Goal: Task Accomplishment & Management: Manage account settings

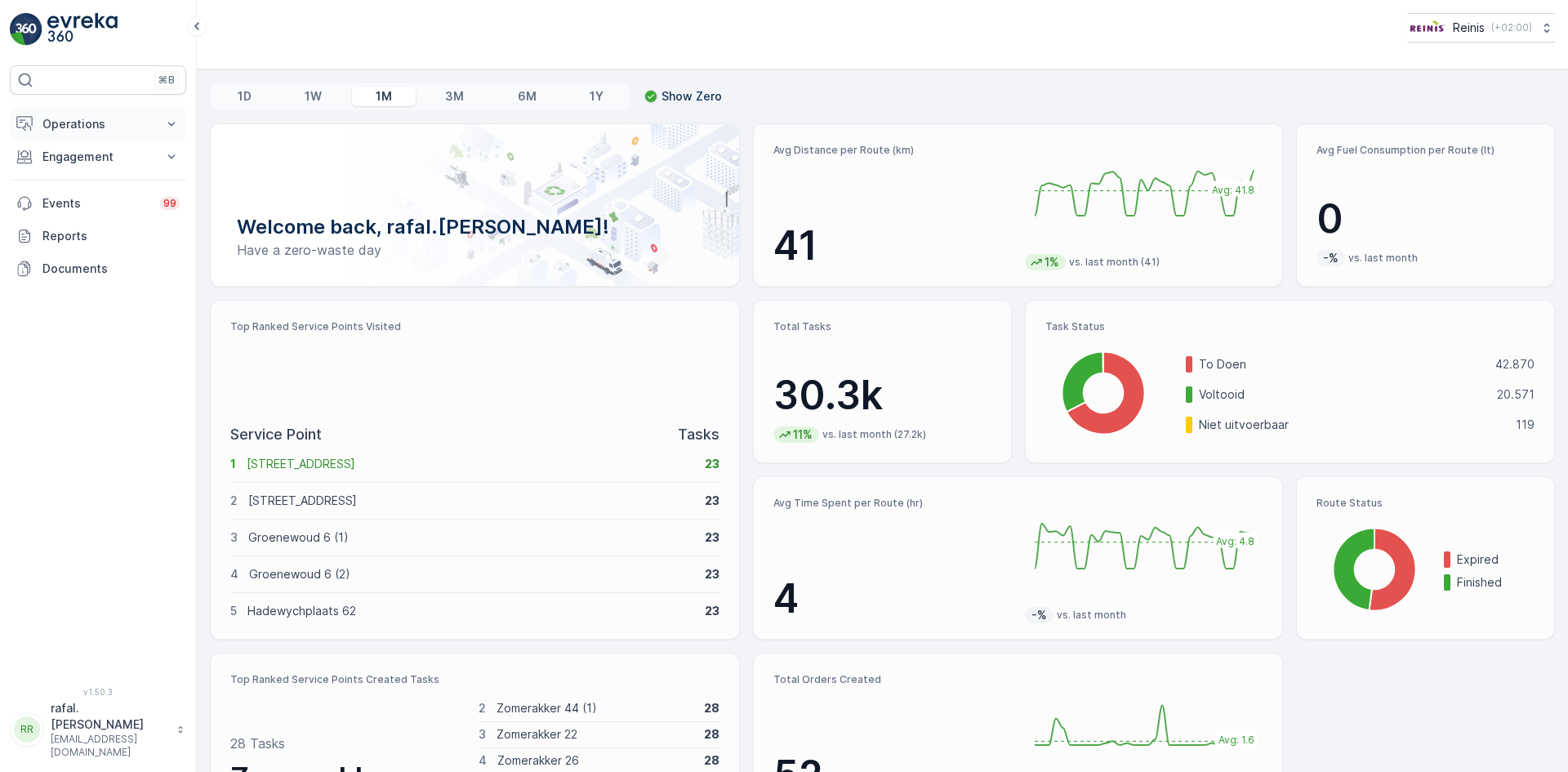
click at [84, 109] on button "Operations" at bounding box center [98, 124] width 176 height 32
click at [109, 196] on p "Routes & Tasks" at bounding box center [83, 197] width 84 height 16
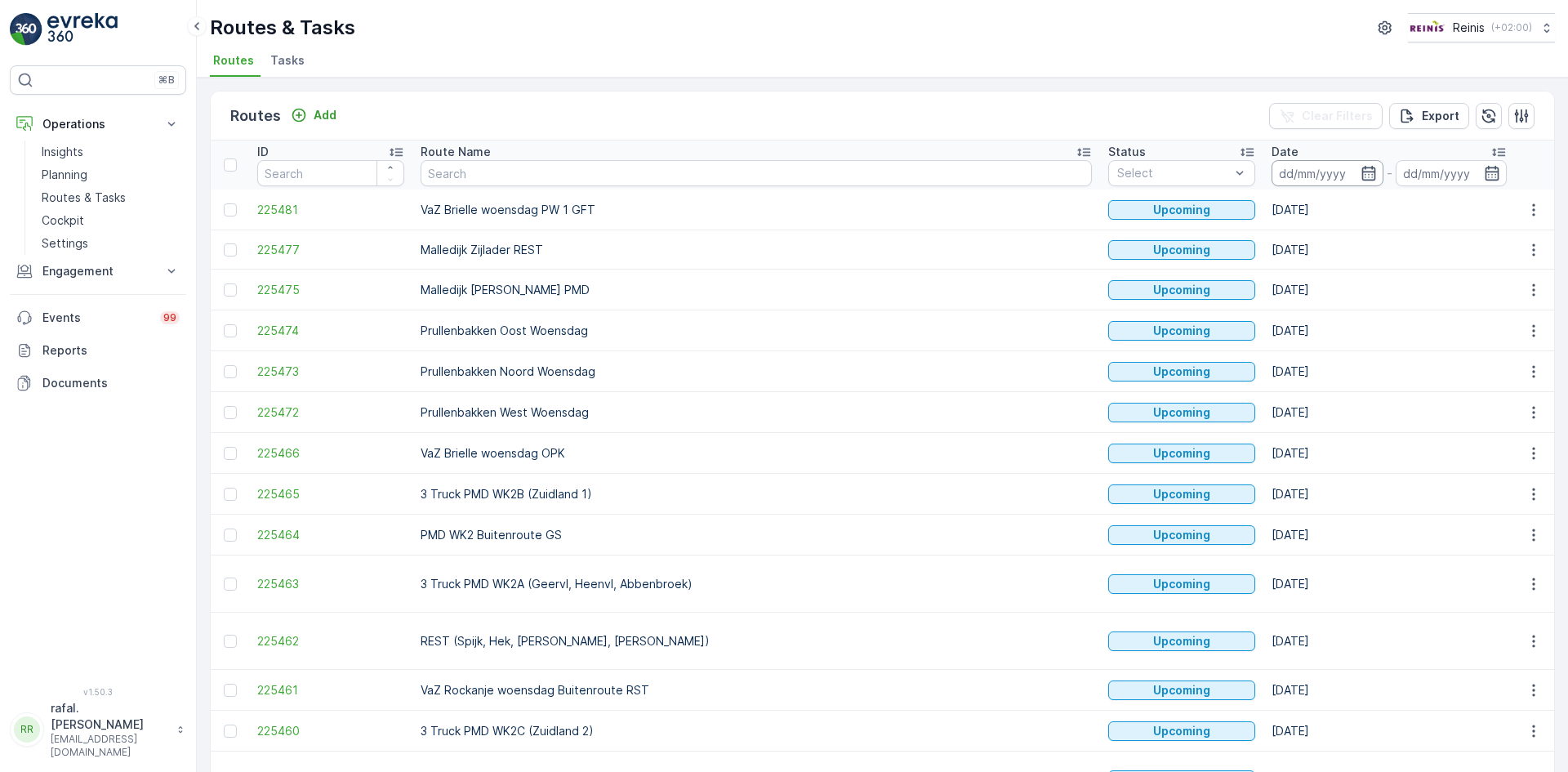
click at [1271, 175] on input at bounding box center [1327, 174] width 112 height 27
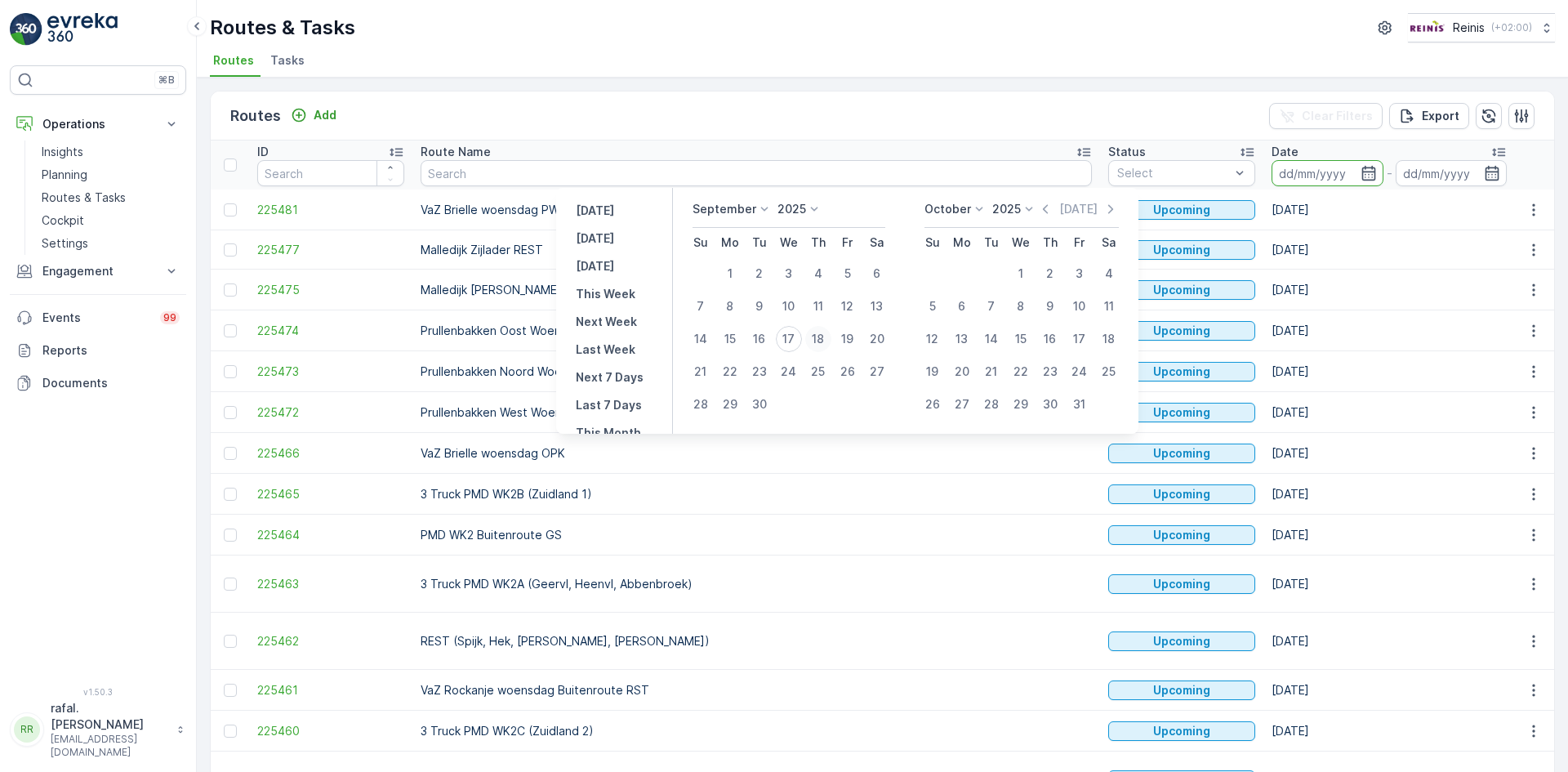
click at [811, 335] on div "18" at bounding box center [818, 340] width 27 height 27
type input "[DATE]"
click at [811, 335] on div "18" at bounding box center [818, 340] width 27 height 27
type input "[DATE]"
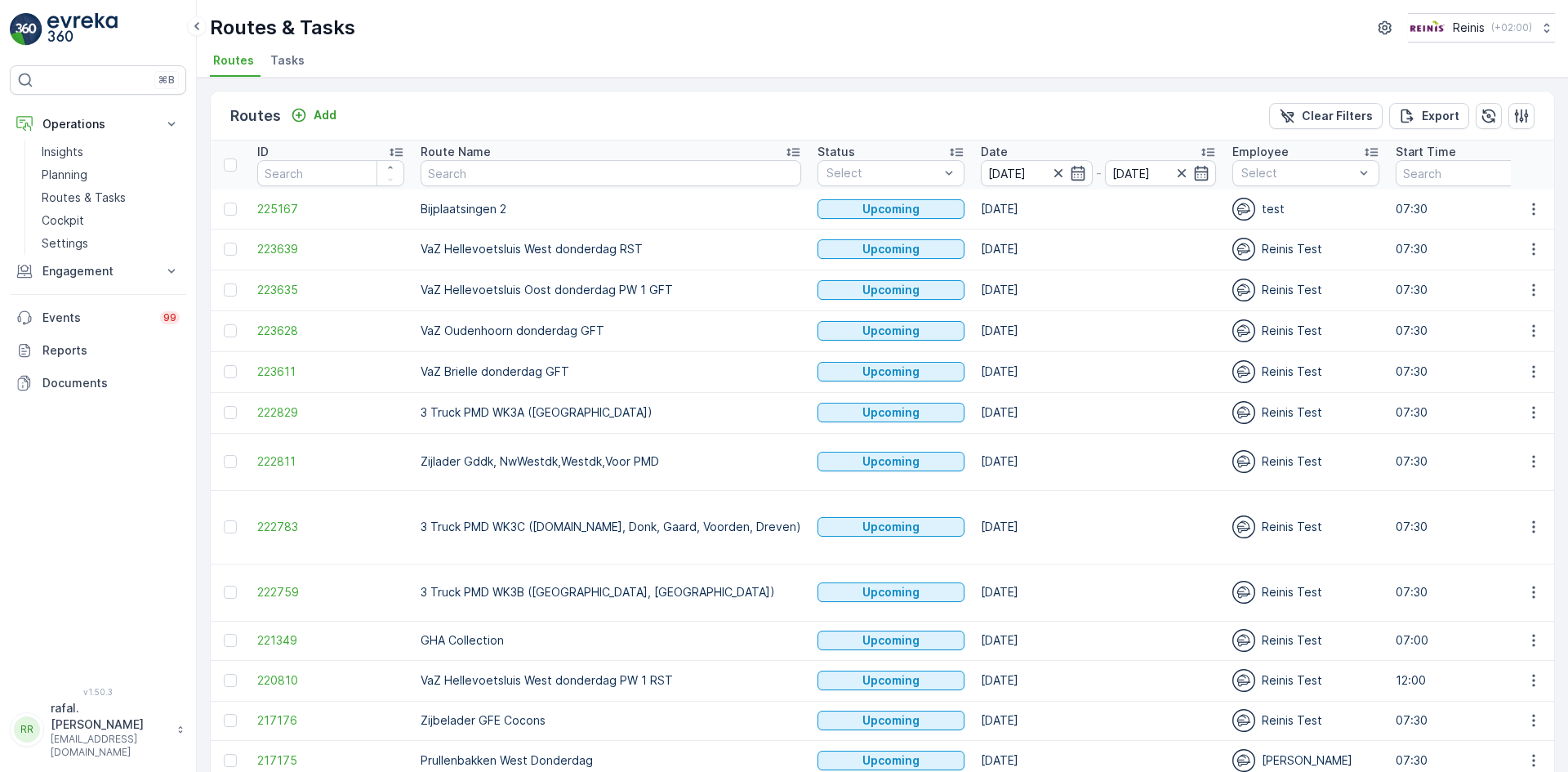
click at [785, 151] on icon at bounding box center [793, 152] width 16 height 16
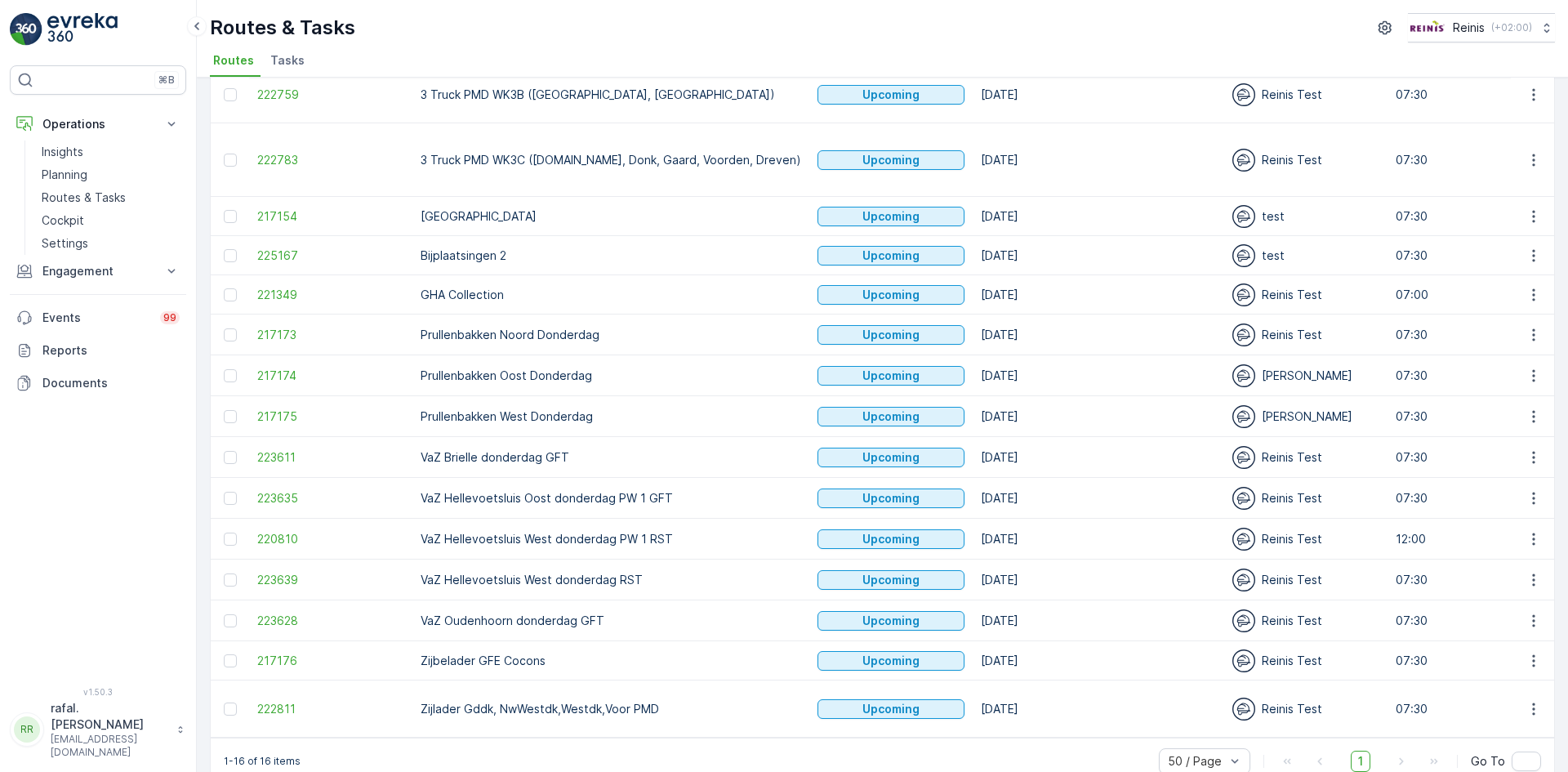
scroll to position [166, 0]
click at [1531, 488] on icon "button" at bounding box center [1533, 496] width 16 height 16
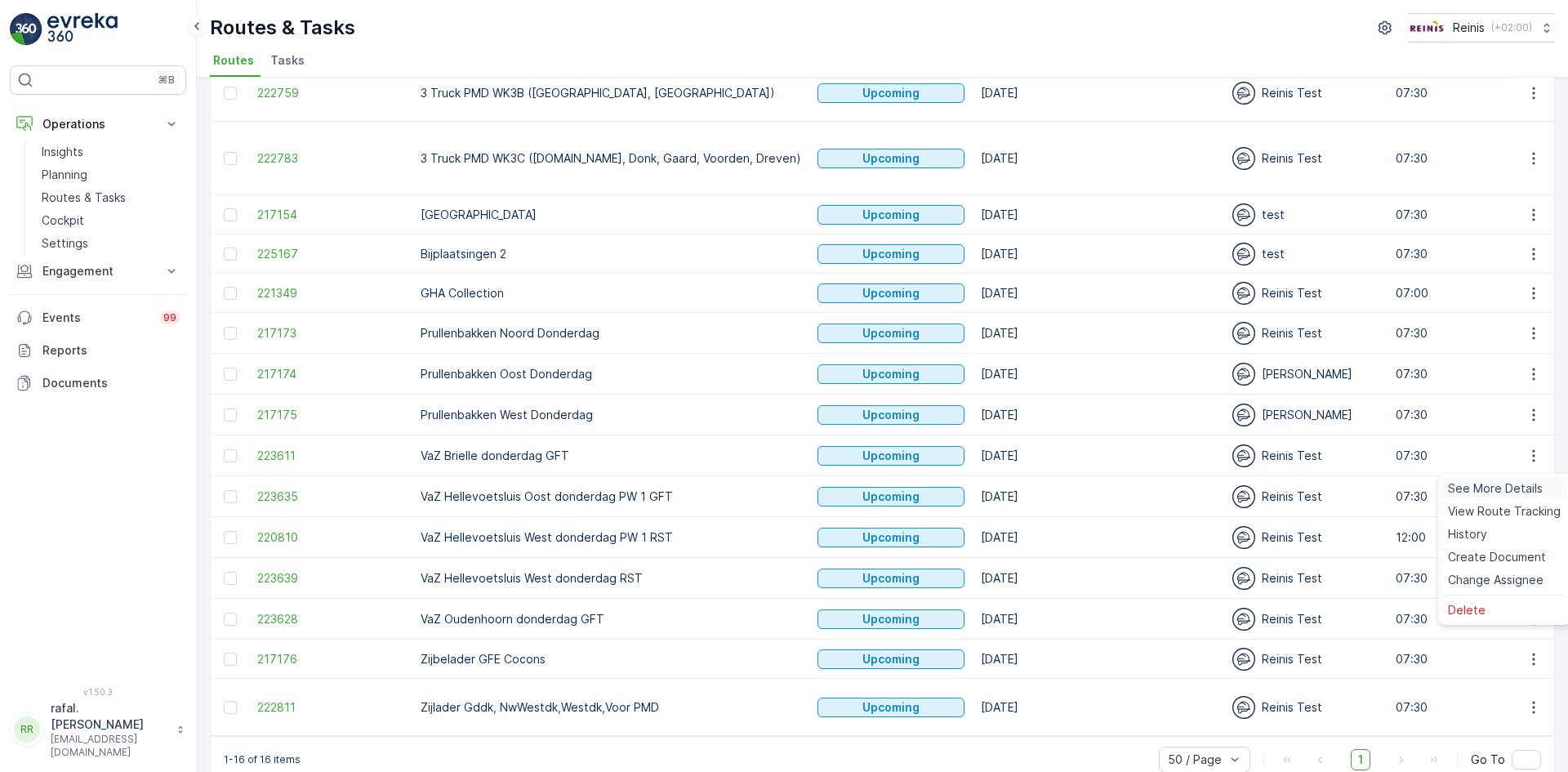
click at [1516, 487] on span "See More Details" at bounding box center [1495, 488] width 95 height 16
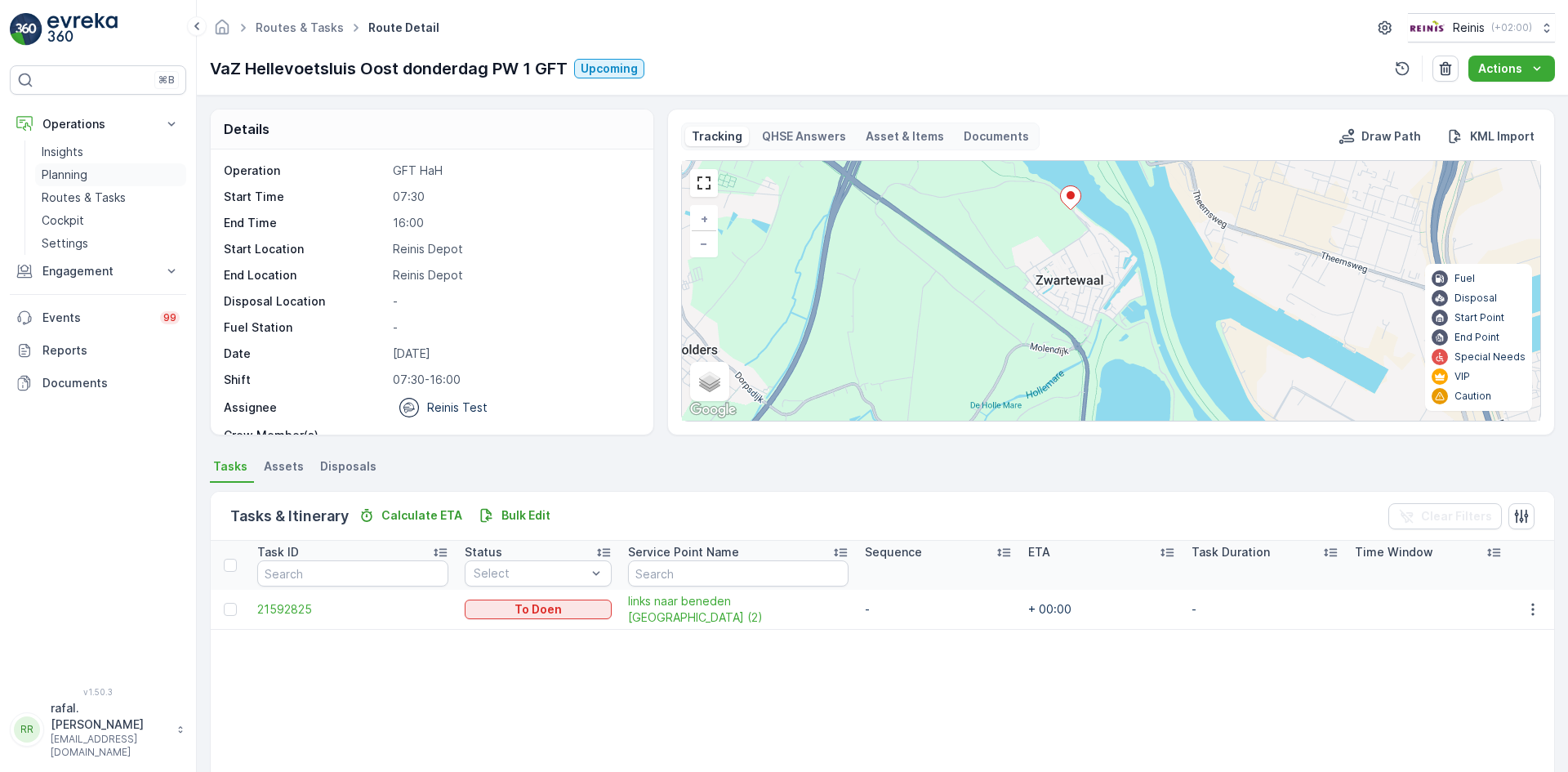
click at [86, 172] on p "Planning" at bounding box center [64, 175] width 46 height 16
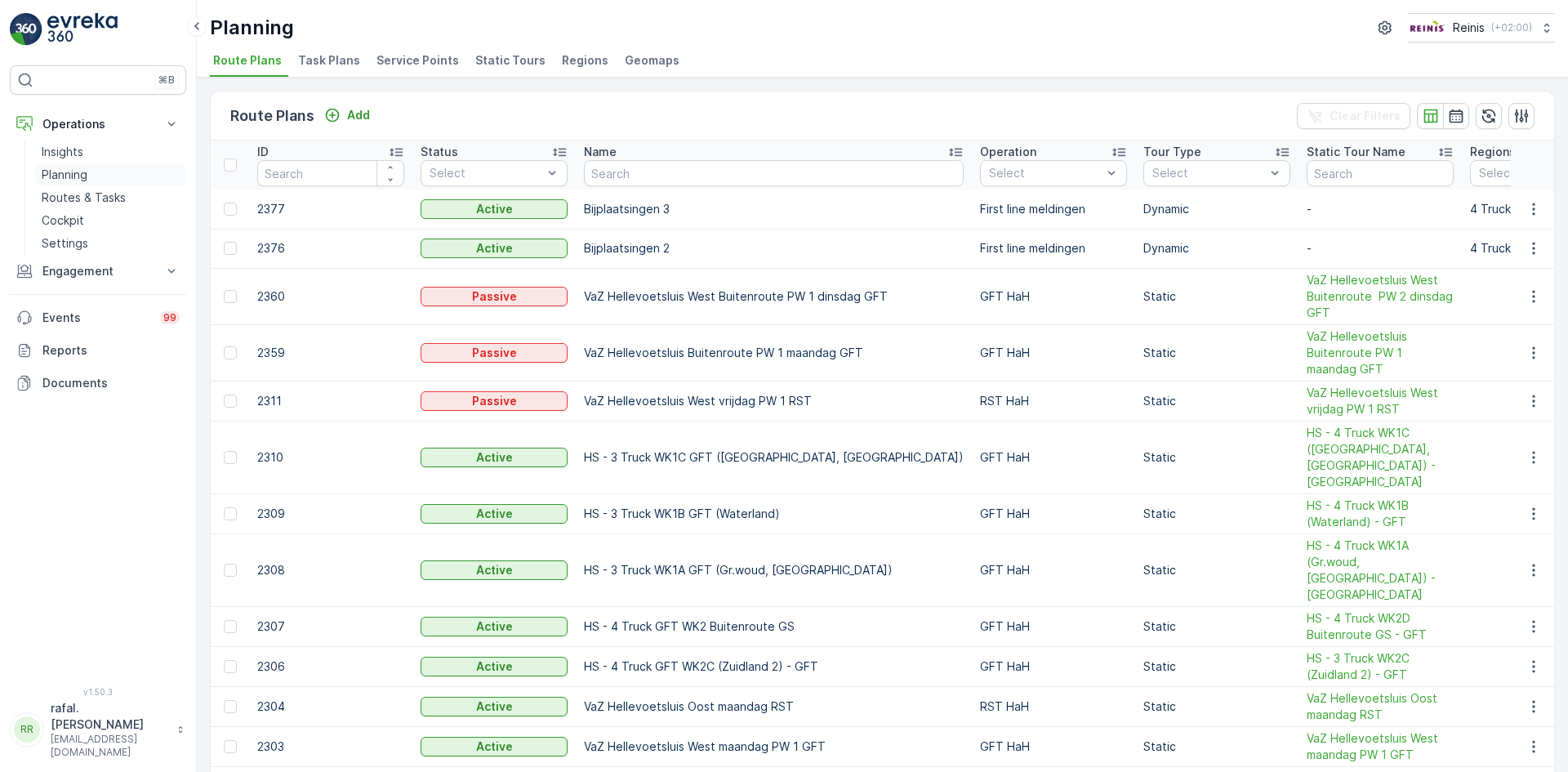
drag, startPoint x: 95, startPoint y: 190, endPoint x: 150, endPoint y: 186, distance: 55.1
click at [96, 190] on p "Routes & Tasks" at bounding box center [83, 197] width 84 height 16
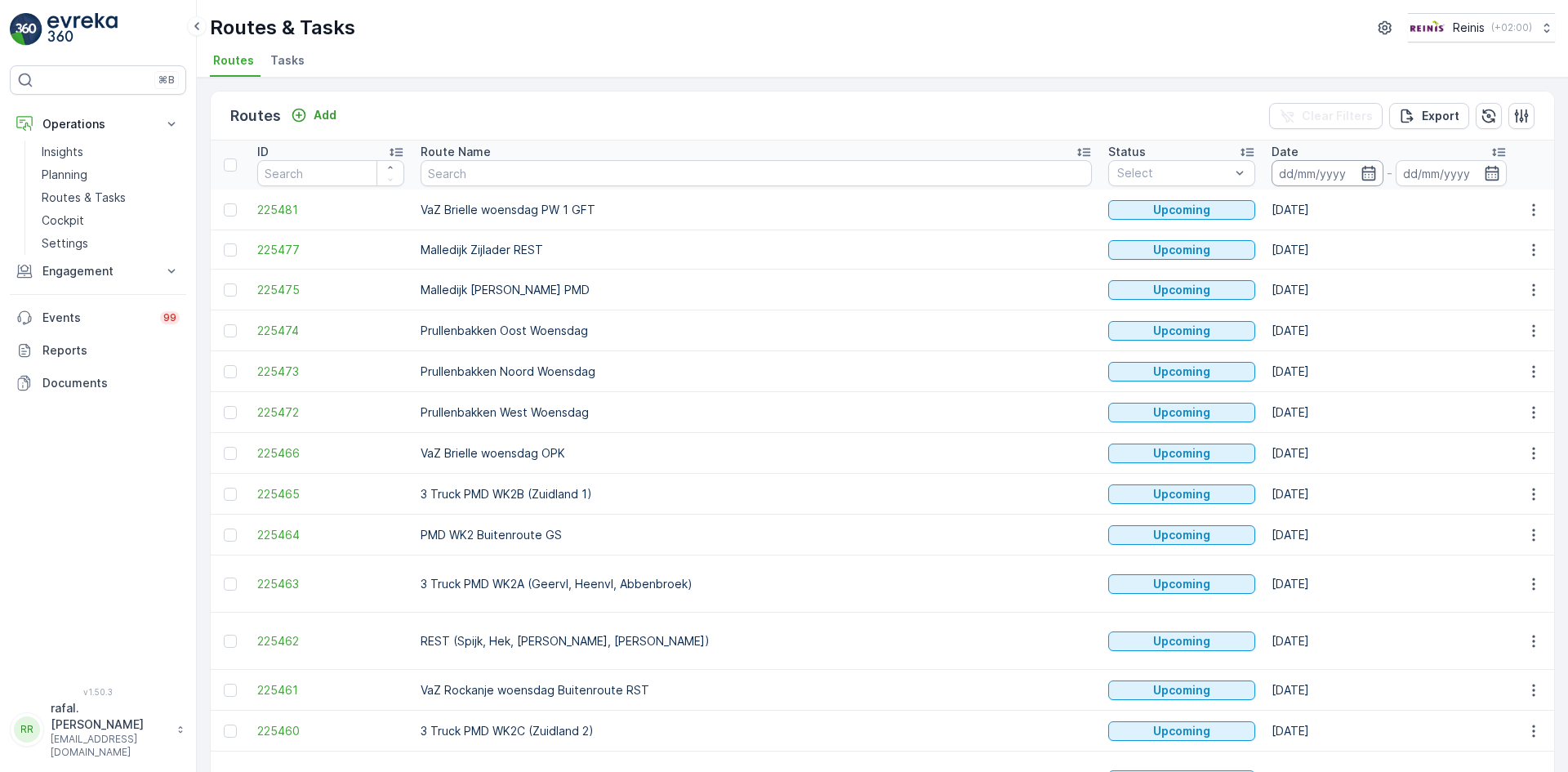
click at [1271, 171] on input at bounding box center [1327, 174] width 112 height 27
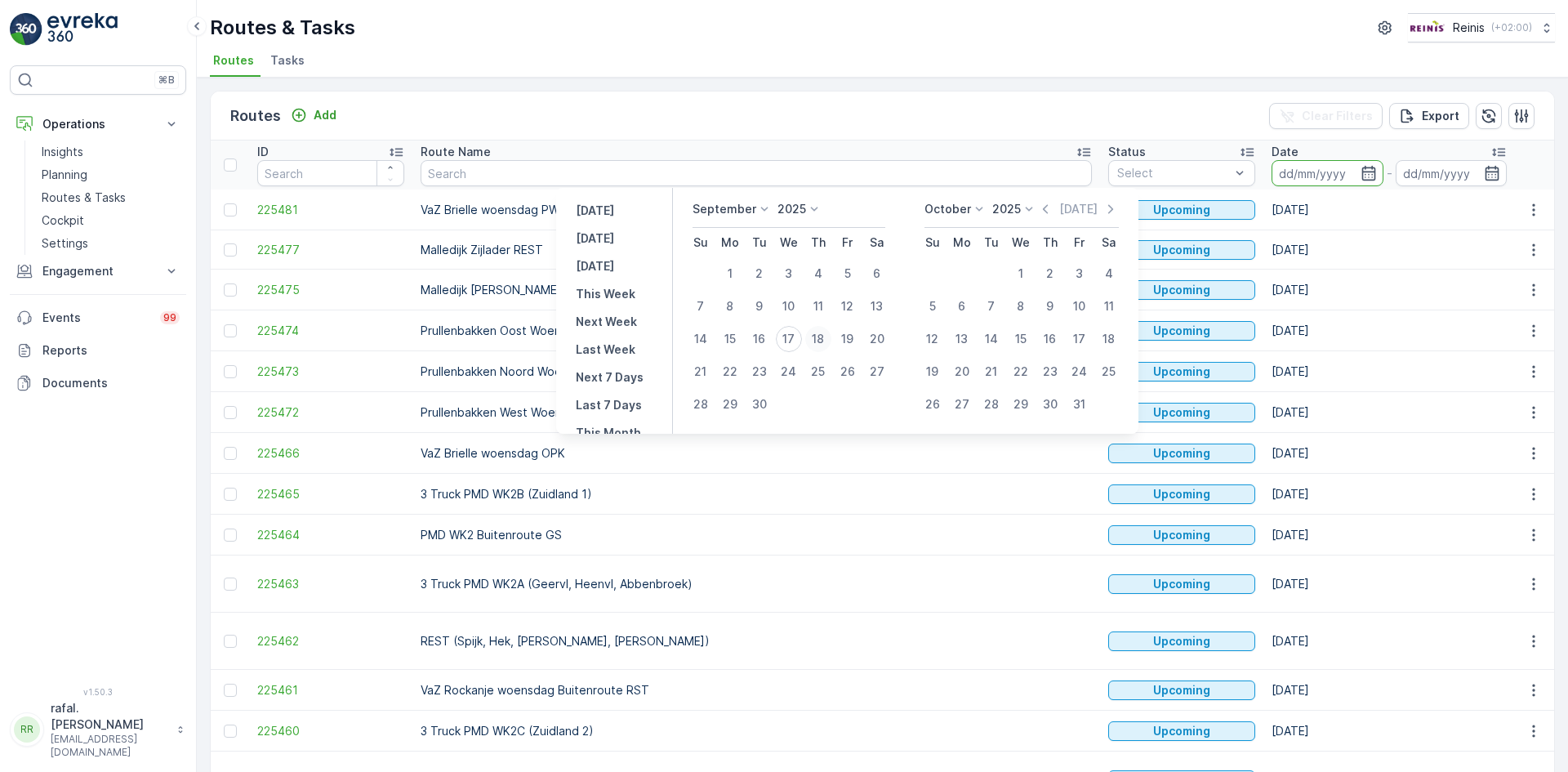
click at [820, 337] on div "18" at bounding box center [818, 340] width 27 height 27
type input "[DATE]"
click at [820, 337] on div "18" at bounding box center [818, 340] width 27 height 27
type input "[DATE]"
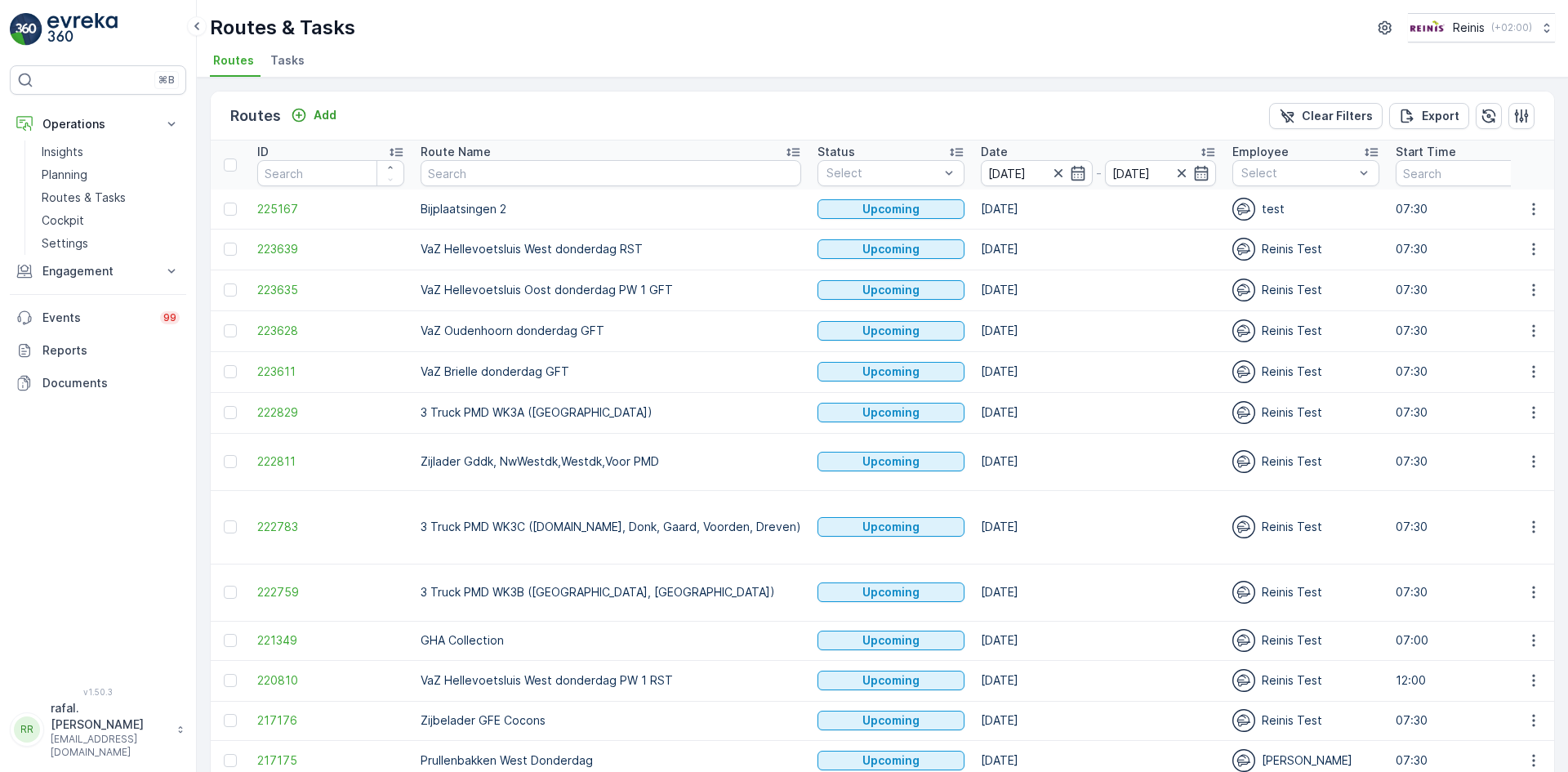
click at [785, 147] on icon at bounding box center [793, 152] width 16 height 16
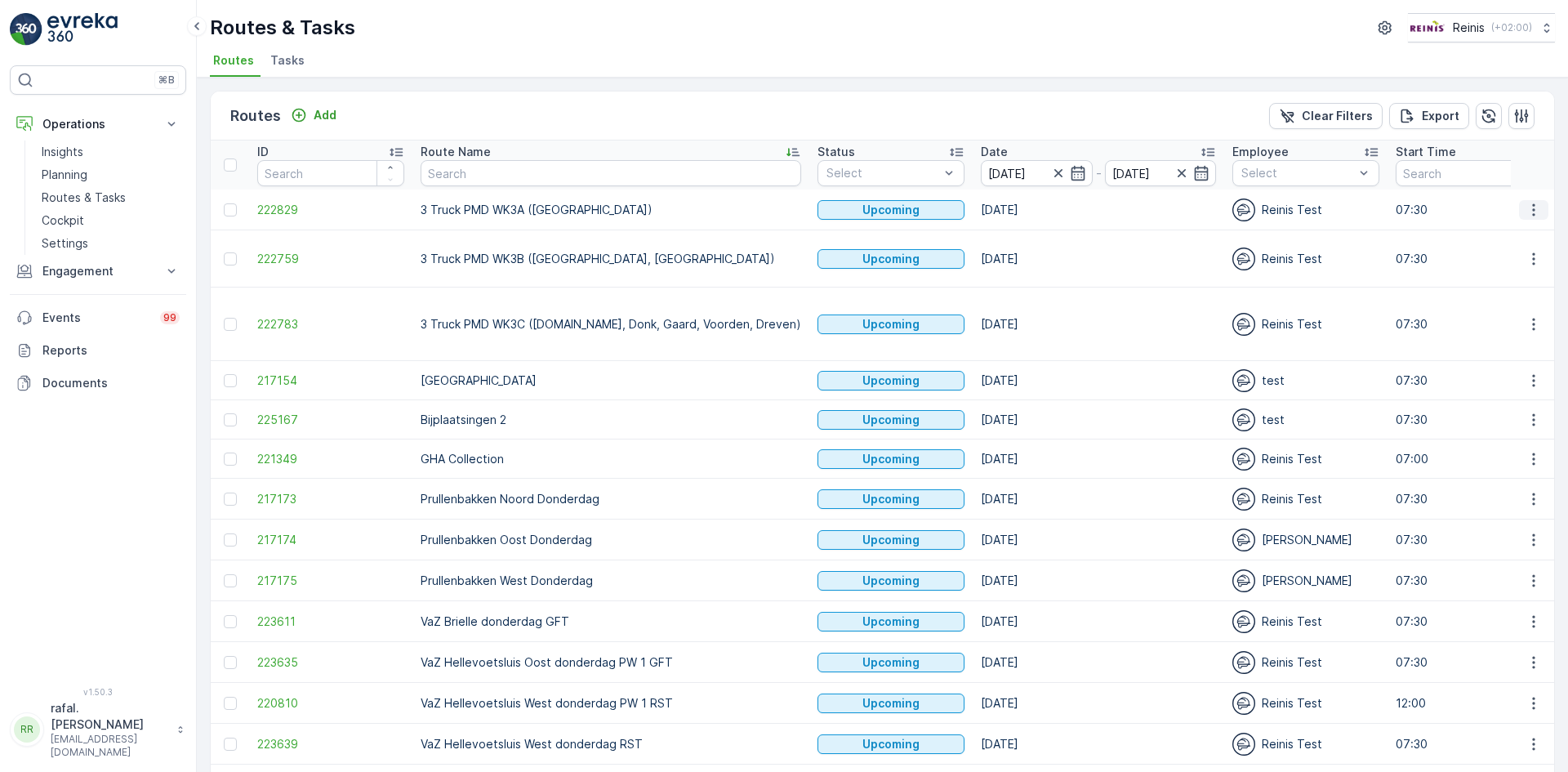
click at [1528, 210] on icon "button" at bounding box center [1533, 210] width 16 height 16
click at [1501, 327] on span "Change Assignee" at bounding box center [1495, 325] width 96 height 16
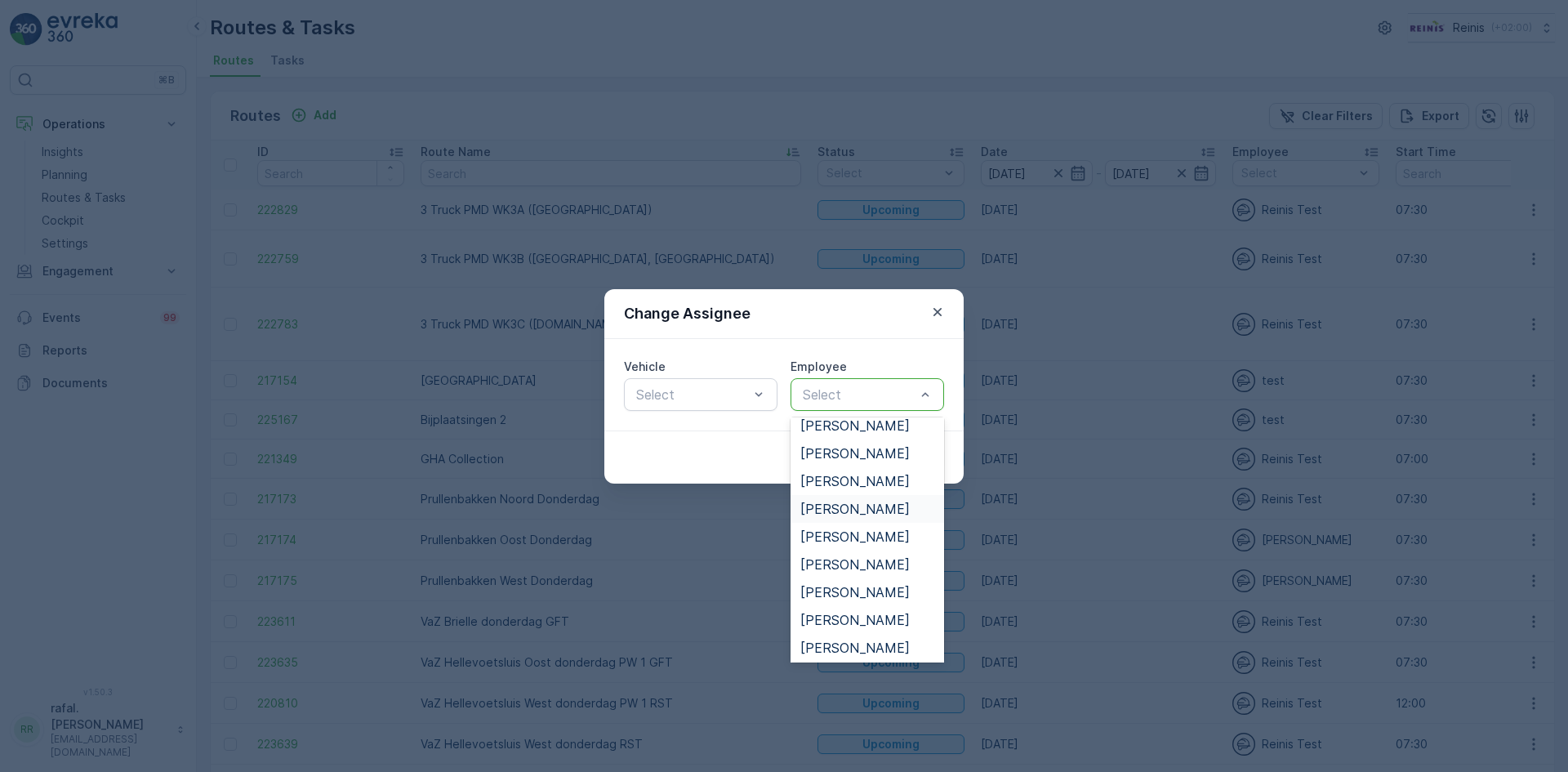
scroll to position [327, 0]
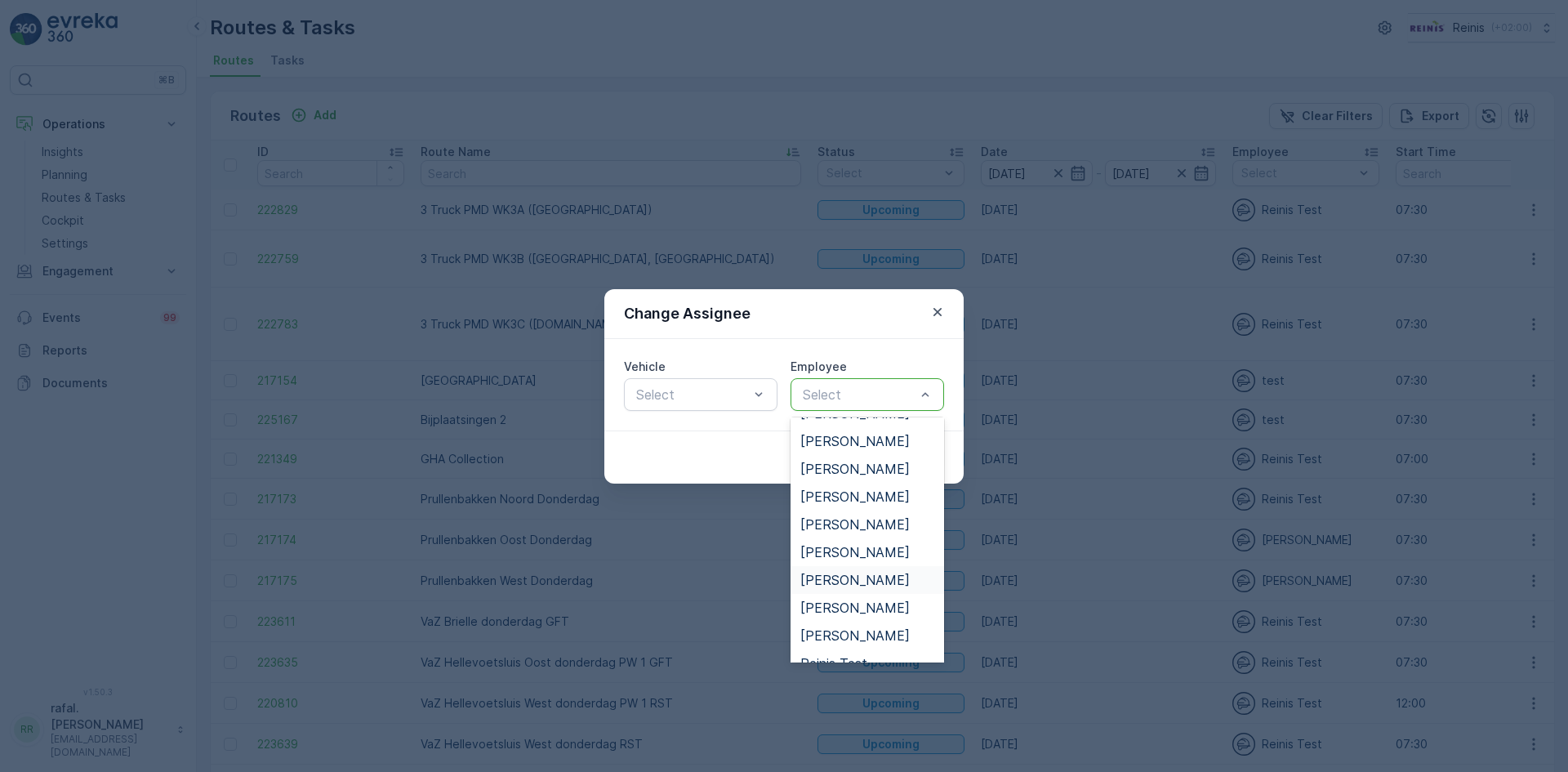
click at [851, 578] on span "[PERSON_NAME]" at bounding box center [854, 580] width 109 height 15
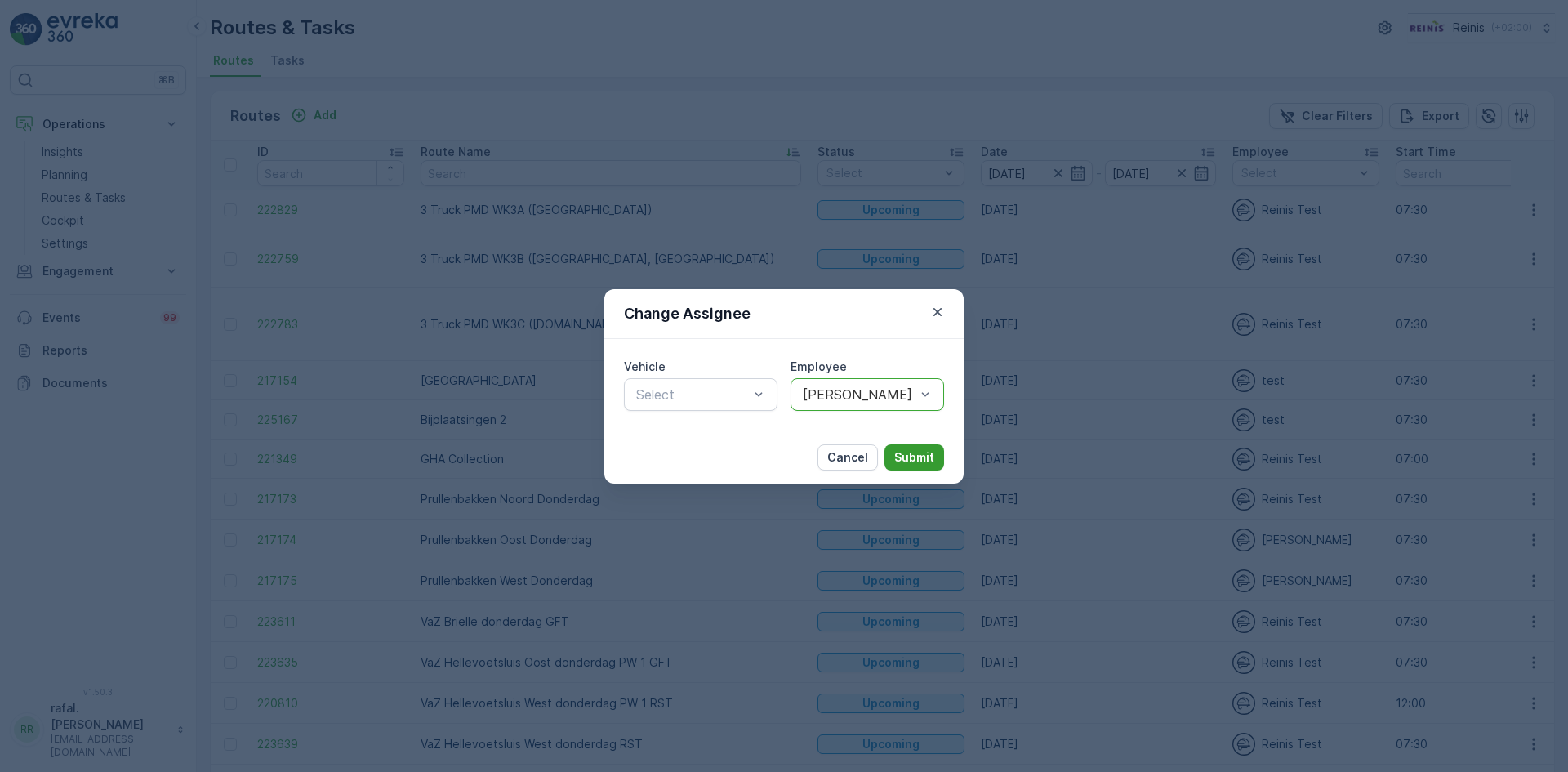
click at [918, 456] on p "Submit" at bounding box center [914, 457] width 40 height 16
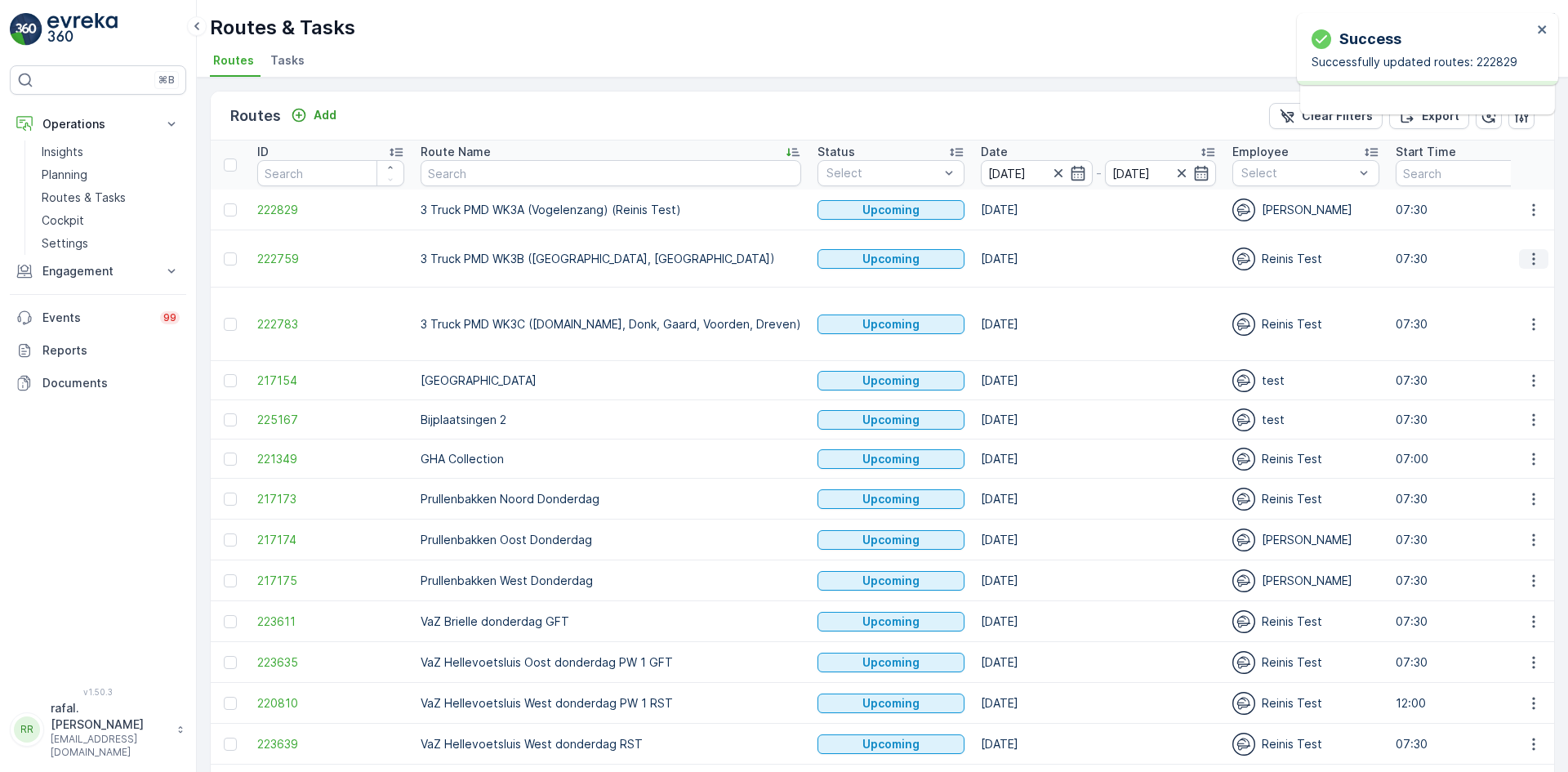
click at [1526, 250] on icon "button" at bounding box center [1533, 258] width 16 height 16
click at [1476, 365] on span "Change Assignee" at bounding box center [1495, 366] width 96 height 16
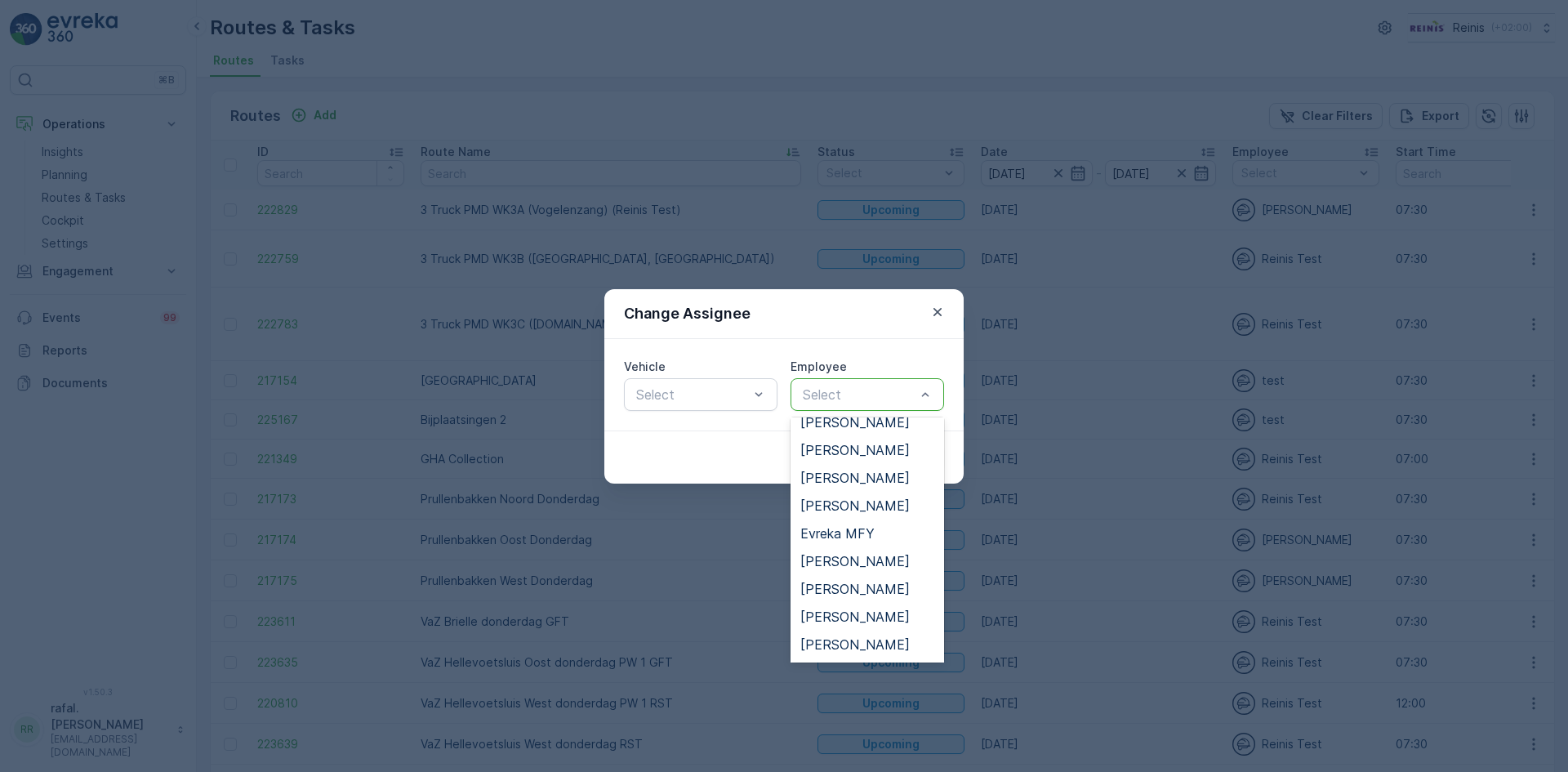
scroll to position [163, 0]
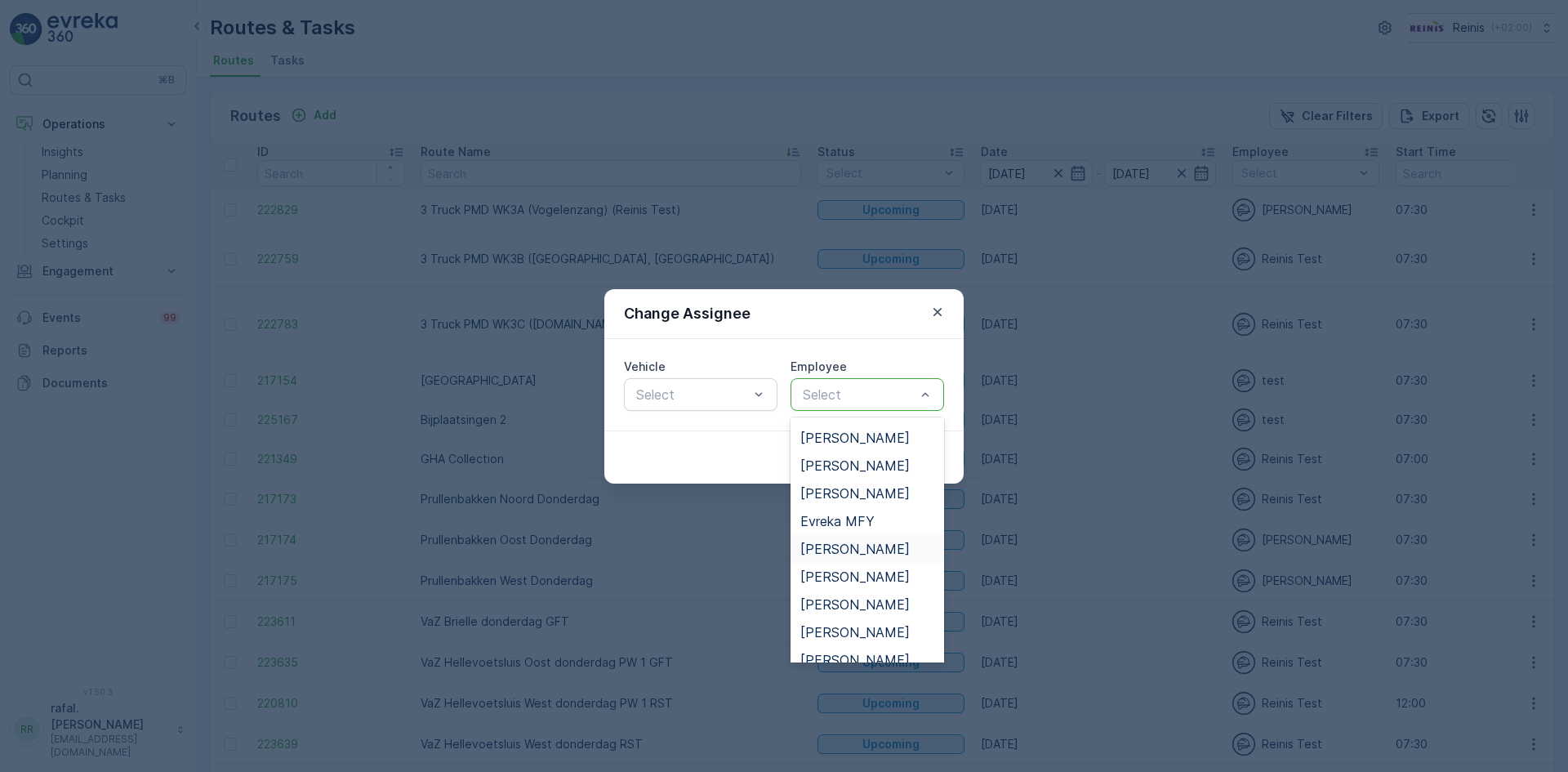
click at [854, 551] on span "[PERSON_NAME]" at bounding box center [854, 549] width 109 height 15
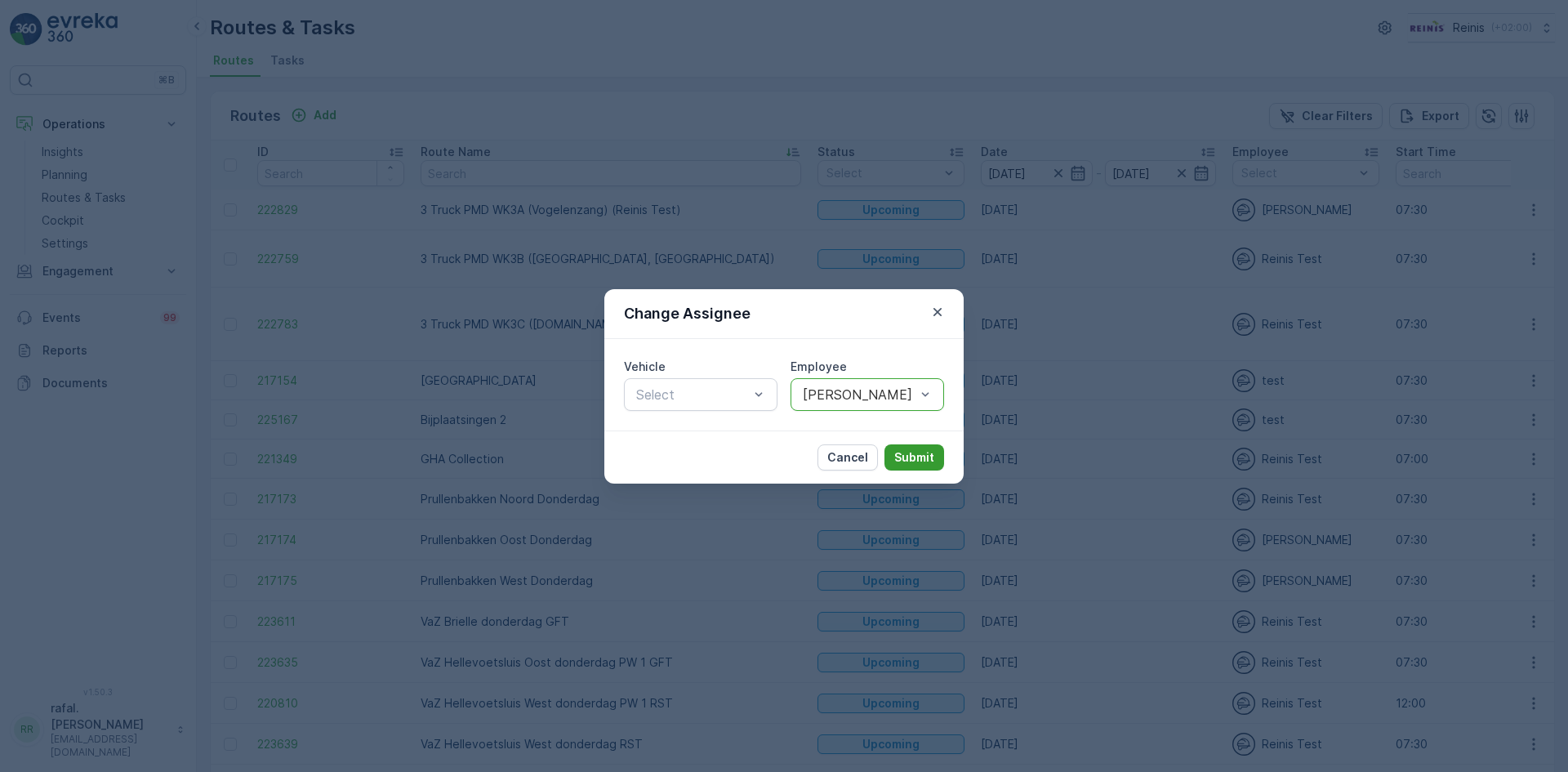
click at [912, 463] on p "Submit" at bounding box center [914, 457] width 40 height 16
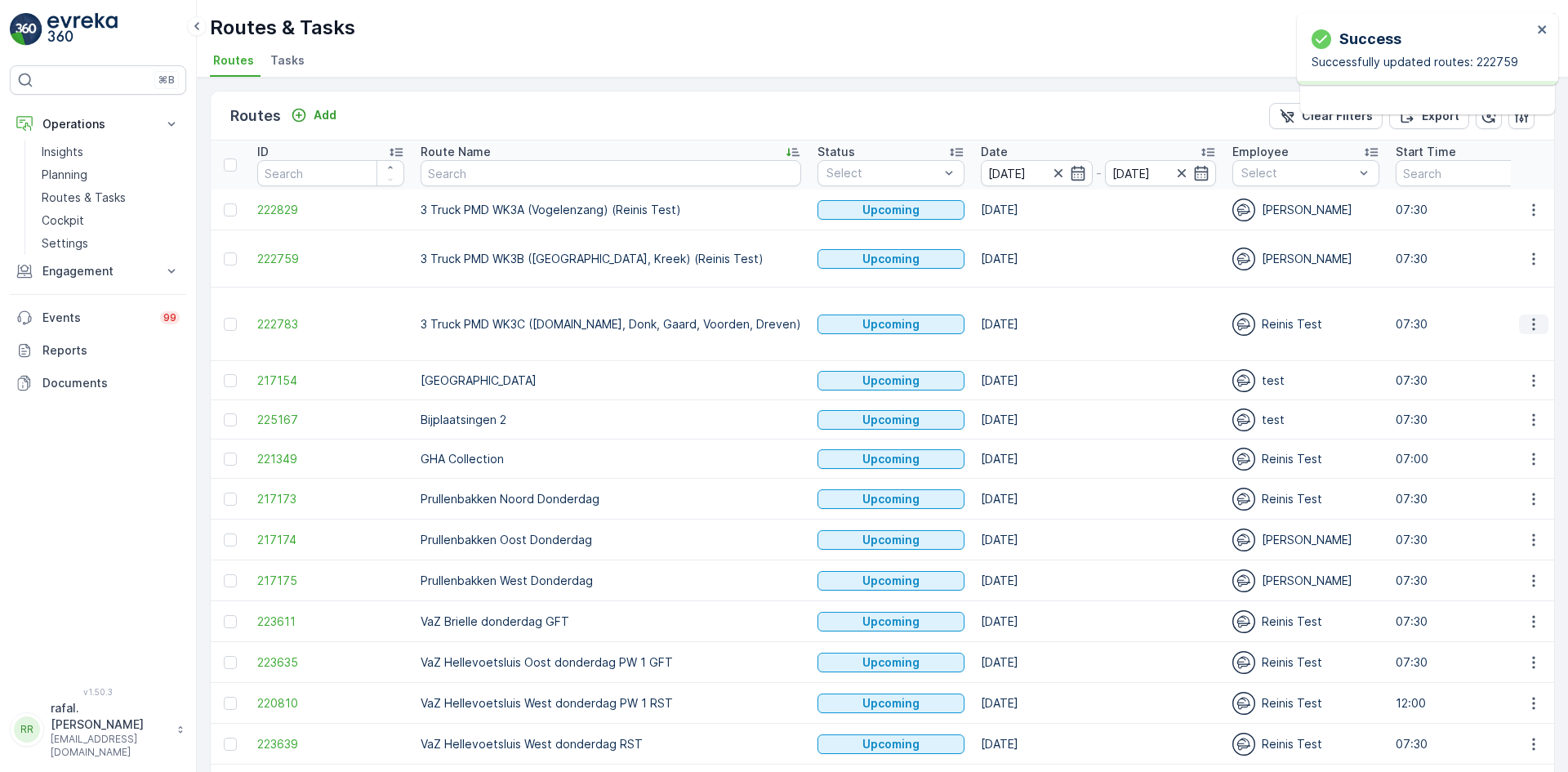
click at [1526, 316] on icon "button" at bounding box center [1533, 323] width 16 height 16
click at [1532, 318] on icon "button" at bounding box center [1533, 323] width 3 height 12
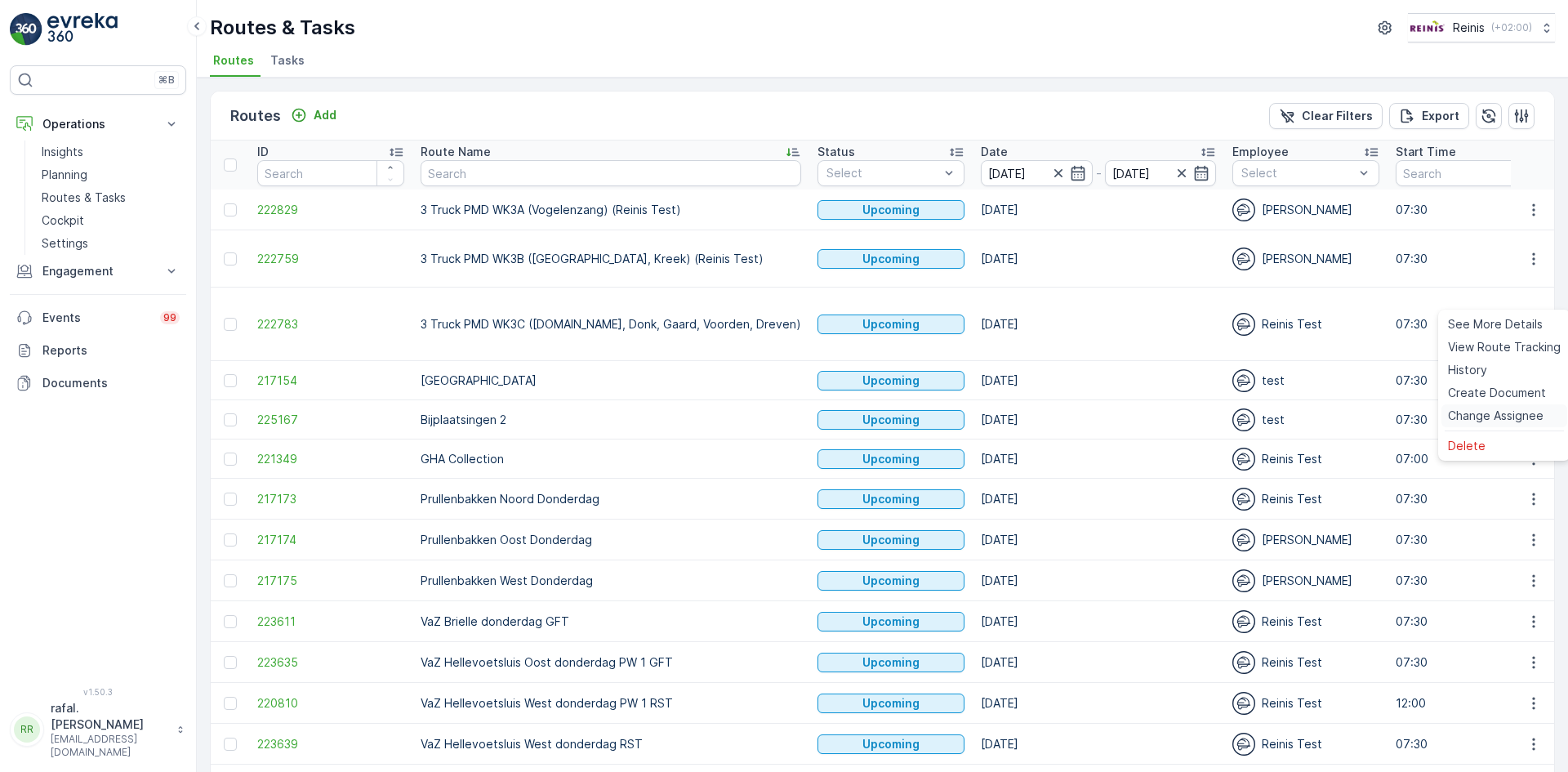
click at [1495, 411] on span "Change Assignee" at bounding box center [1495, 415] width 96 height 16
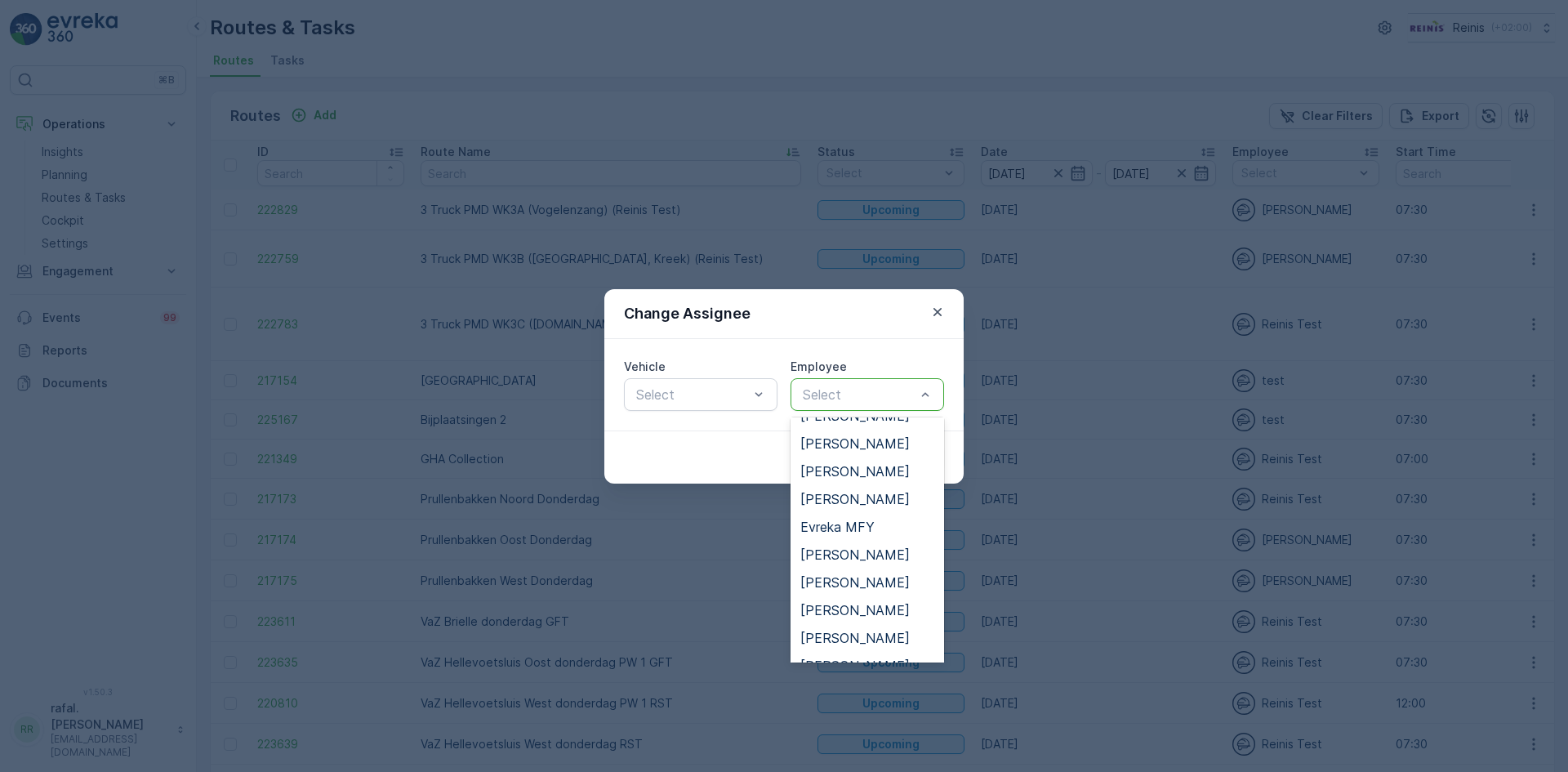
scroll to position [327, 0]
click at [870, 547] on span "[PERSON_NAME]" at bounding box center [854, 553] width 109 height 15
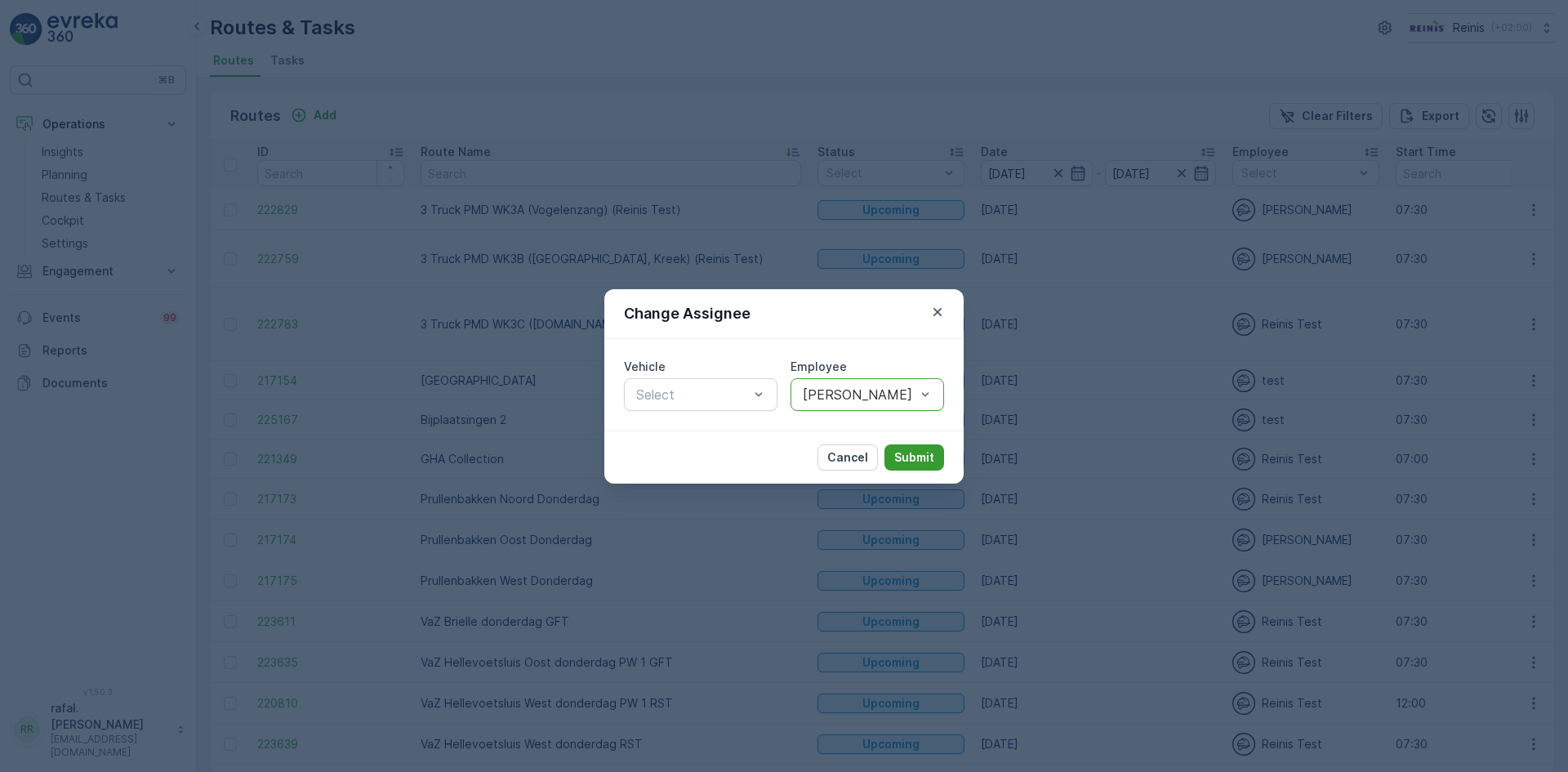
click at [927, 460] on p "Submit" at bounding box center [914, 457] width 40 height 16
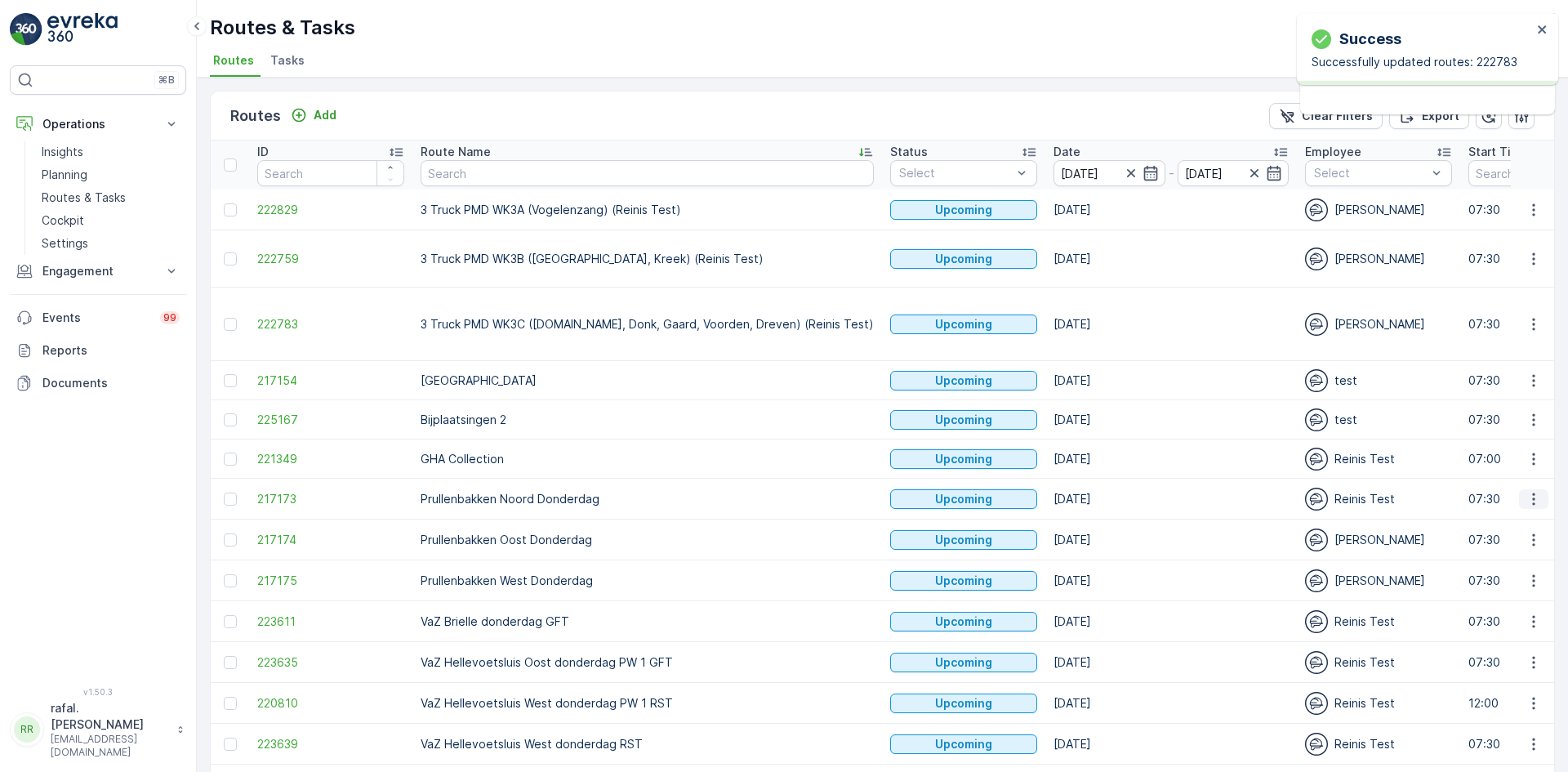
click at [1527, 491] on icon "button" at bounding box center [1533, 499] width 16 height 16
click at [1511, 579] on span "Change Assignee" at bounding box center [1495, 582] width 96 height 16
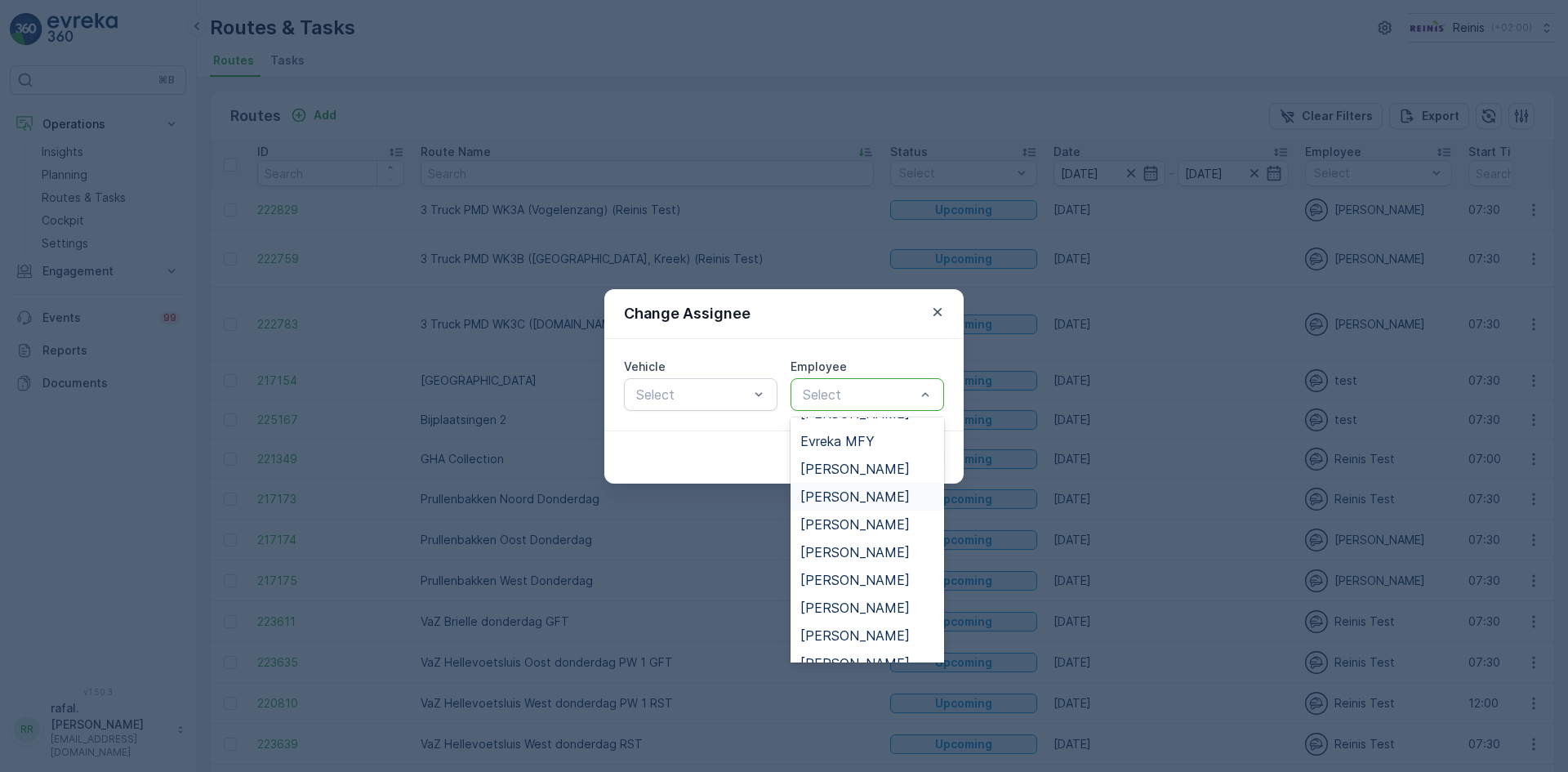
scroll to position [490, 0]
click at [849, 502] on span "[PERSON_NAME]" at bounding box center [854, 500] width 109 height 15
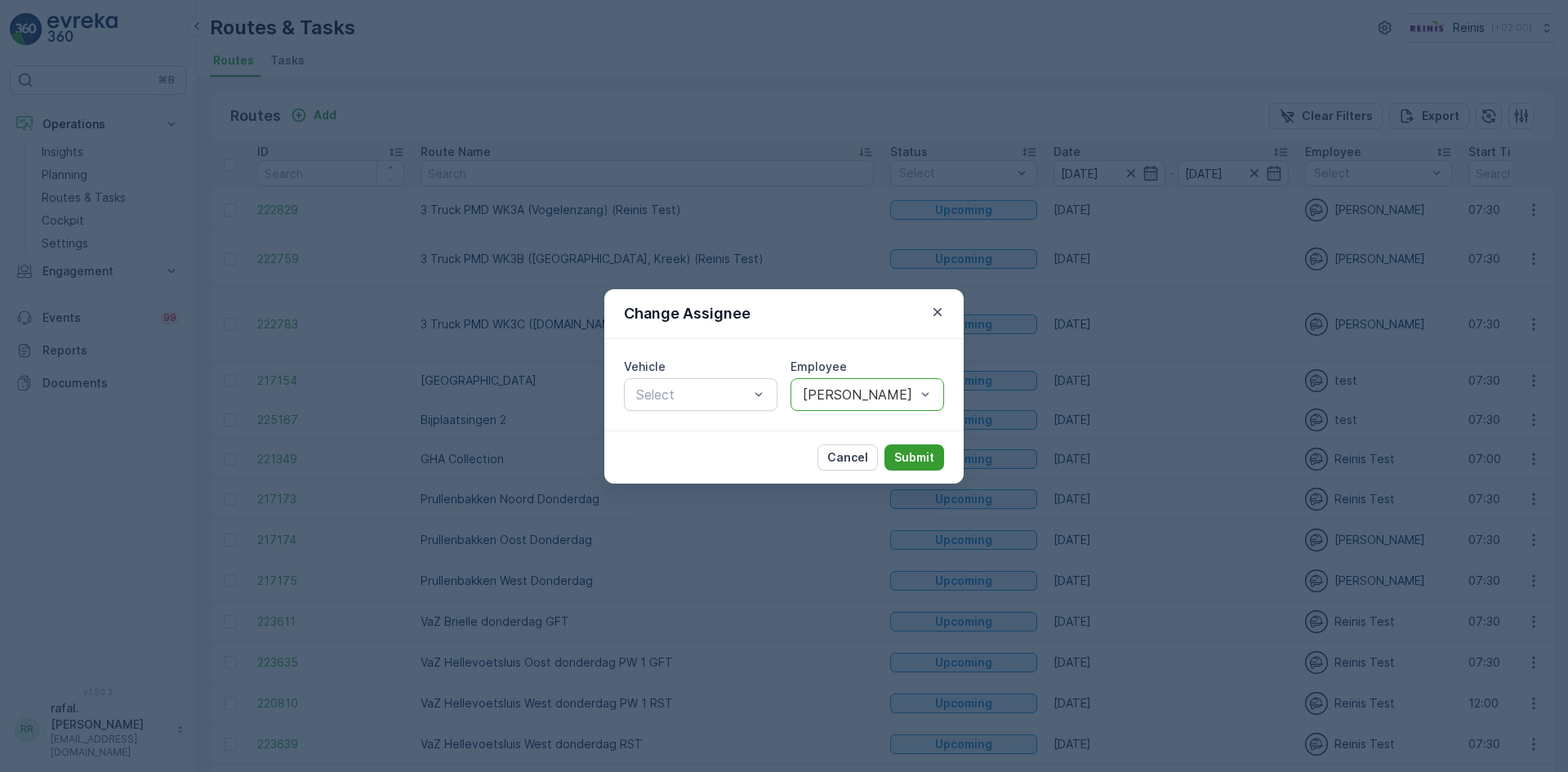
click at [919, 446] on button "Submit" at bounding box center [914, 458] width 60 height 27
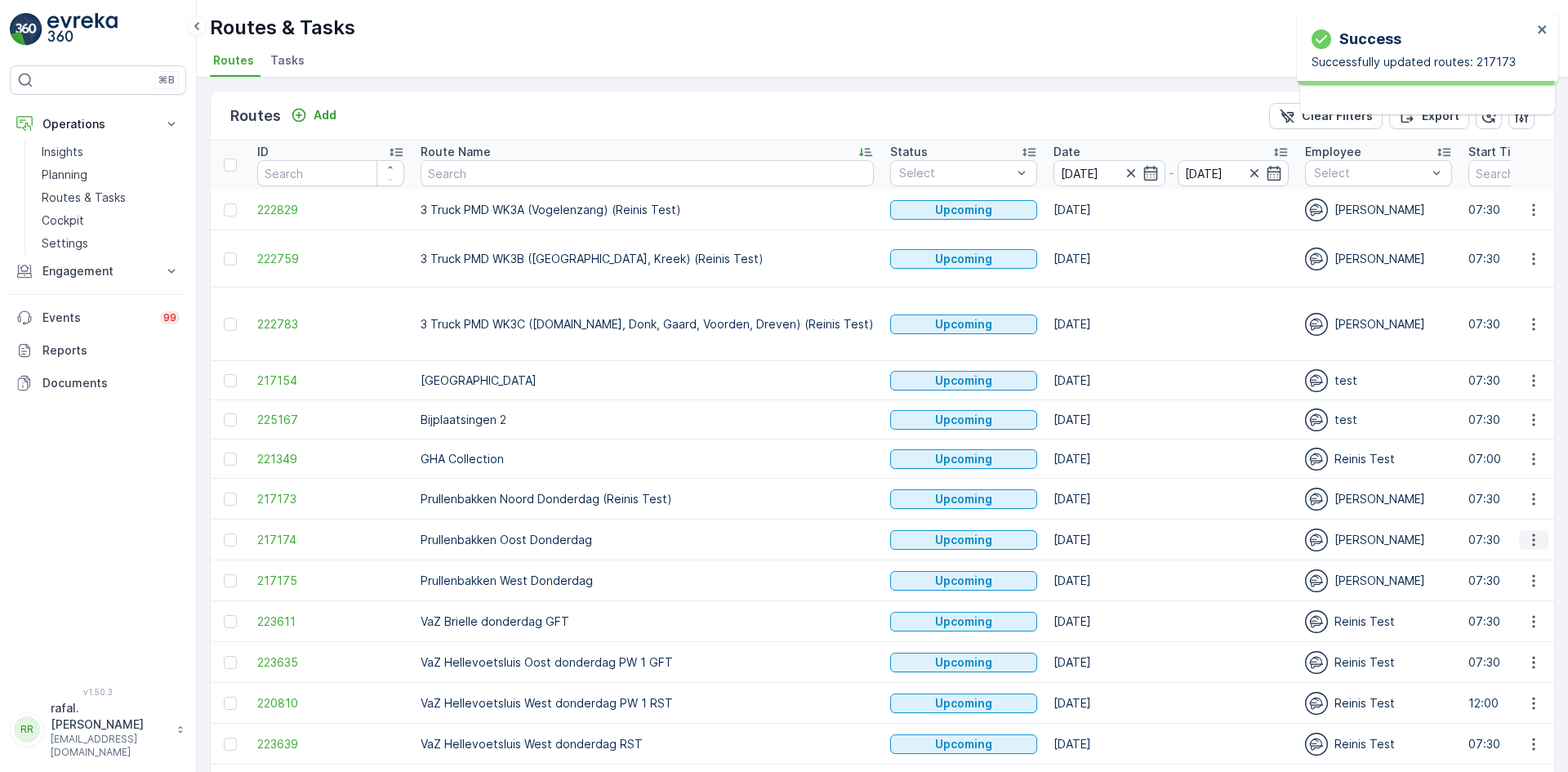
click at [1530, 532] on icon "button" at bounding box center [1533, 540] width 16 height 16
click at [1490, 621] on span "Change Assignee" at bounding box center [1495, 623] width 96 height 16
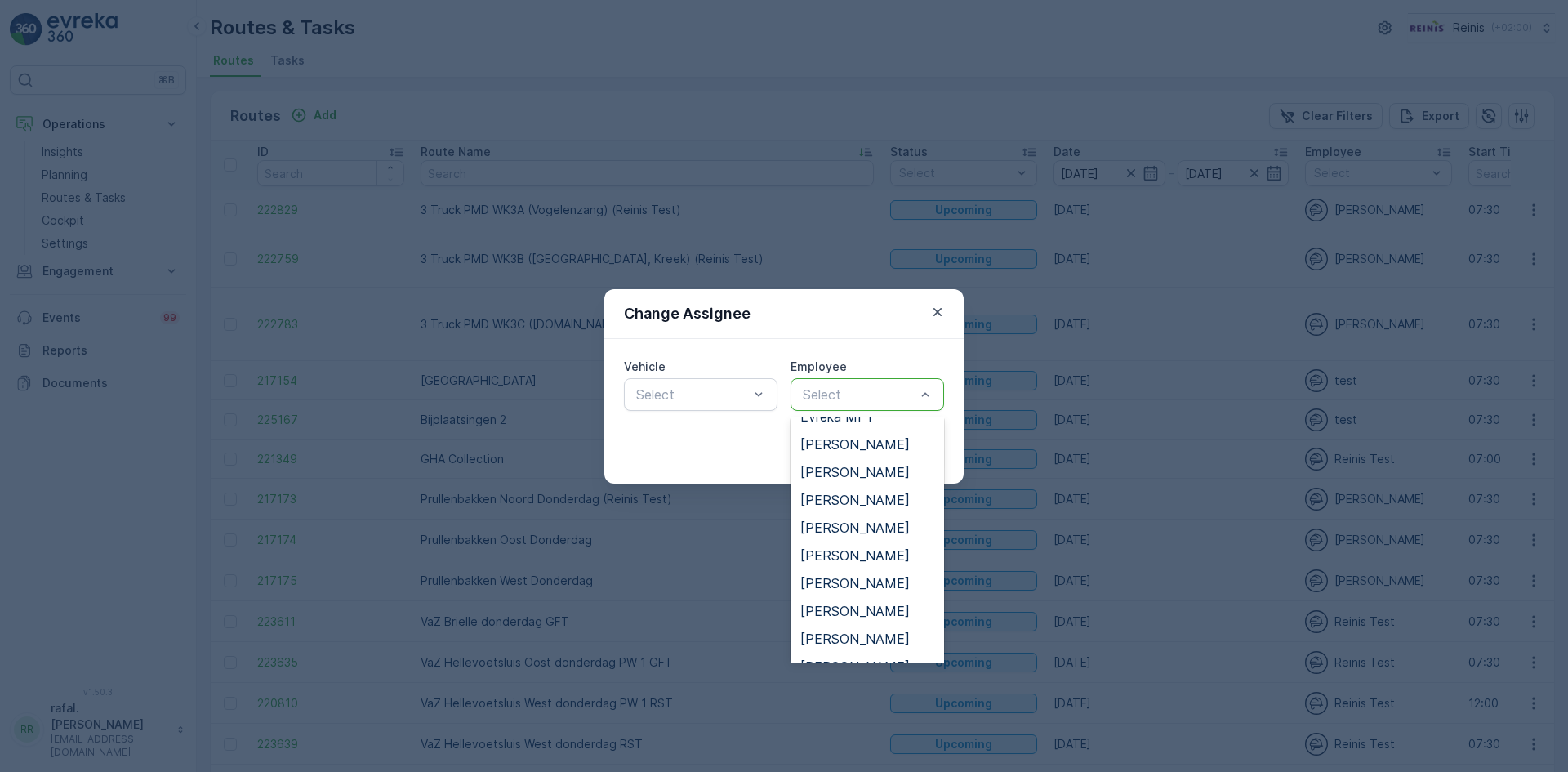
scroll to position [572, 0]
click at [882, 560] on span "[PERSON_NAME]" at bounding box center [854, 558] width 109 height 15
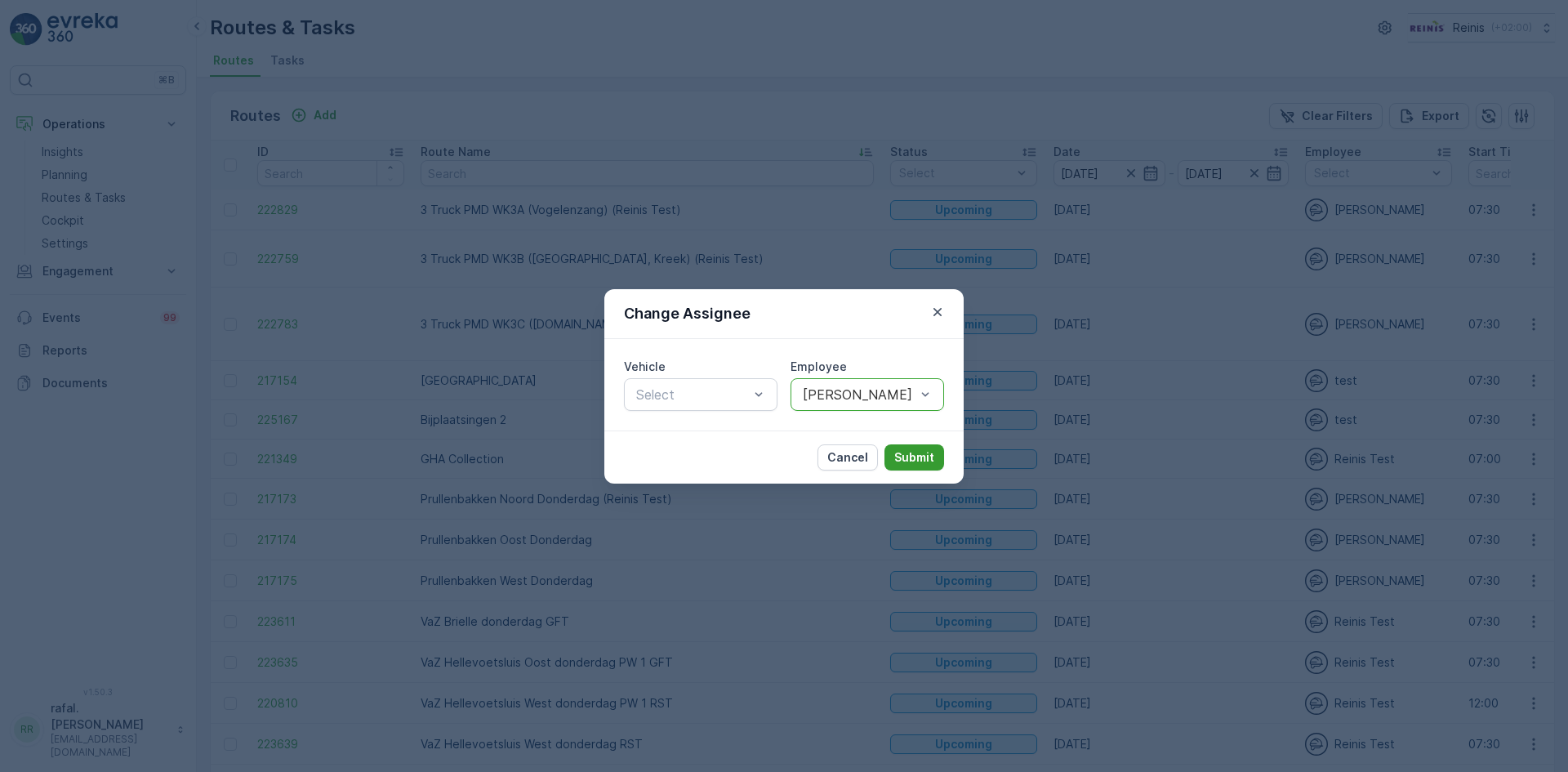
click at [910, 453] on p "Submit" at bounding box center [914, 457] width 40 height 16
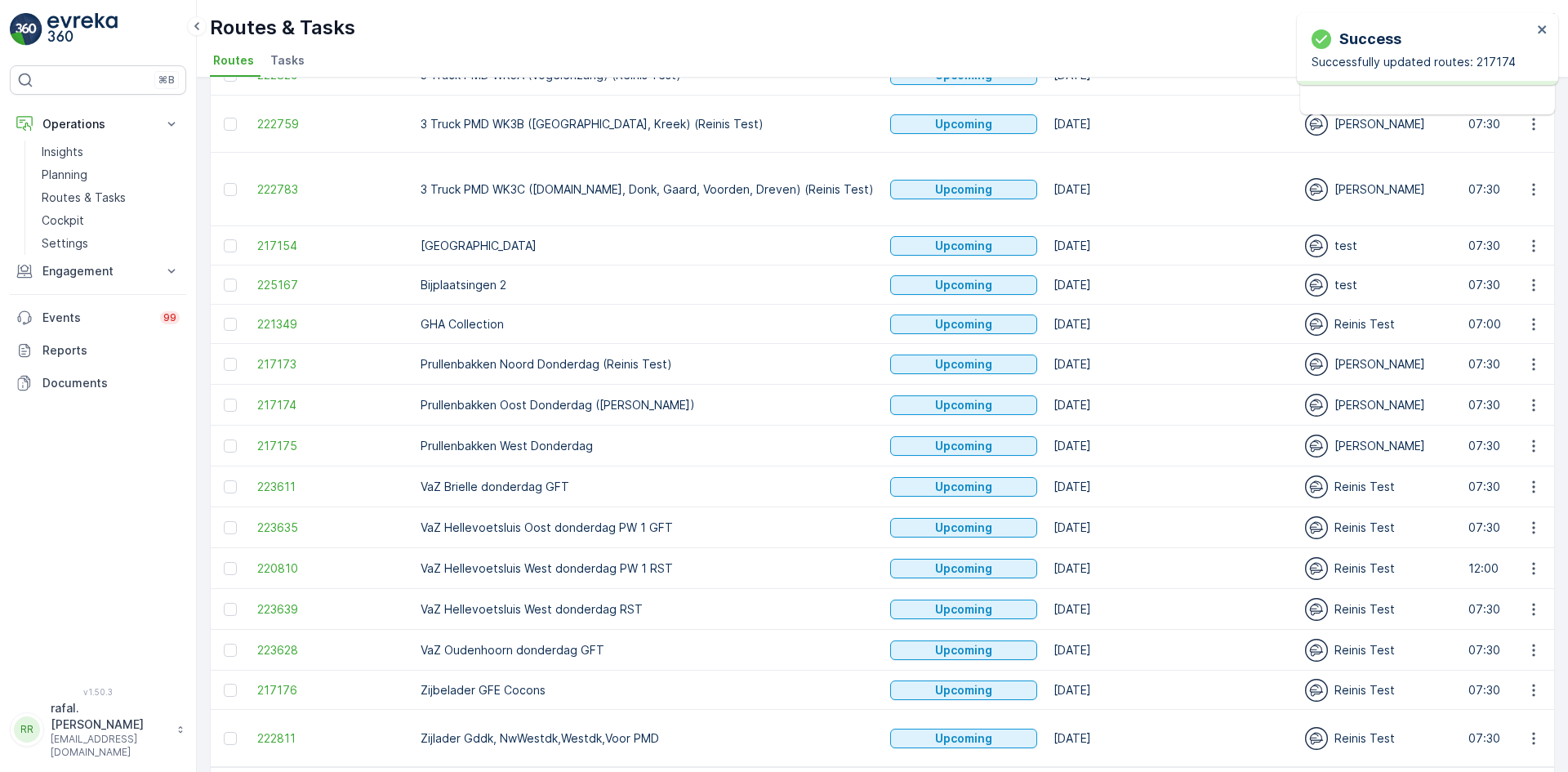
scroll to position [163, 0]
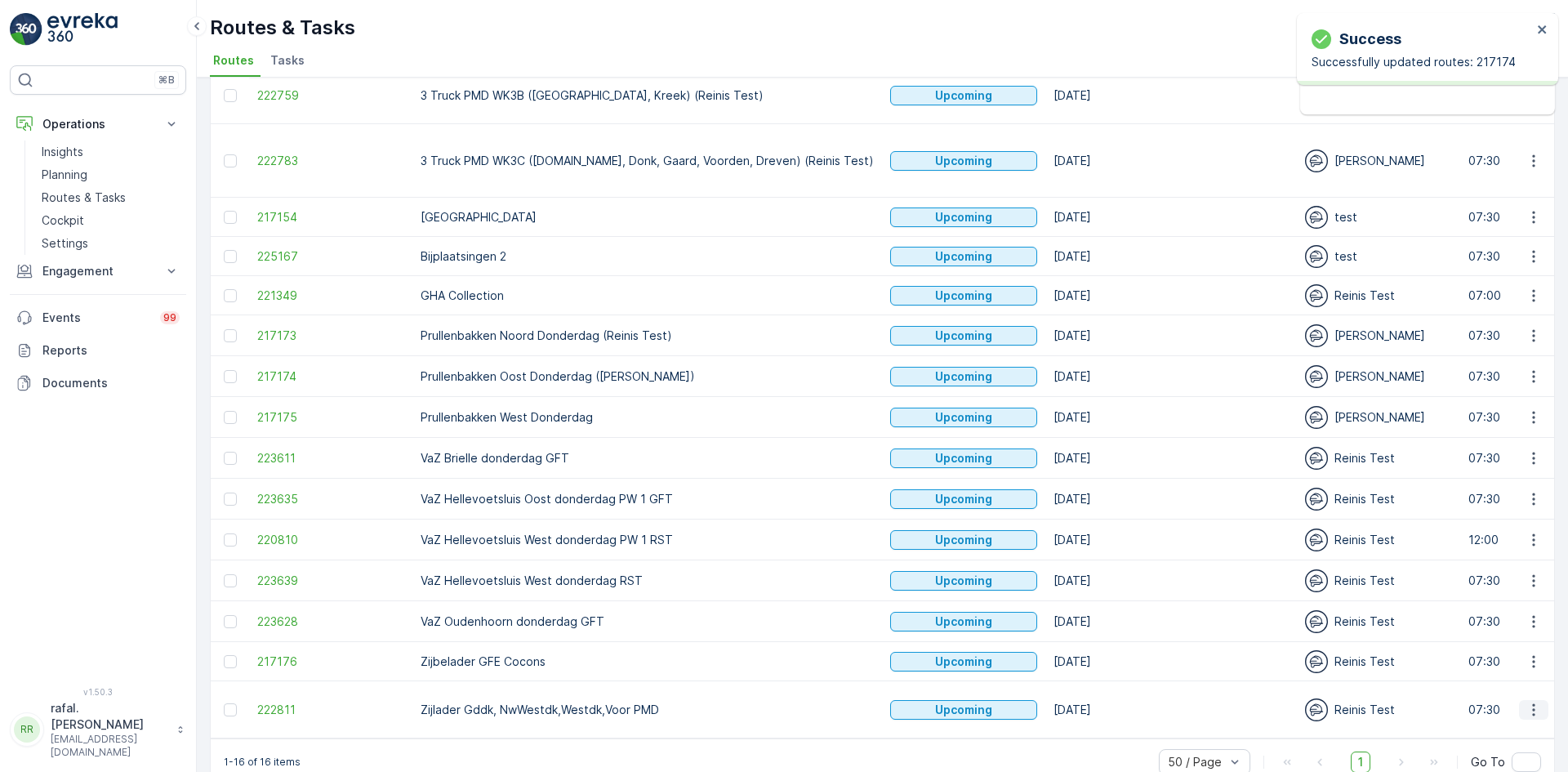
click at [1527, 702] on icon "button" at bounding box center [1533, 709] width 16 height 16
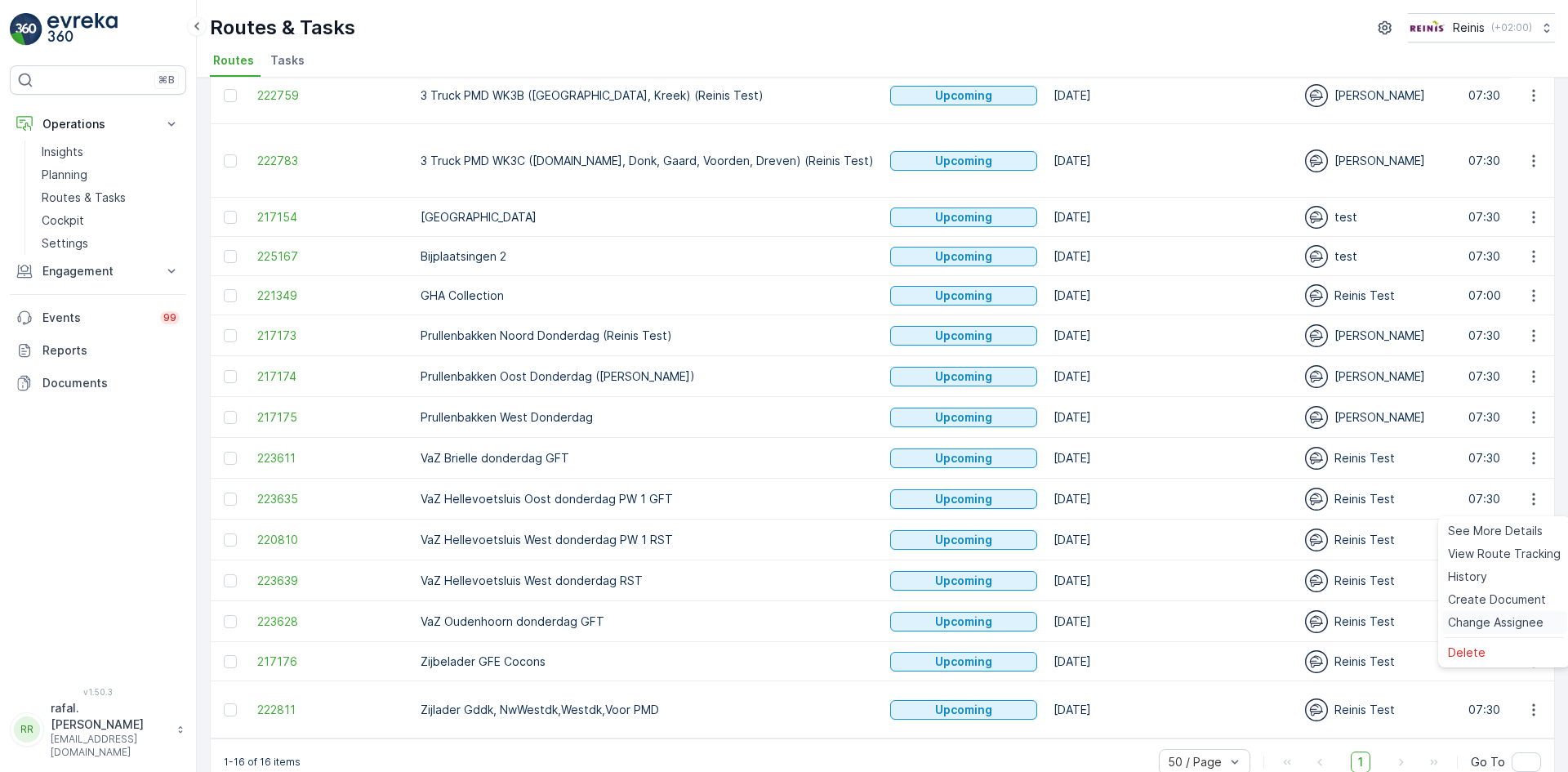
click at [1497, 620] on span "Change Assignee" at bounding box center [1495, 622] width 96 height 16
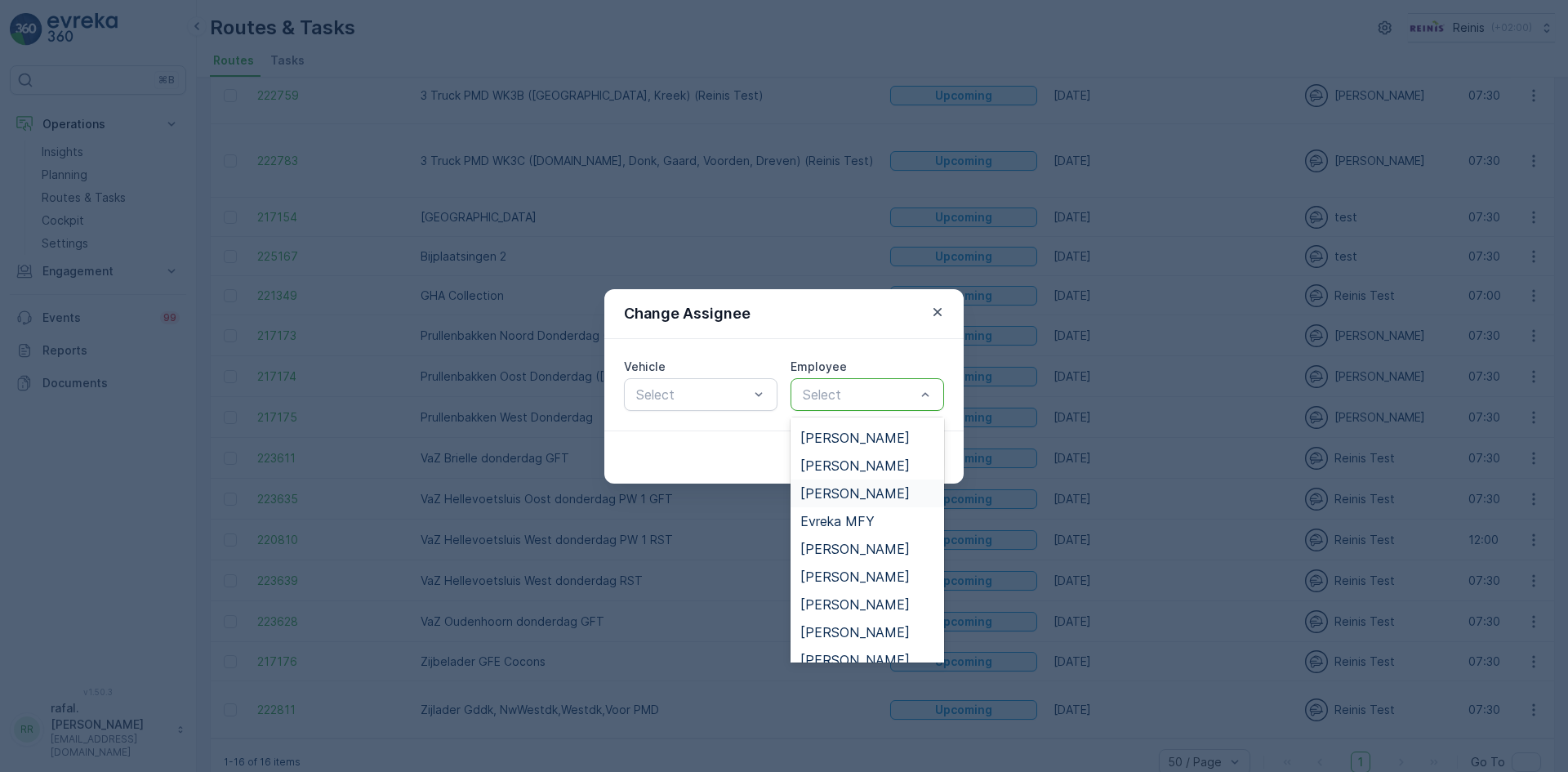
click at [877, 487] on span "[PERSON_NAME]" at bounding box center [854, 494] width 109 height 15
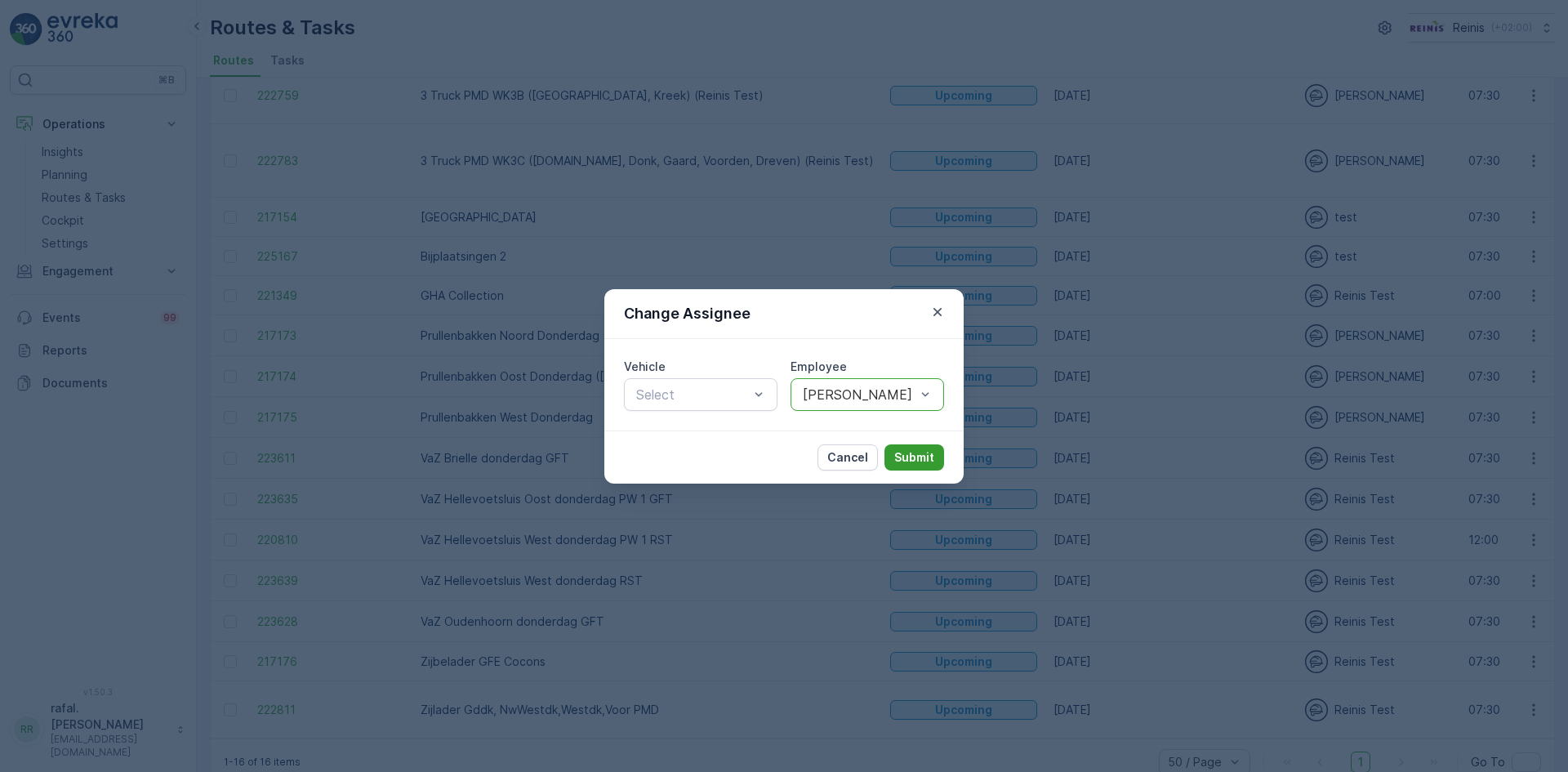
click at [893, 462] on button "Submit" at bounding box center [914, 458] width 60 height 27
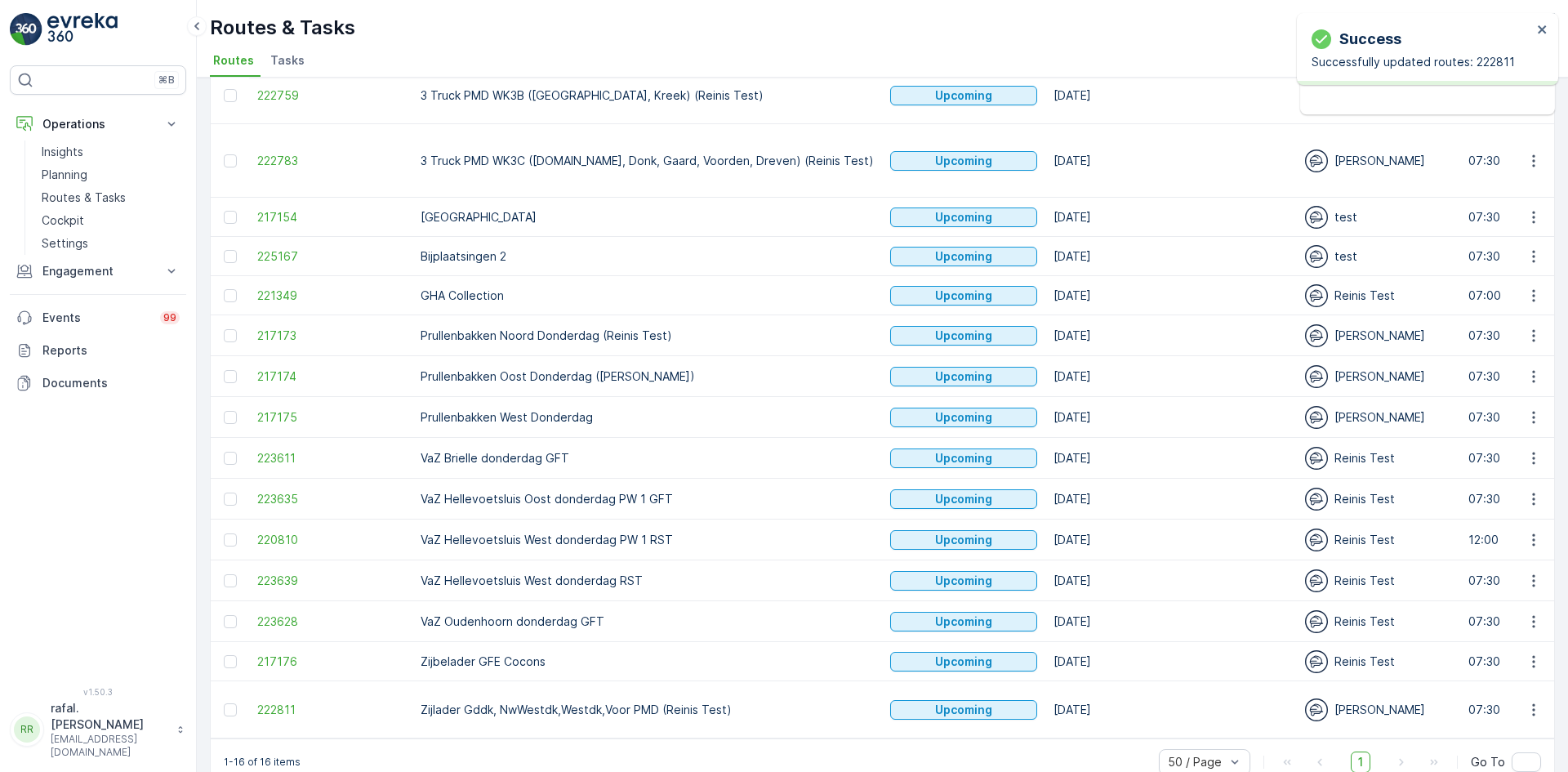
scroll to position [0, 0]
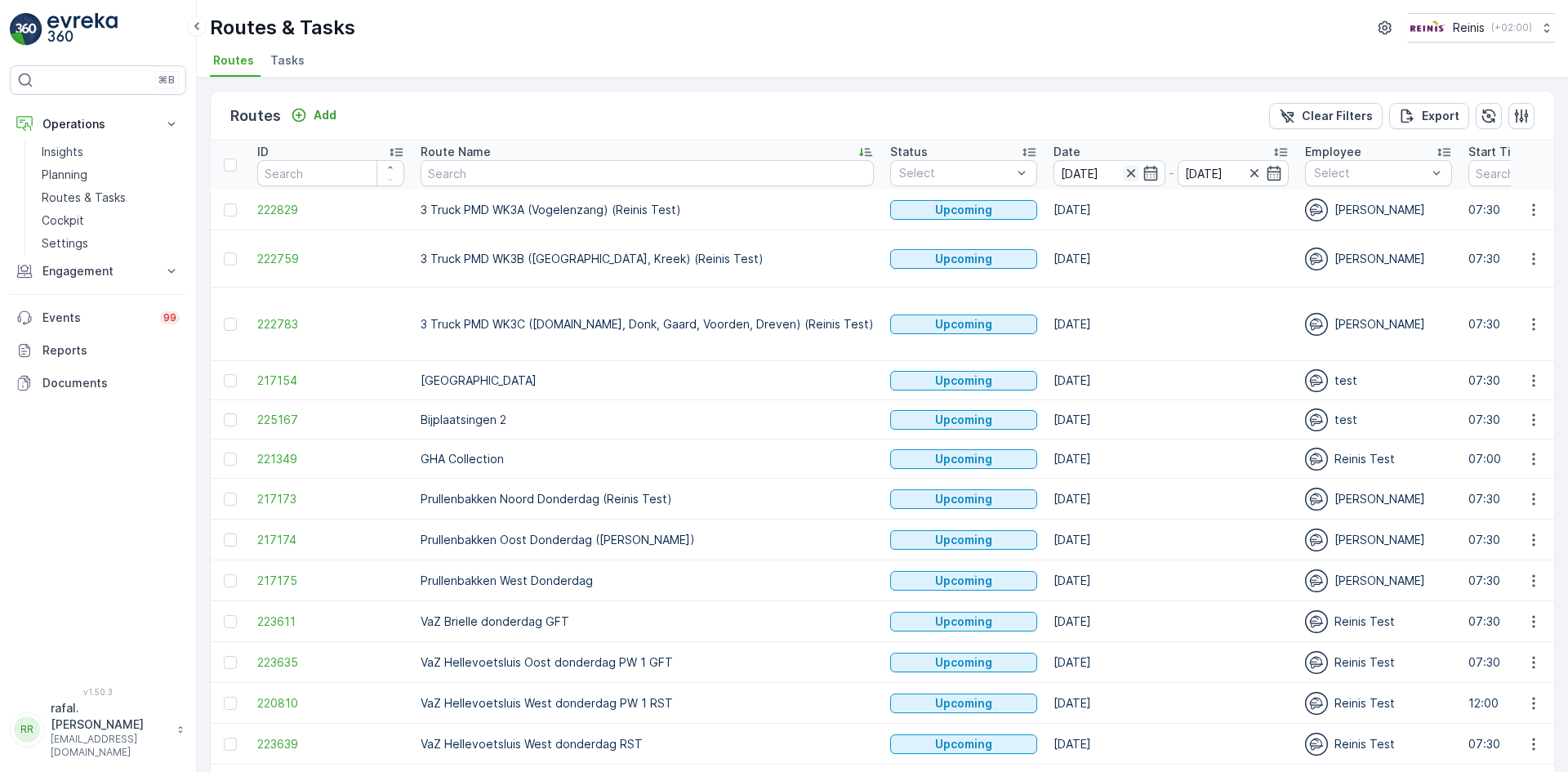
click at [1126, 174] on icon "button" at bounding box center [1130, 173] width 9 height 9
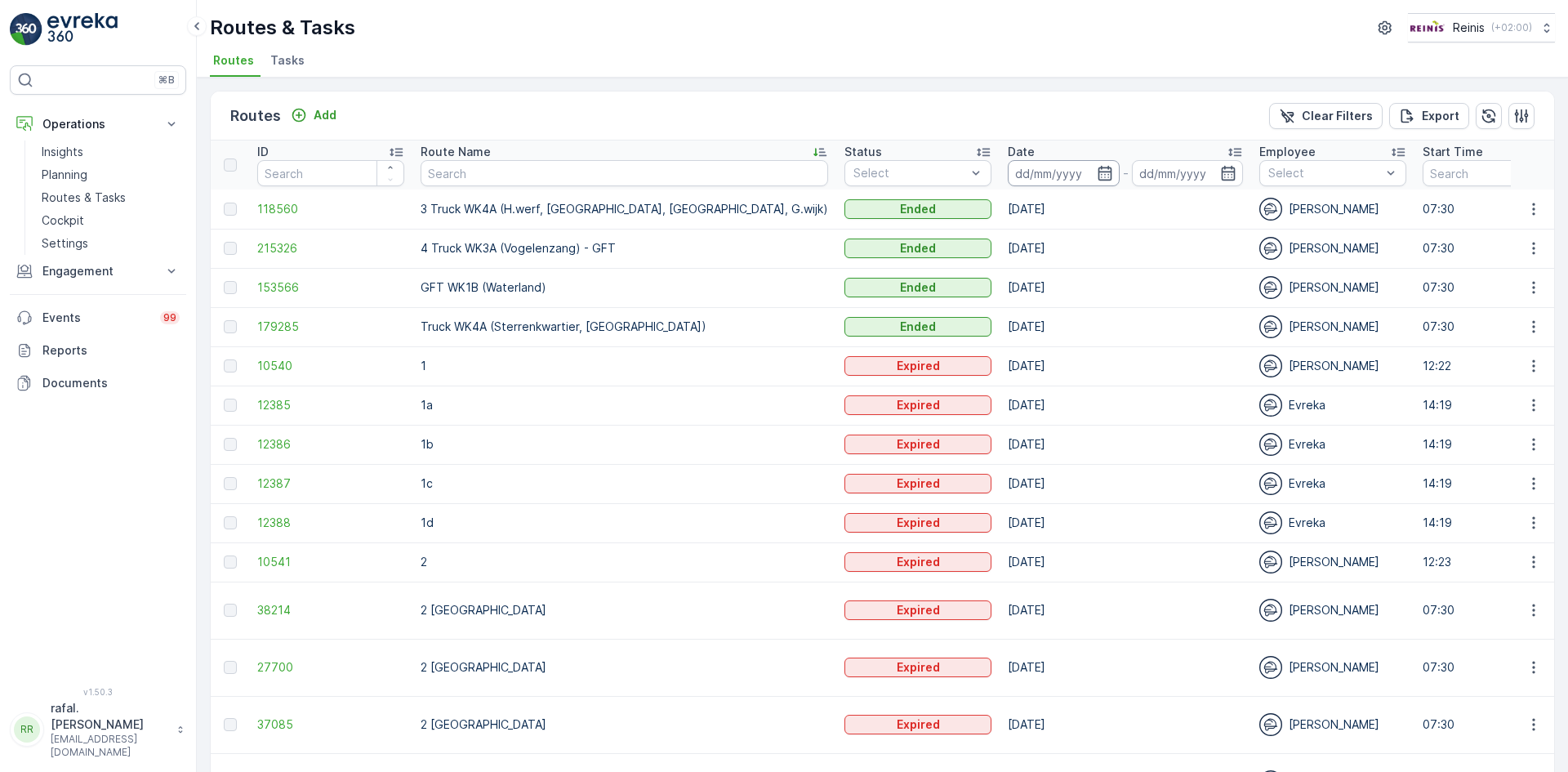
click at [1008, 174] on input at bounding box center [1064, 174] width 112 height 27
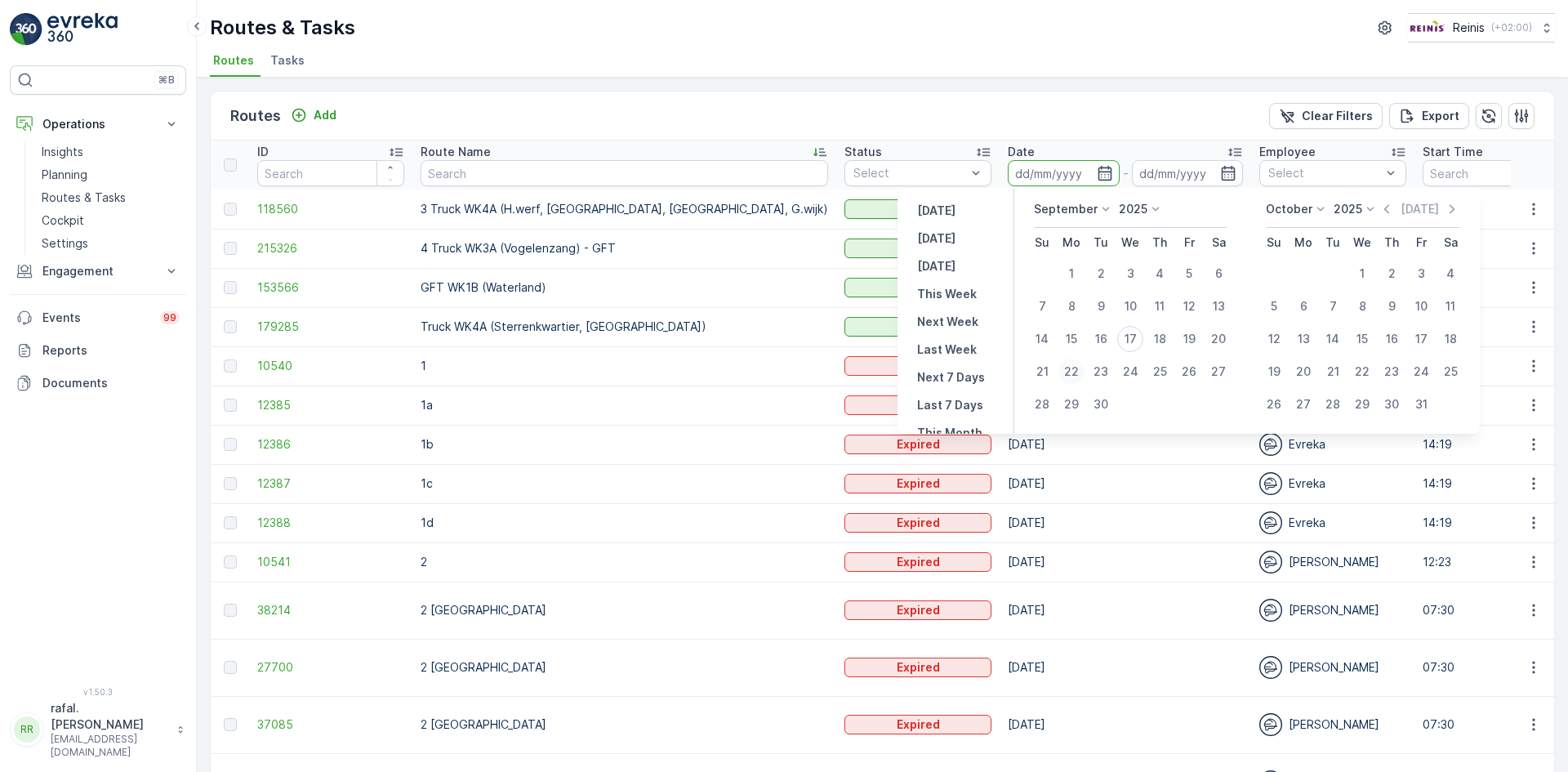
click at [1076, 372] on div "22" at bounding box center [1072, 372] width 27 height 27
type input "[DATE]"
click at [1076, 372] on div "22" at bounding box center [1072, 372] width 27 height 27
type input "[DATE]"
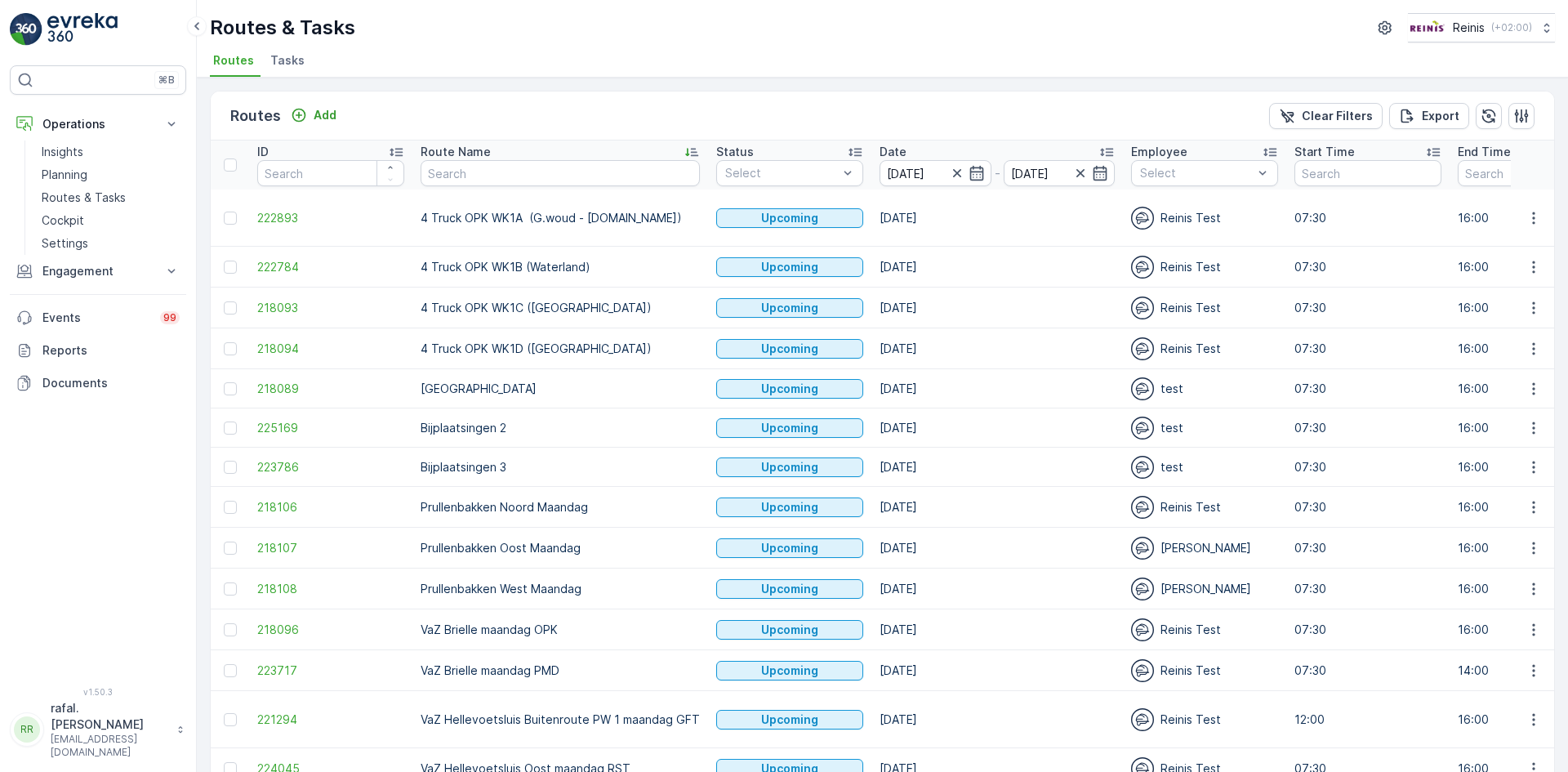
click at [688, 147] on icon at bounding box center [691, 152] width 16 height 16
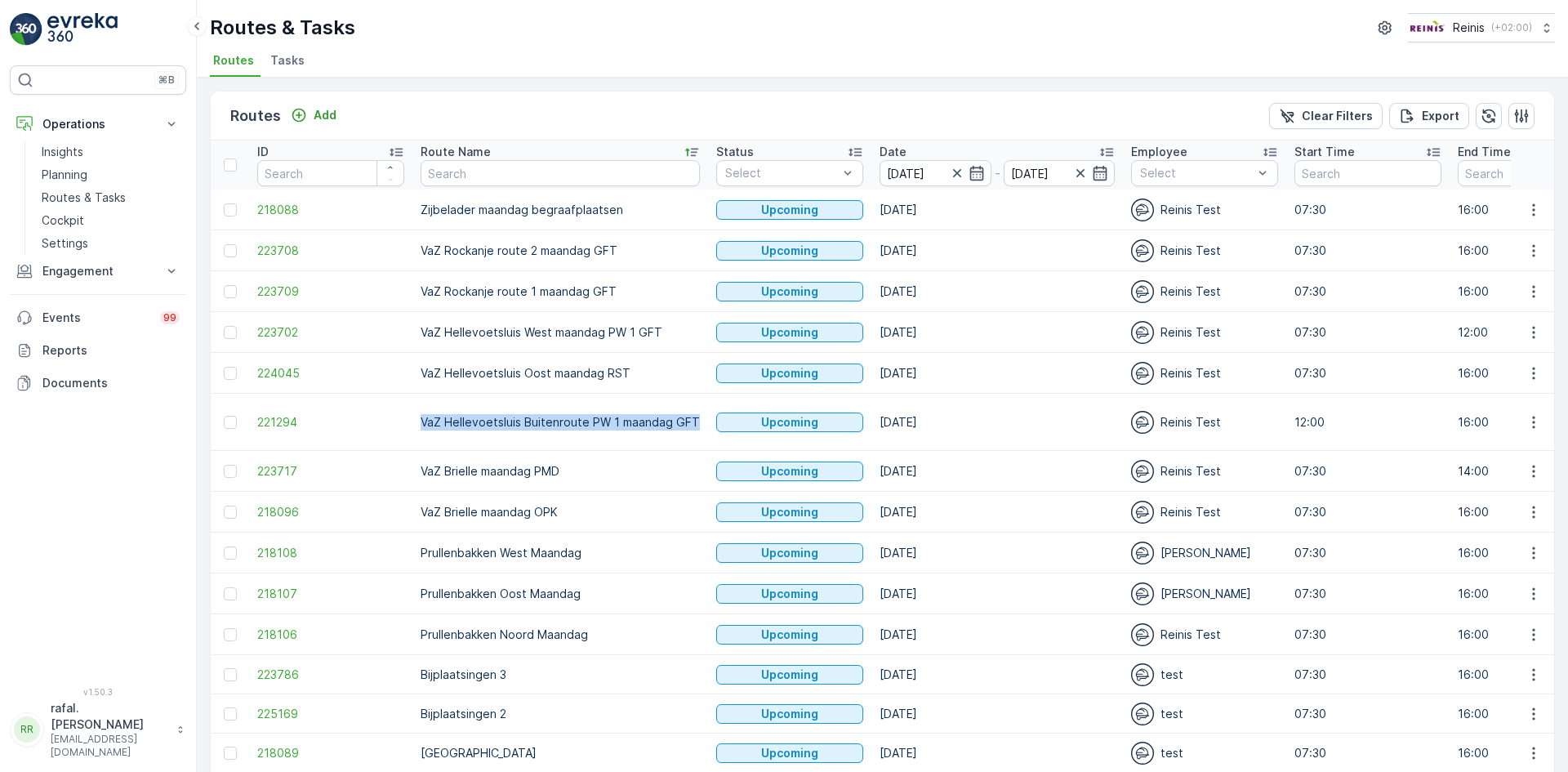
drag, startPoint x: 422, startPoint y: 420, endPoint x: 705, endPoint y: 421, distance: 283.0
click at [954, 172] on icon "button" at bounding box center [957, 173] width 16 height 16
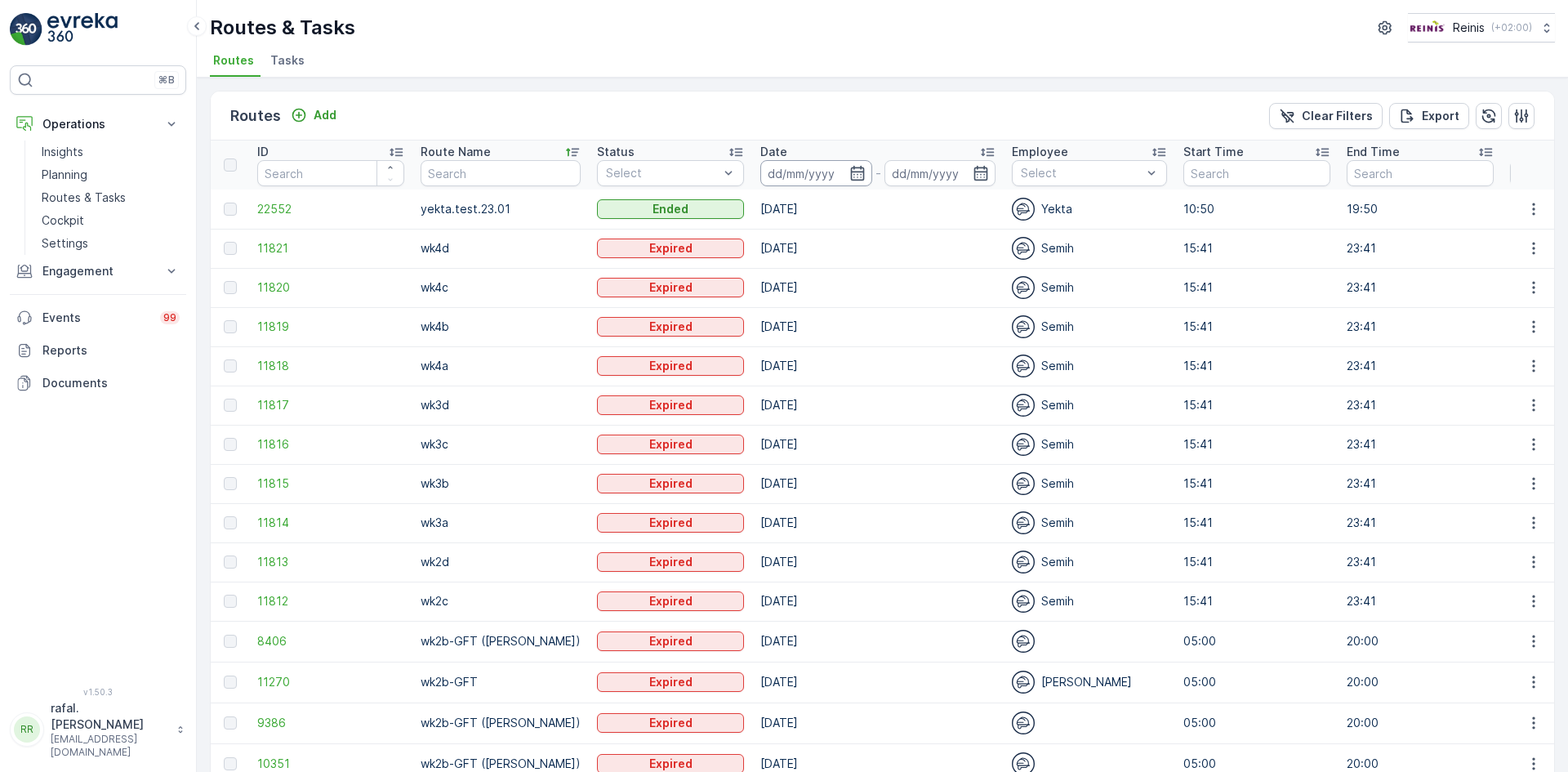
click at [831, 172] on input at bounding box center [816, 174] width 112 height 27
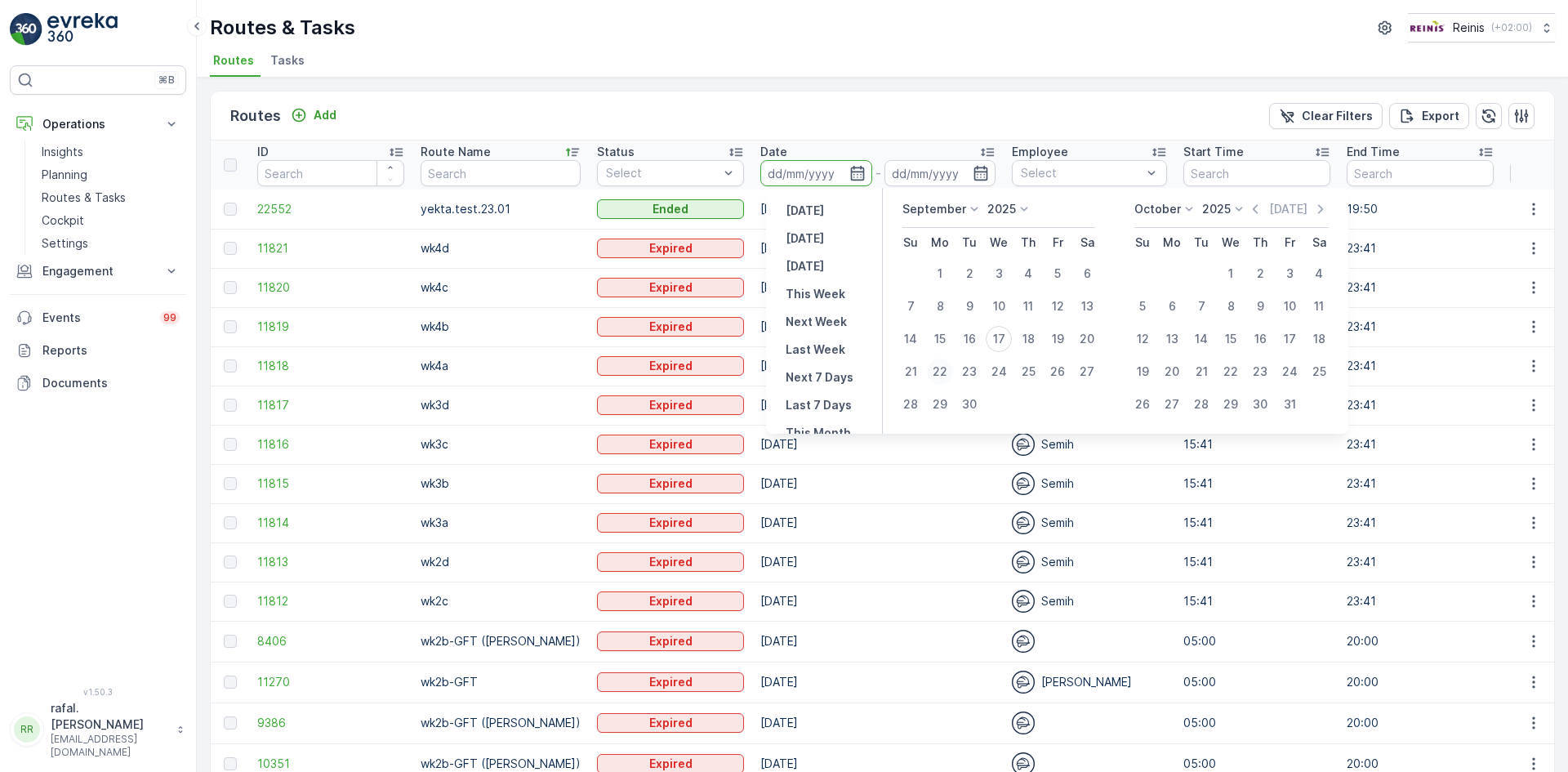
click at [941, 364] on div "22" at bounding box center [940, 372] width 27 height 27
type input "[DATE]"
click at [941, 364] on div "22" at bounding box center [940, 372] width 27 height 27
type input "[DATE]"
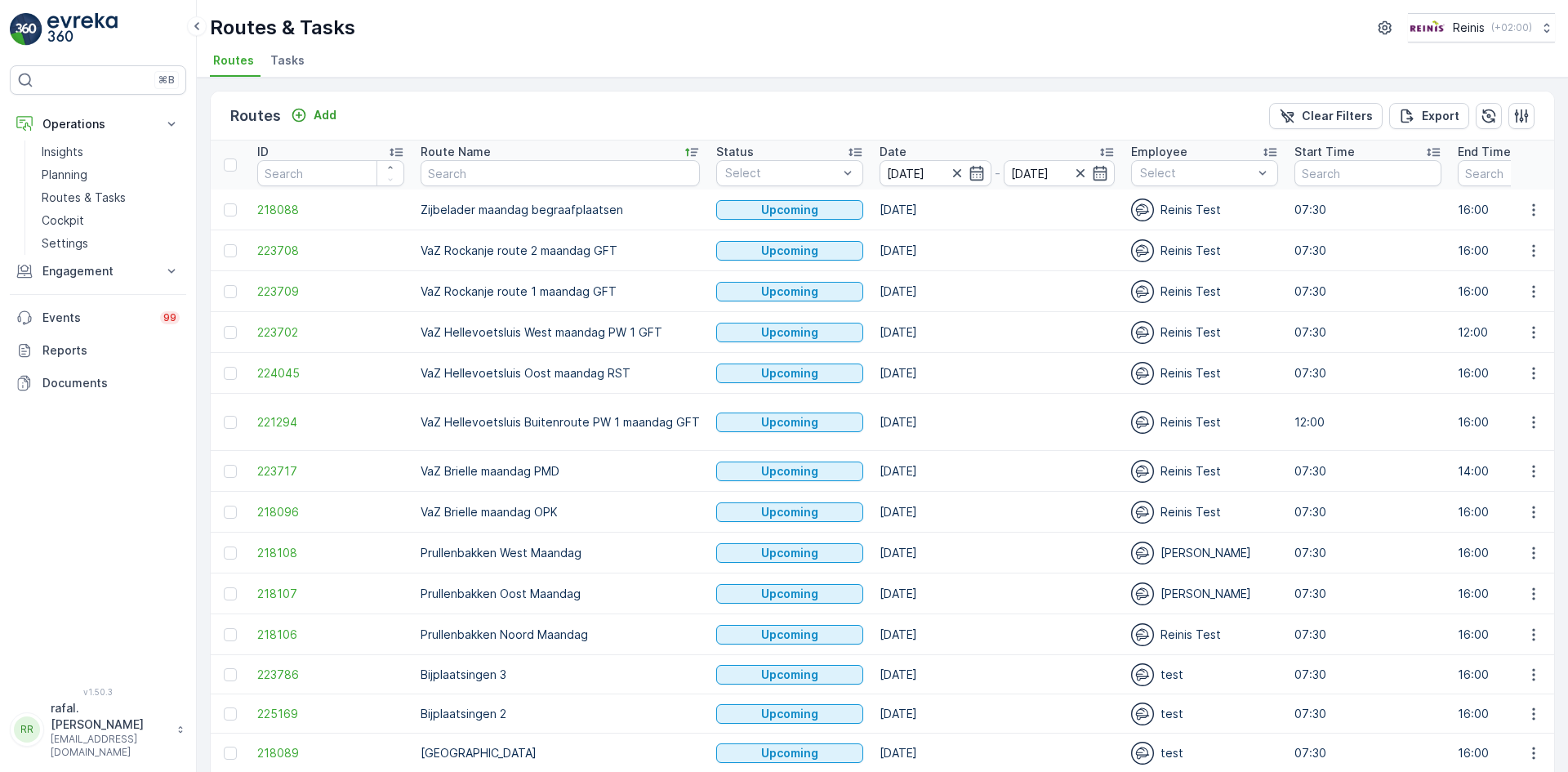
click at [596, 414] on p "VaZ Hellevoetsluis Buitenroute PW 1 maandag GFT" at bounding box center [560, 422] width 280 height 16
click at [581, 391] on td "VaZ Hellevoetsluis Oost maandag RST" at bounding box center [560, 373] width 296 height 41
click at [606, 330] on p "VaZ Hellevoetsluis West maandag PW 1 GFT" at bounding box center [560, 332] width 280 height 16
click at [581, 297] on p "VaZ Rockanje route 1 maandag GFT" at bounding box center [560, 291] width 280 height 16
click at [593, 255] on p "VaZ Rockanje route 2 maandag GFT" at bounding box center [560, 250] width 280 height 16
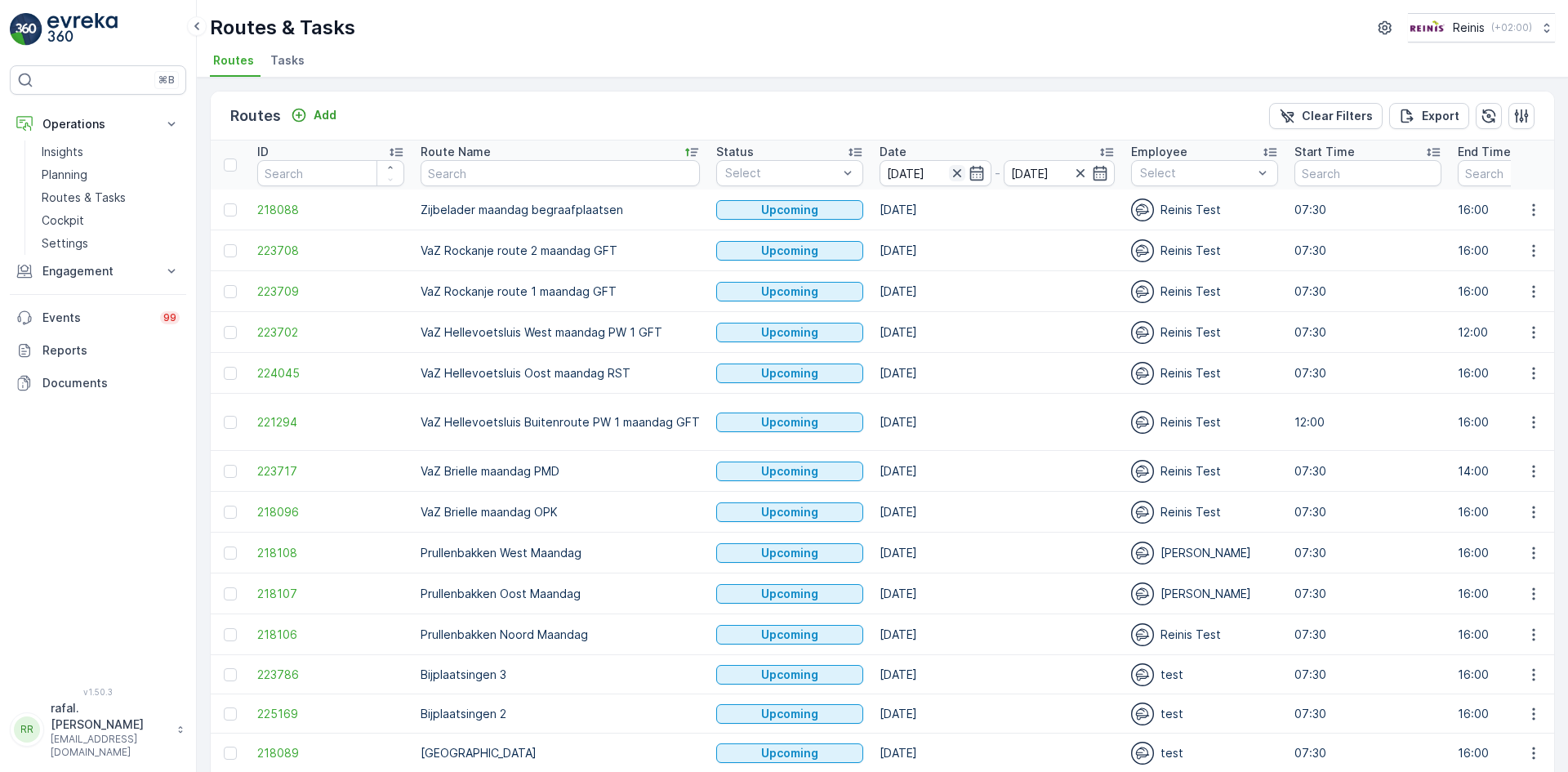
click at [953, 171] on icon "button" at bounding box center [957, 173] width 9 height 9
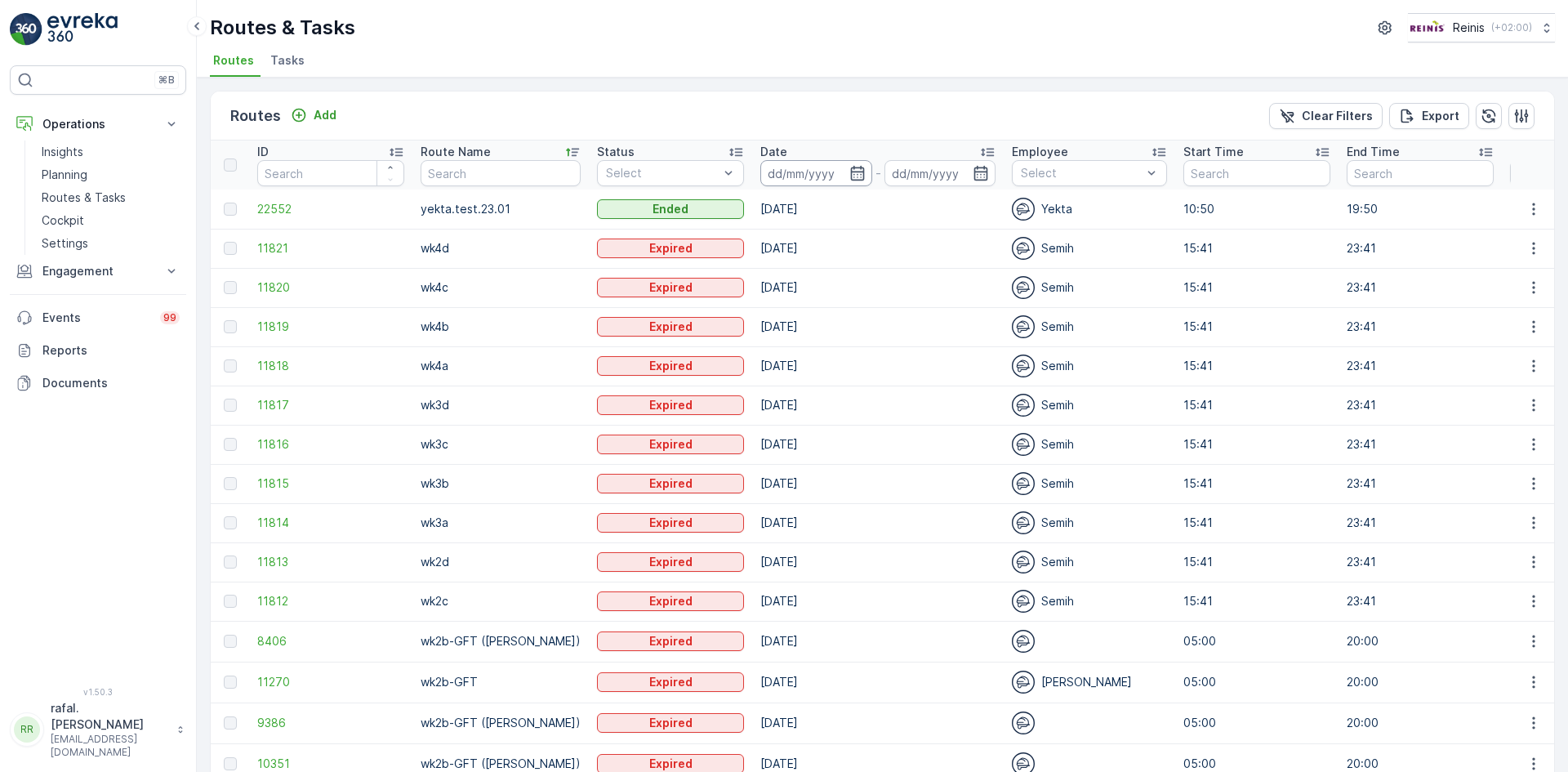
click at [829, 175] on input at bounding box center [816, 174] width 112 height 27
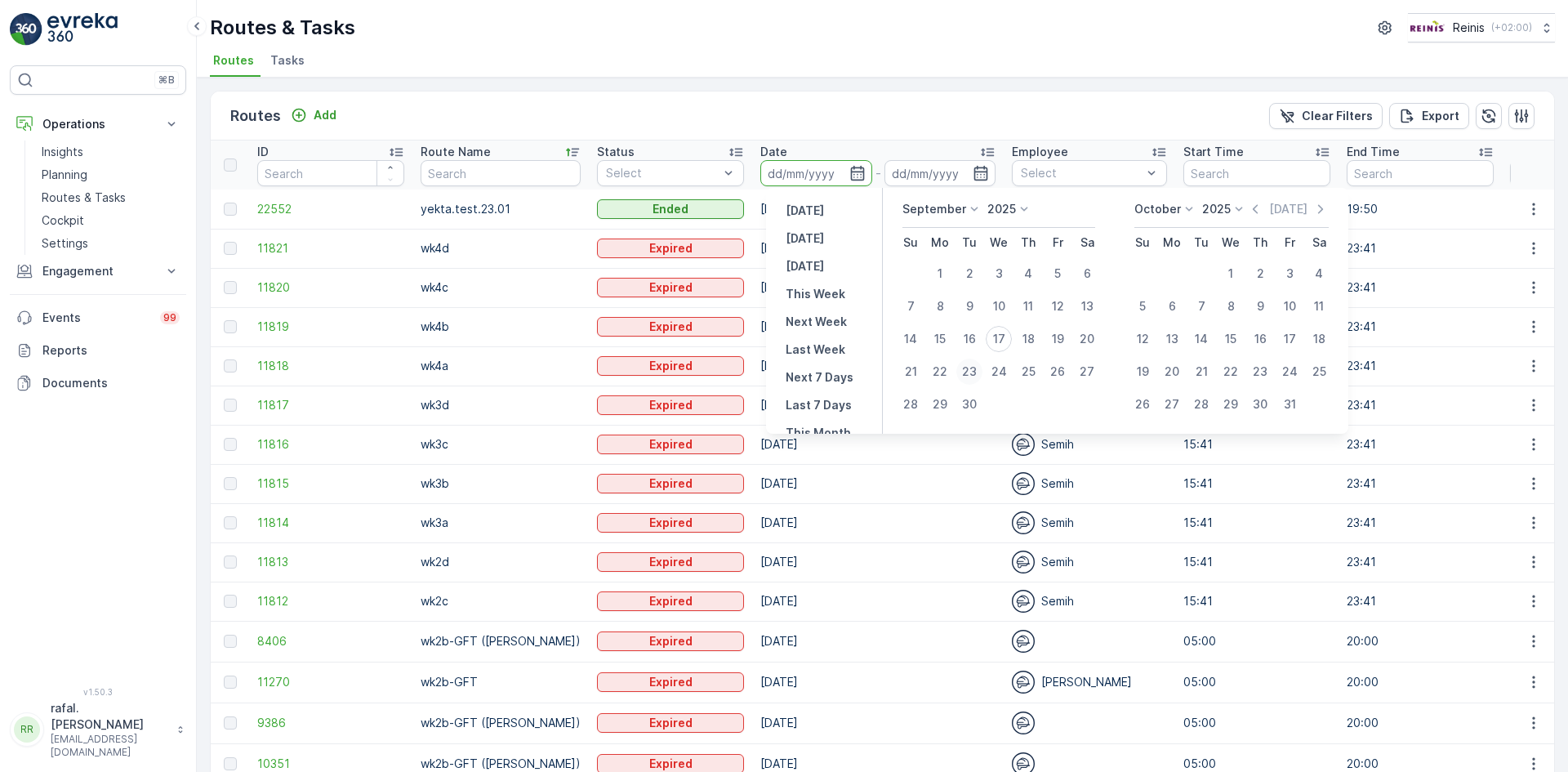
click at [967, 366] on div "23" at bounding box center [970, 372] width 27 height 27
type input "[DATE]"
click at [967, 366] on div "23" at bounding box center [970, 372] width 27 height 27
type input "[DATE]"
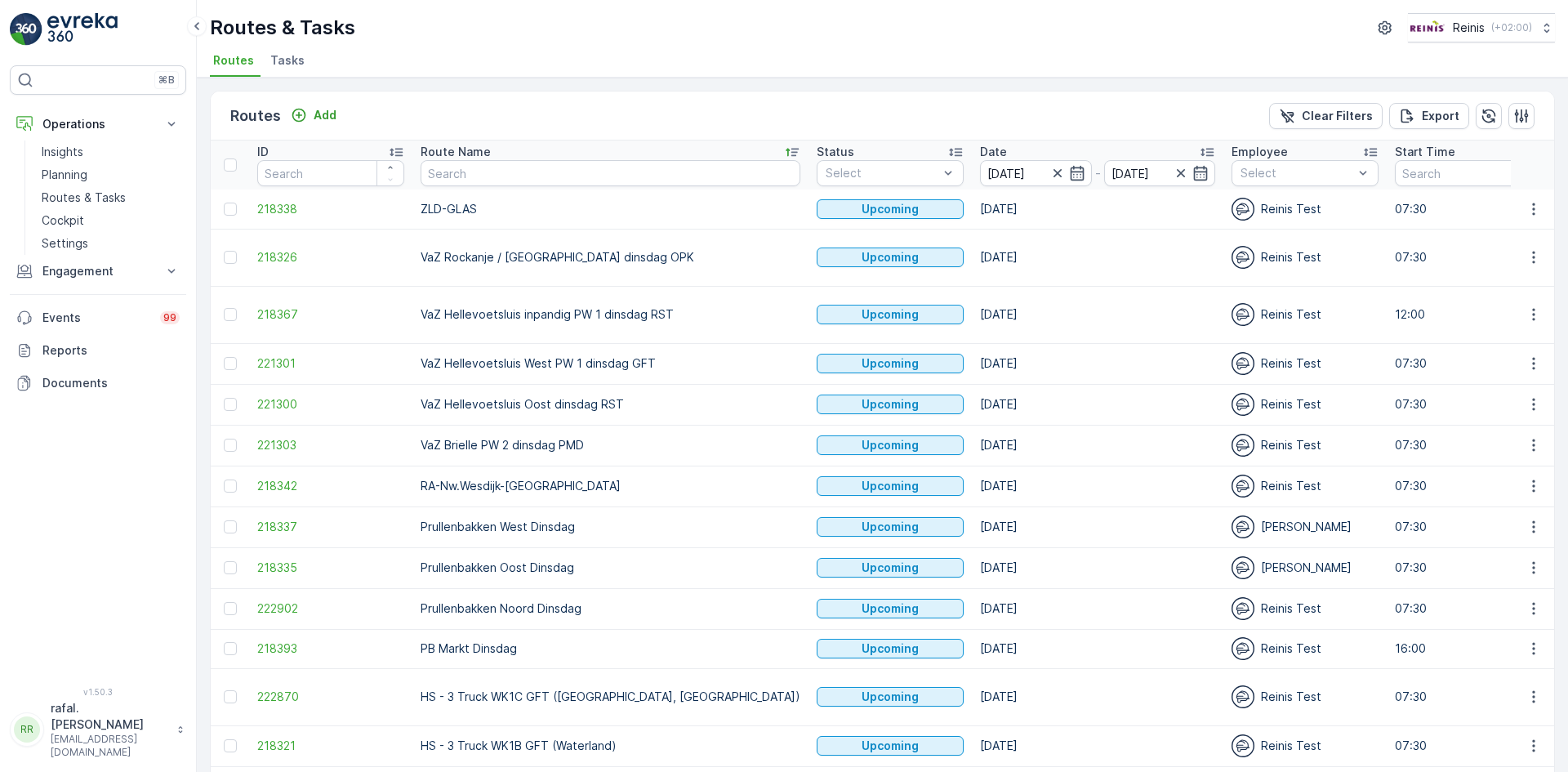
click at [784, 148] on icon at bounding box center [792, 152] width 16 height 16
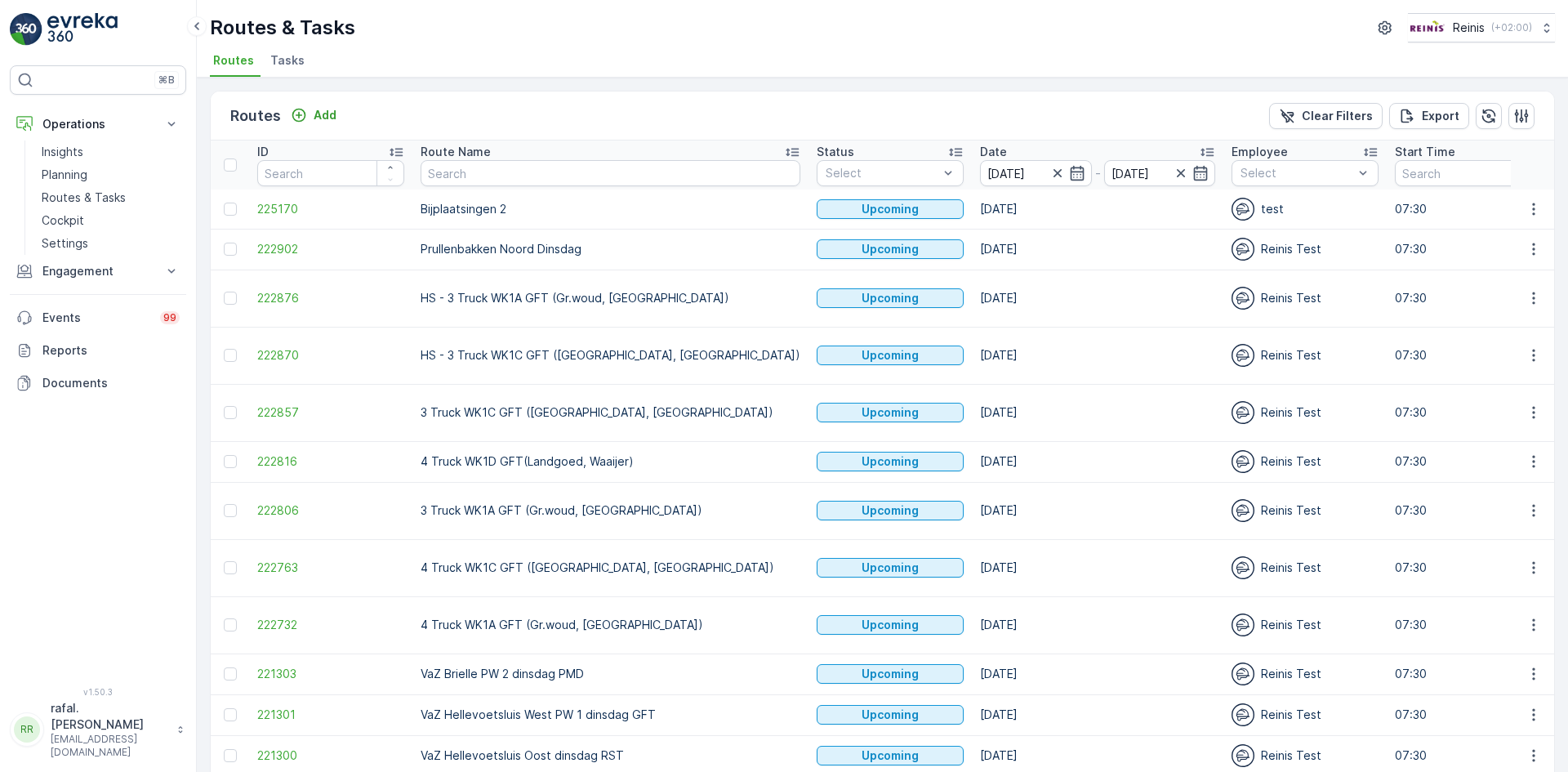
click at [784, 146] on icon at bounding box center [792, 152] width 16 height 16
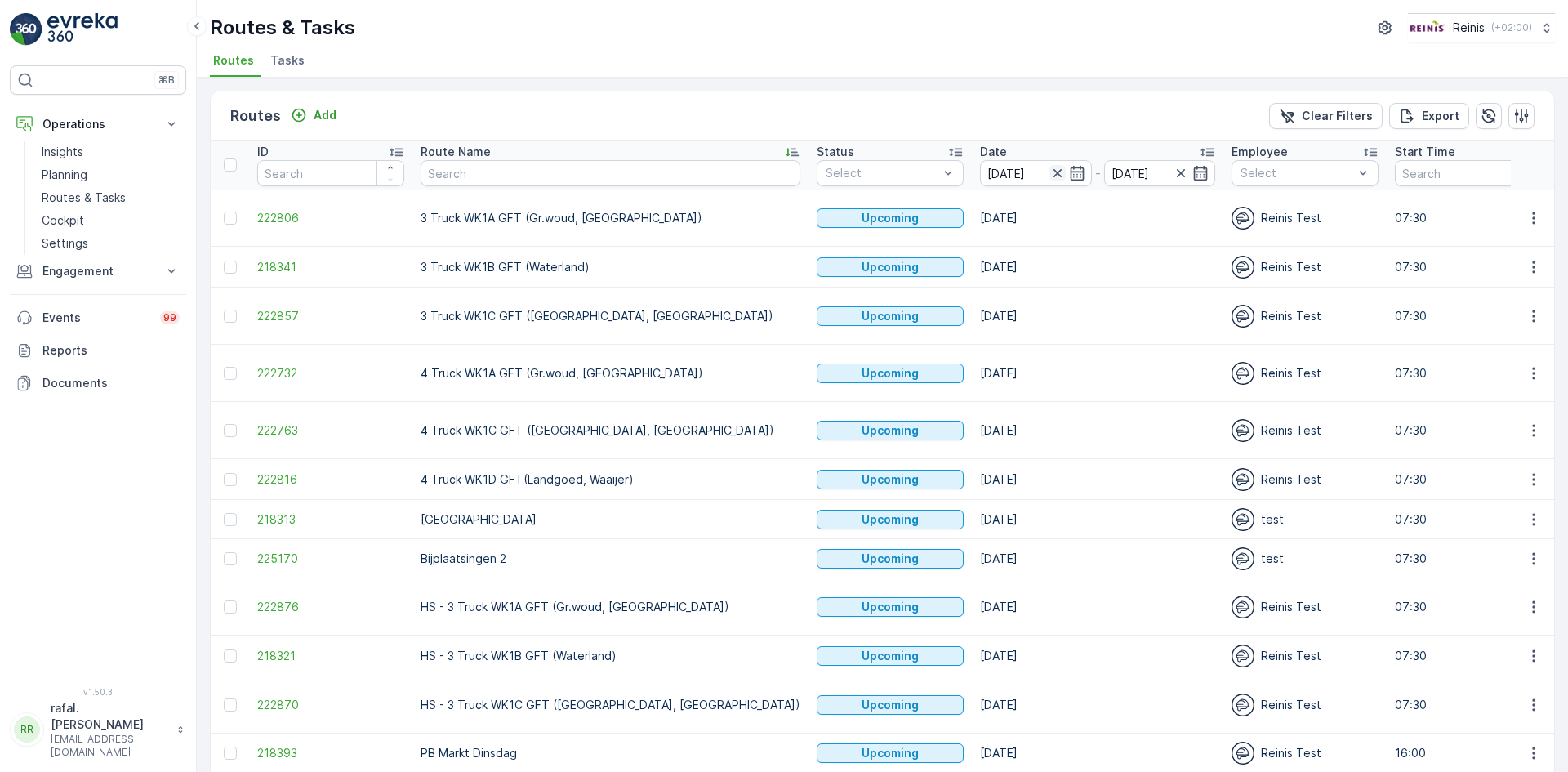
click at [1049, 169] on icon "button" at bounding box center [1057, 173] width 16 height 16
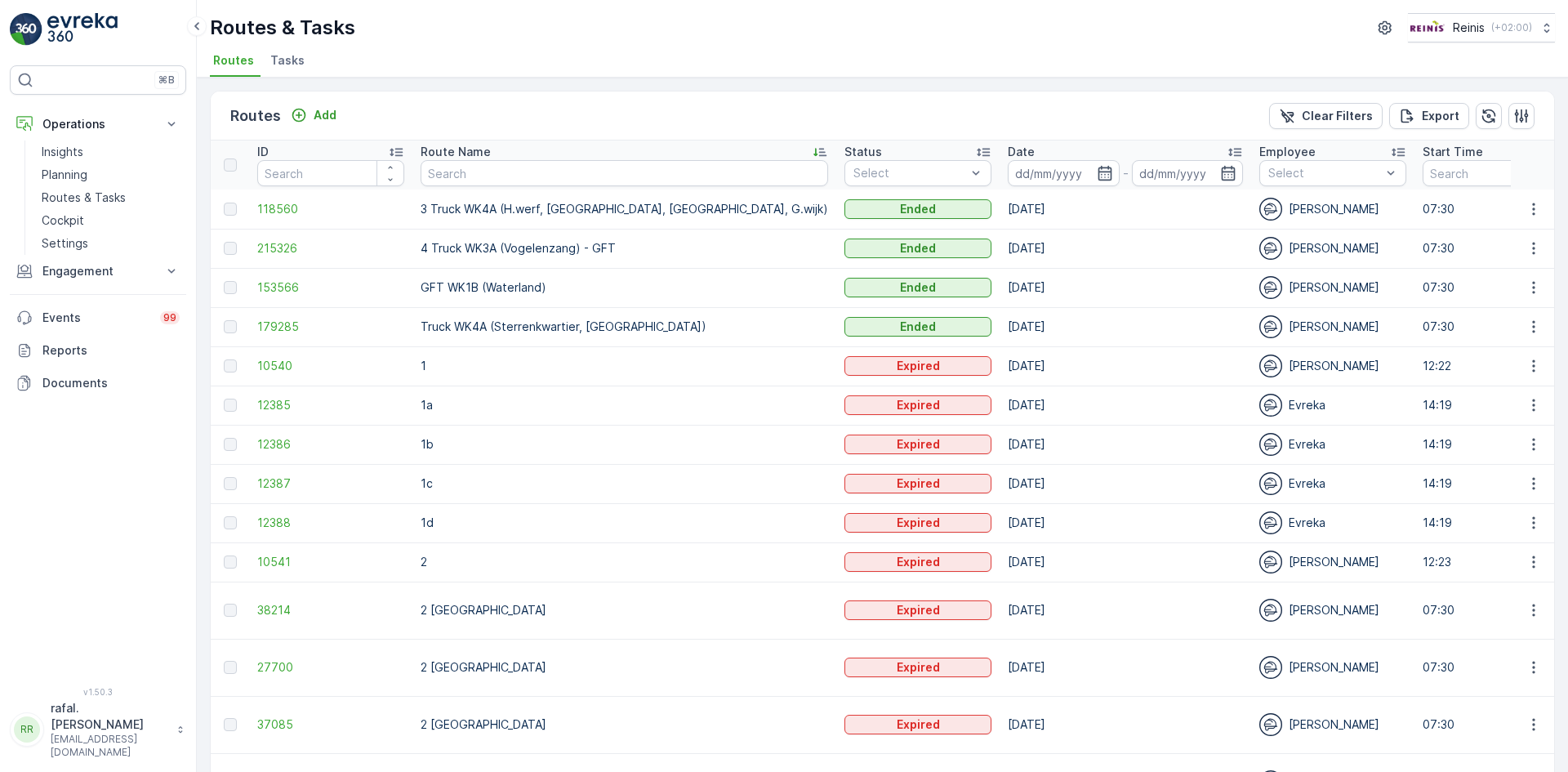
click at [1008, 169] on input at bounding box center [1064, 174] width 112 height 27
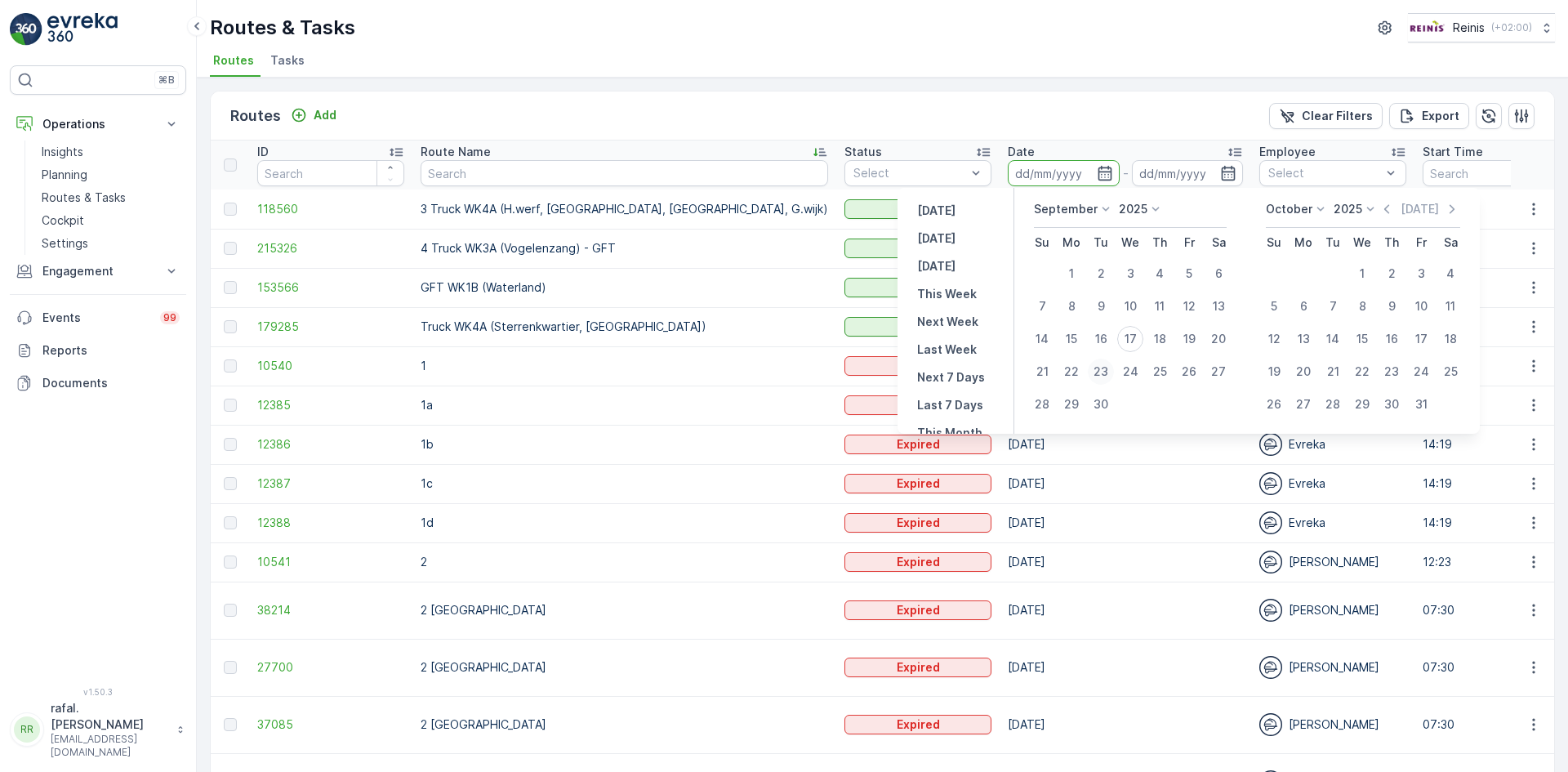
click at [1105, 370] on div "23" at bounding box center [1102, 372] width 27 height 27
type input "[DATE]"
click at [1105, 370] on div "23" at bounding box center [1102, 372] width 27 height 27
type input "[DATE]"
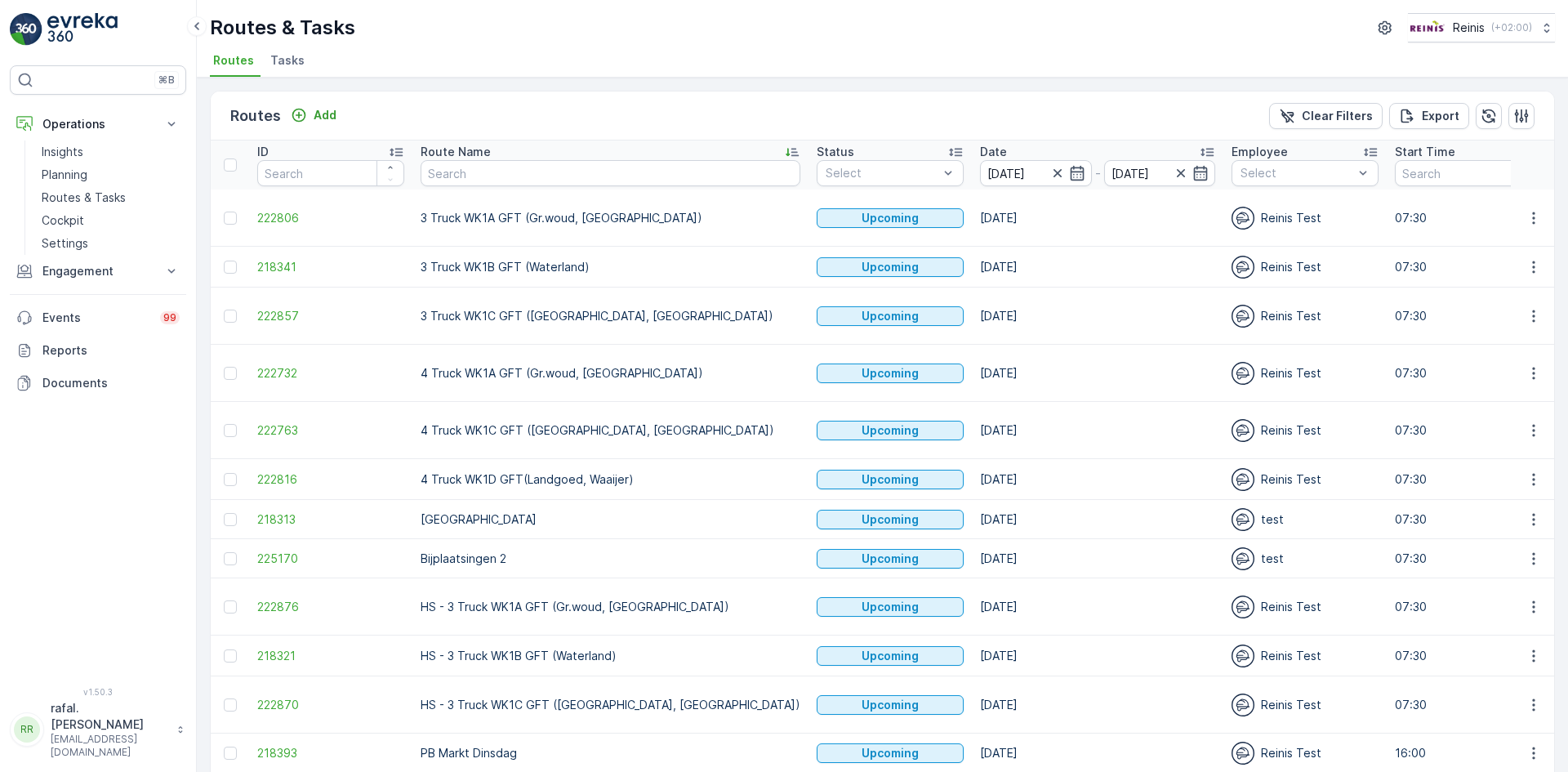
click at [786, 152] on icon at bounding box center [793, 153] width 13 height 9
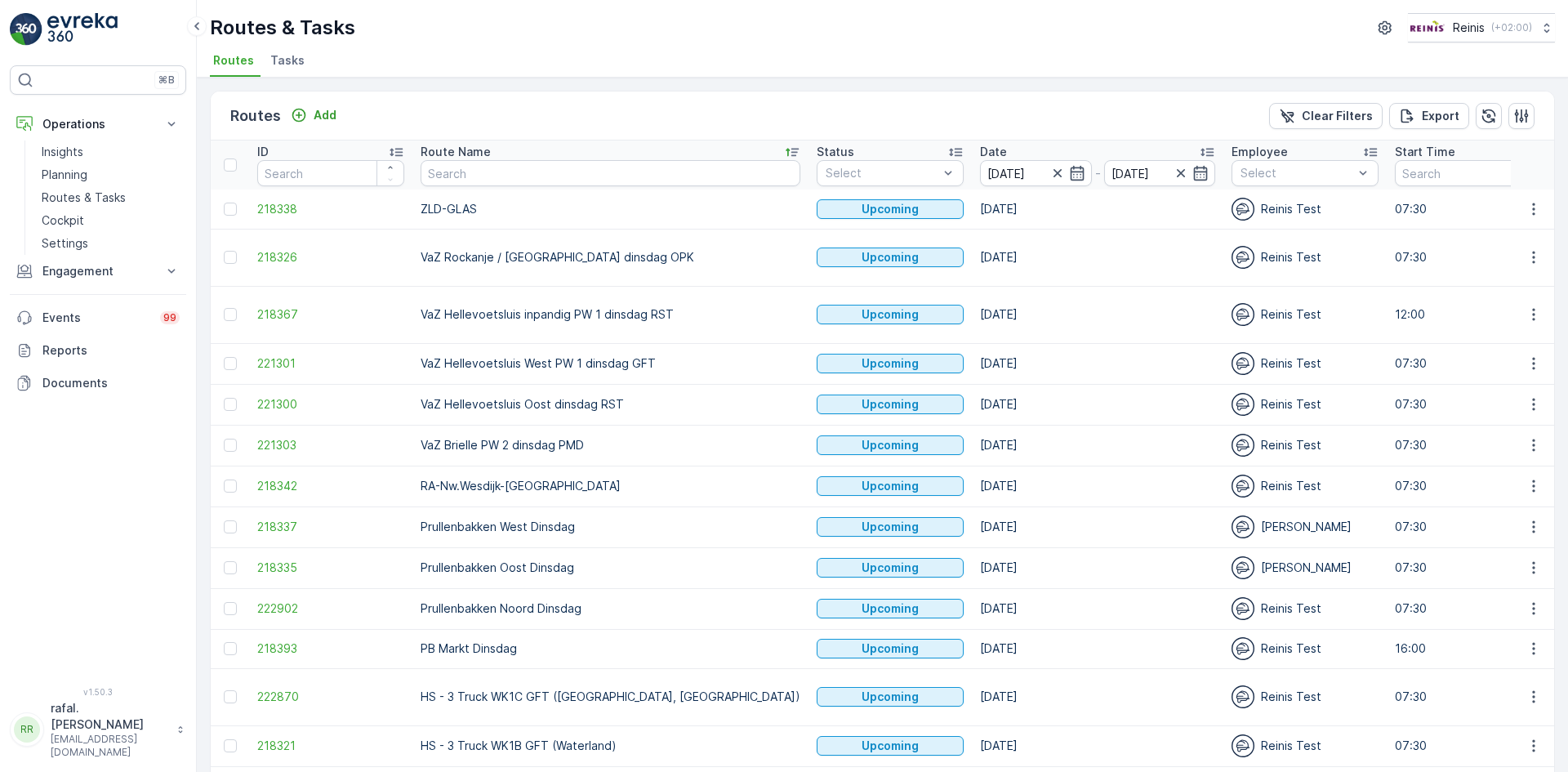
click at [587, 396] on p "VaZ Hellevoetsluis Oost dinsdag RST" at bounding box center [611, 404] width 380 height 16
click at [620, 396] on p "VaZ Hellevoetsluis Oost dinsdag RST" at bounding box center [611, 404] width 380 height 16
click at [1049, 175] on icon "button" at bounding box center [1057, 173] width 16 height 16
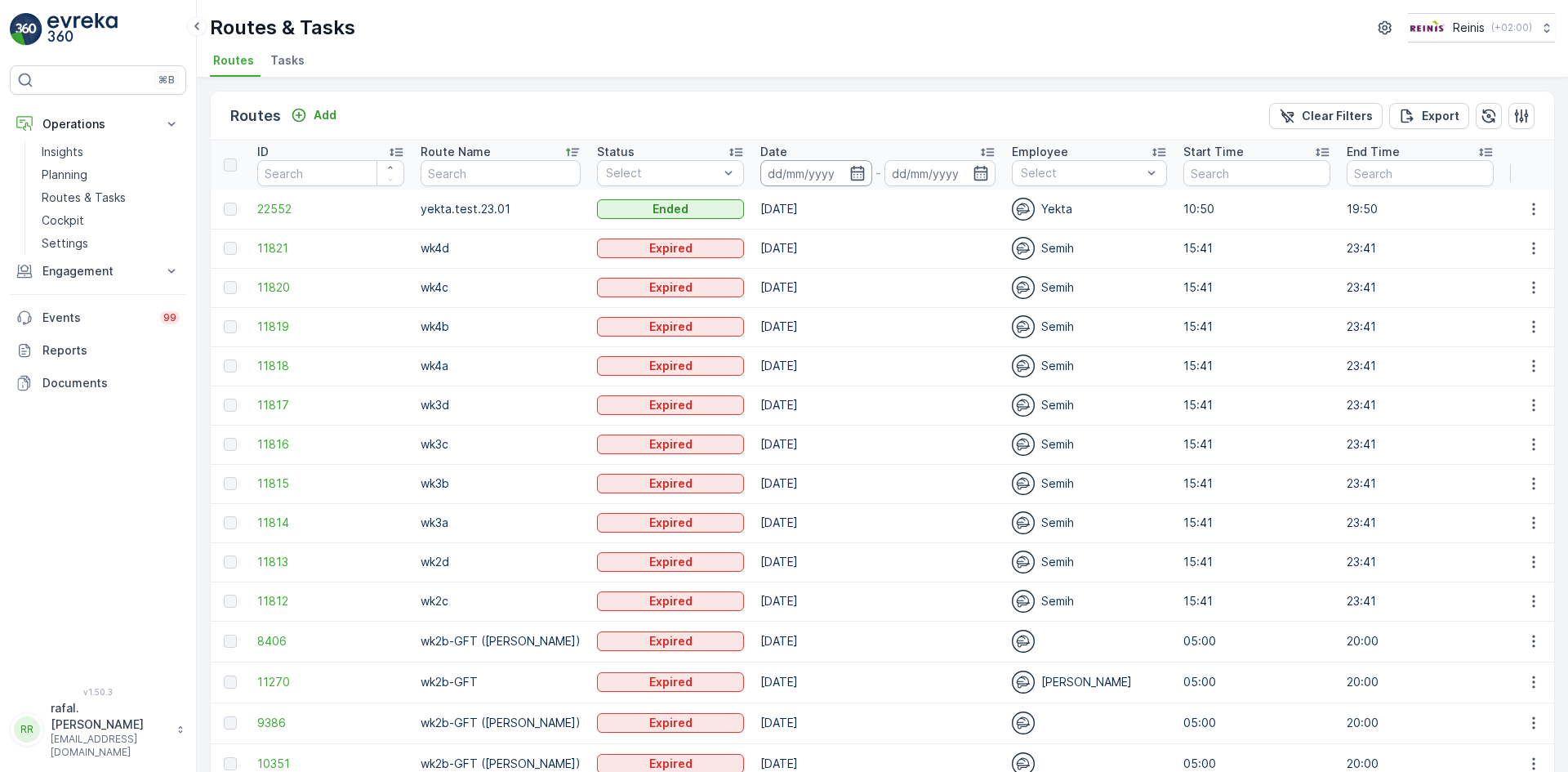
click at [831, 175] on input at bounding box center [816, 174] width 112 height 27
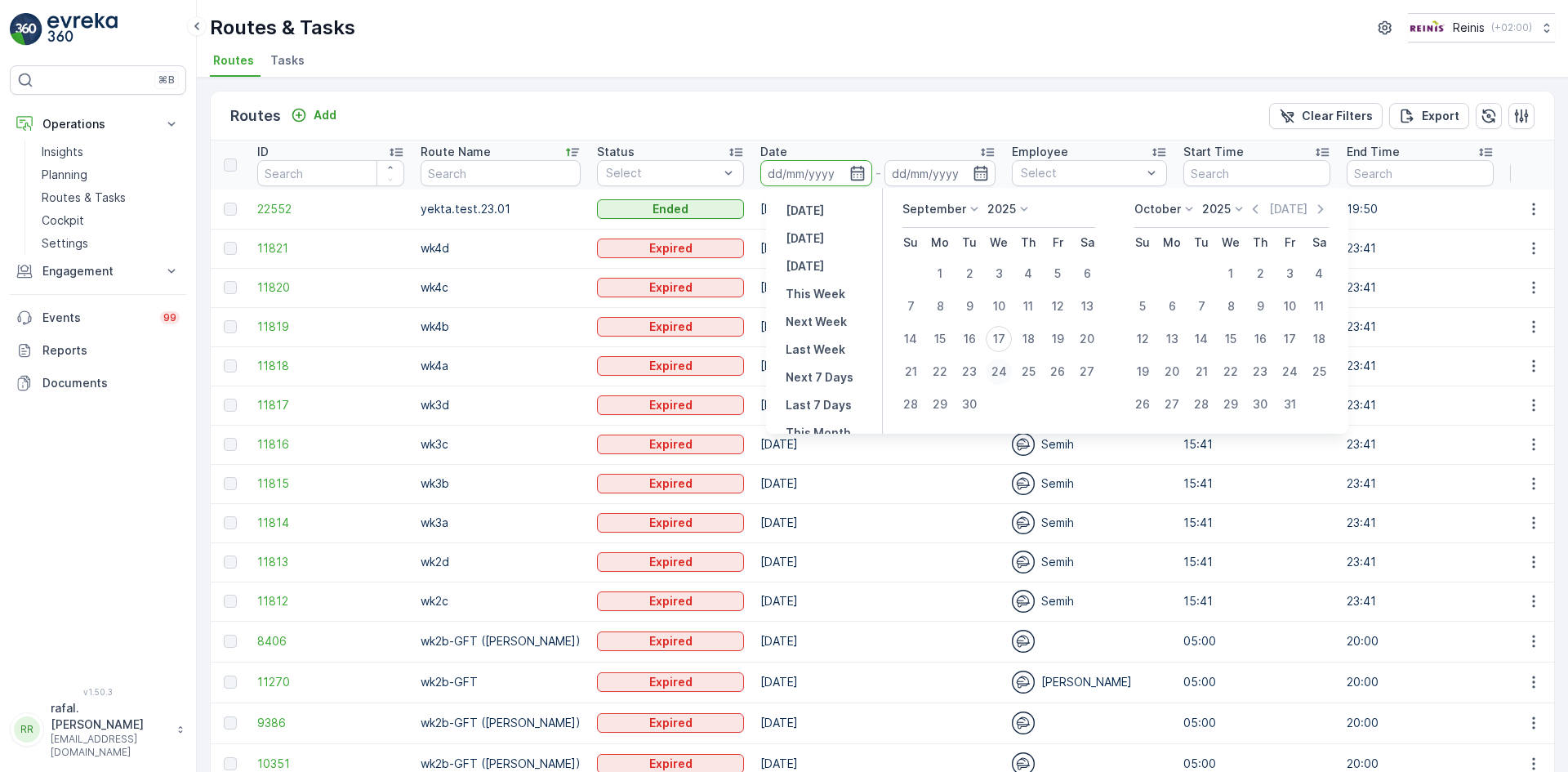
click at [1000, 369] on div "24" at bounding box center [999, 372] width 27 height 27
type input "[DATE]"
click at [1000, 369] on div "24" at bounding box center [999, 372] width 27 height 27
type input "[DATE]"
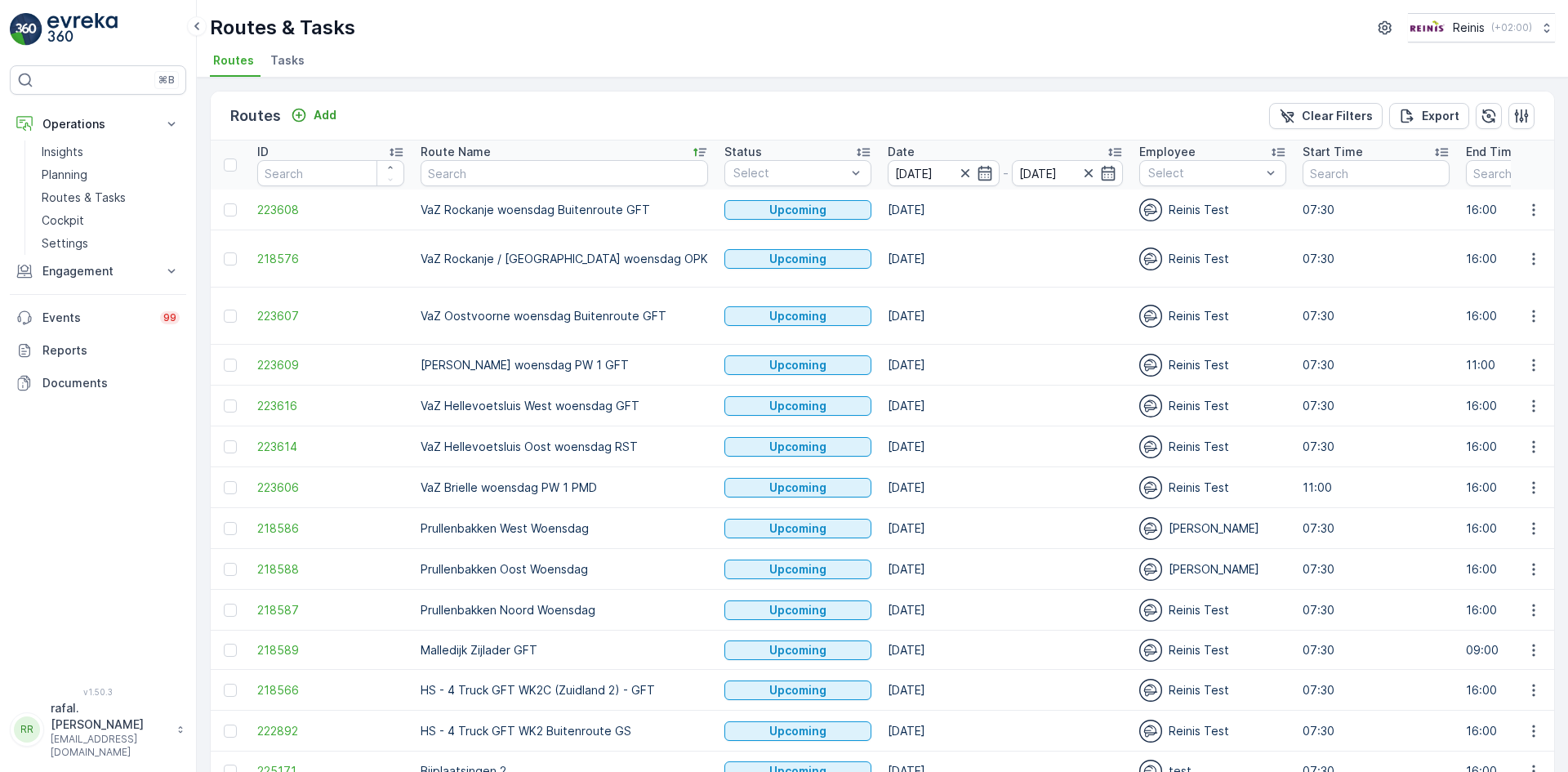
click at [530, 480] on p "VaZ Brielle woensdag PW 1 PMD" at bounding box center [564, 487] width 287 height 16
click at [568, 439] on p "VaZ Hellevoetsluis Oost woensdag RST" at bounding box center [564, 447] width 287 height 16
click at [583, 398] on p "VaZ Hellevoetsluis West woensdag GFT" at bounding box center [564, 406] width 287 height 16
click at [587, 357] on p "[PERSON_NAME] woensdag PW 1 GFT" at bounding box center [564, 364] width 287 height 16
click at [596, 308] on p "VaZ Oostvoorne woensdag Buitenroute GFT" at bounding box center [564, 316] width 287 height 16
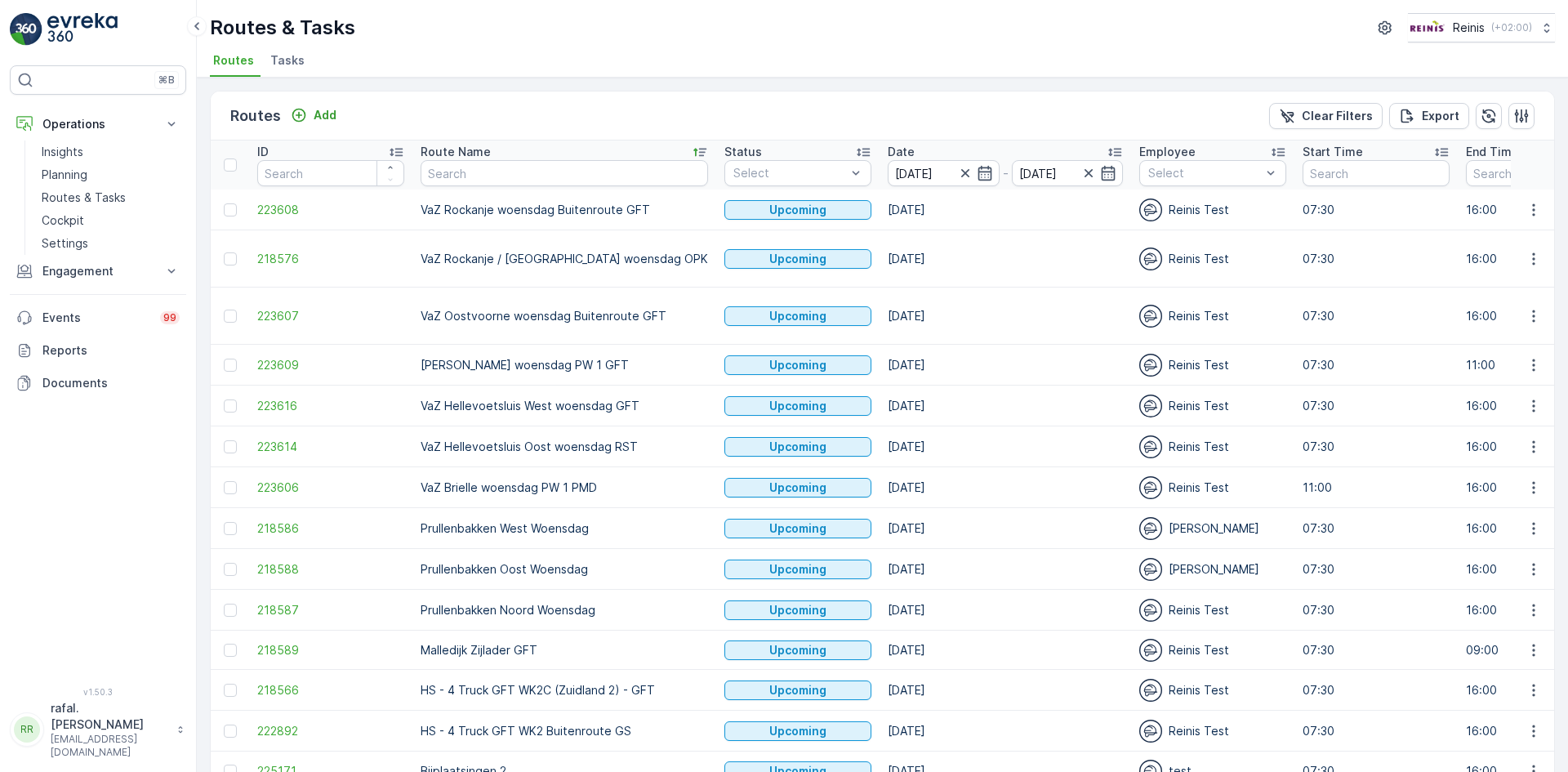
click at [612, 194] on td "VaZ Rockanje woensdag Buitenroute GFT" at bounding box center [564, 210] width 303 height 41
click at [957, 170] on icon "button" at bounding box center [965, 173] width 16 height 16
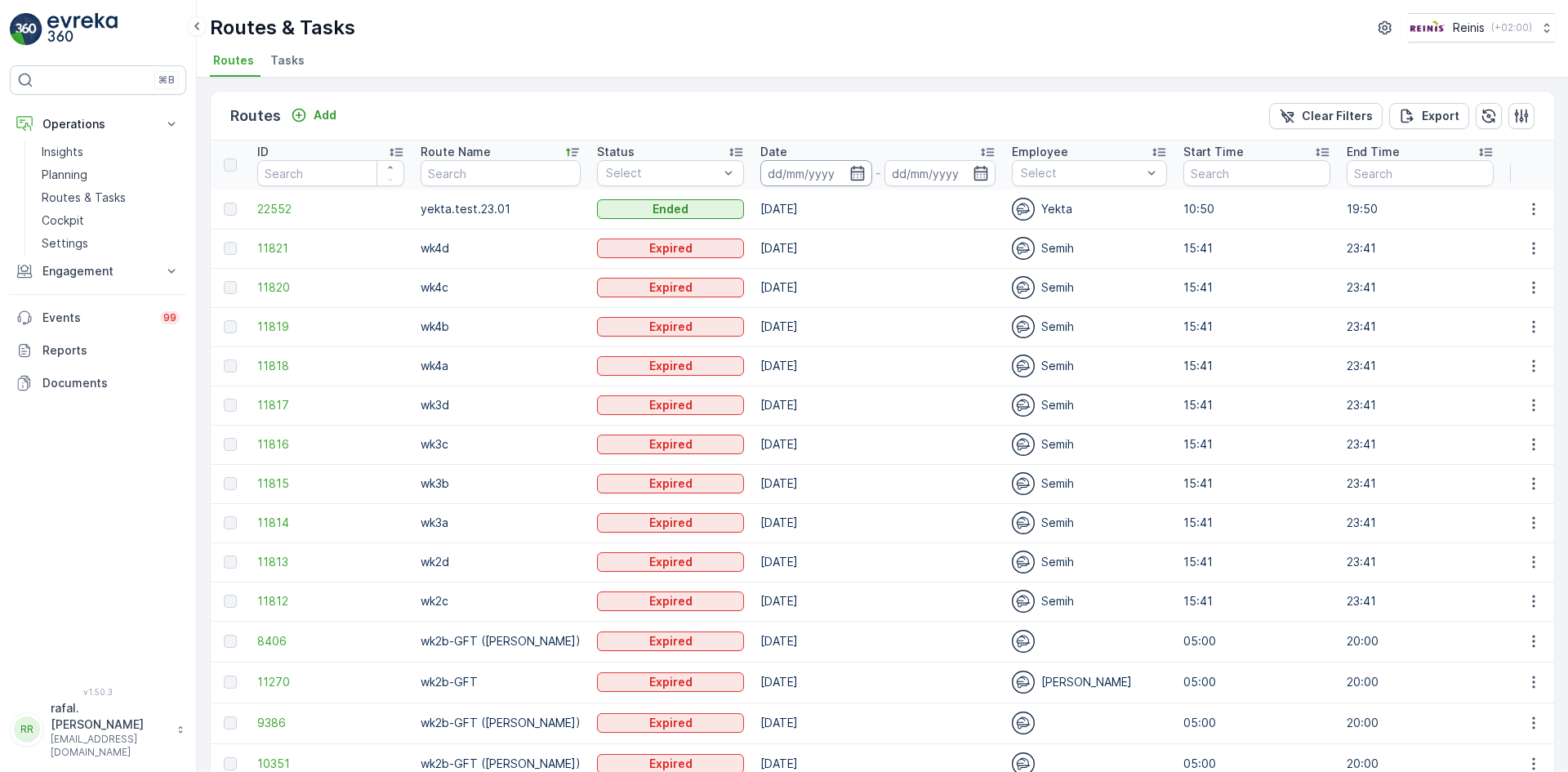
click at [828, 162] on input at bounding box center [816, 174] width 112 height 27
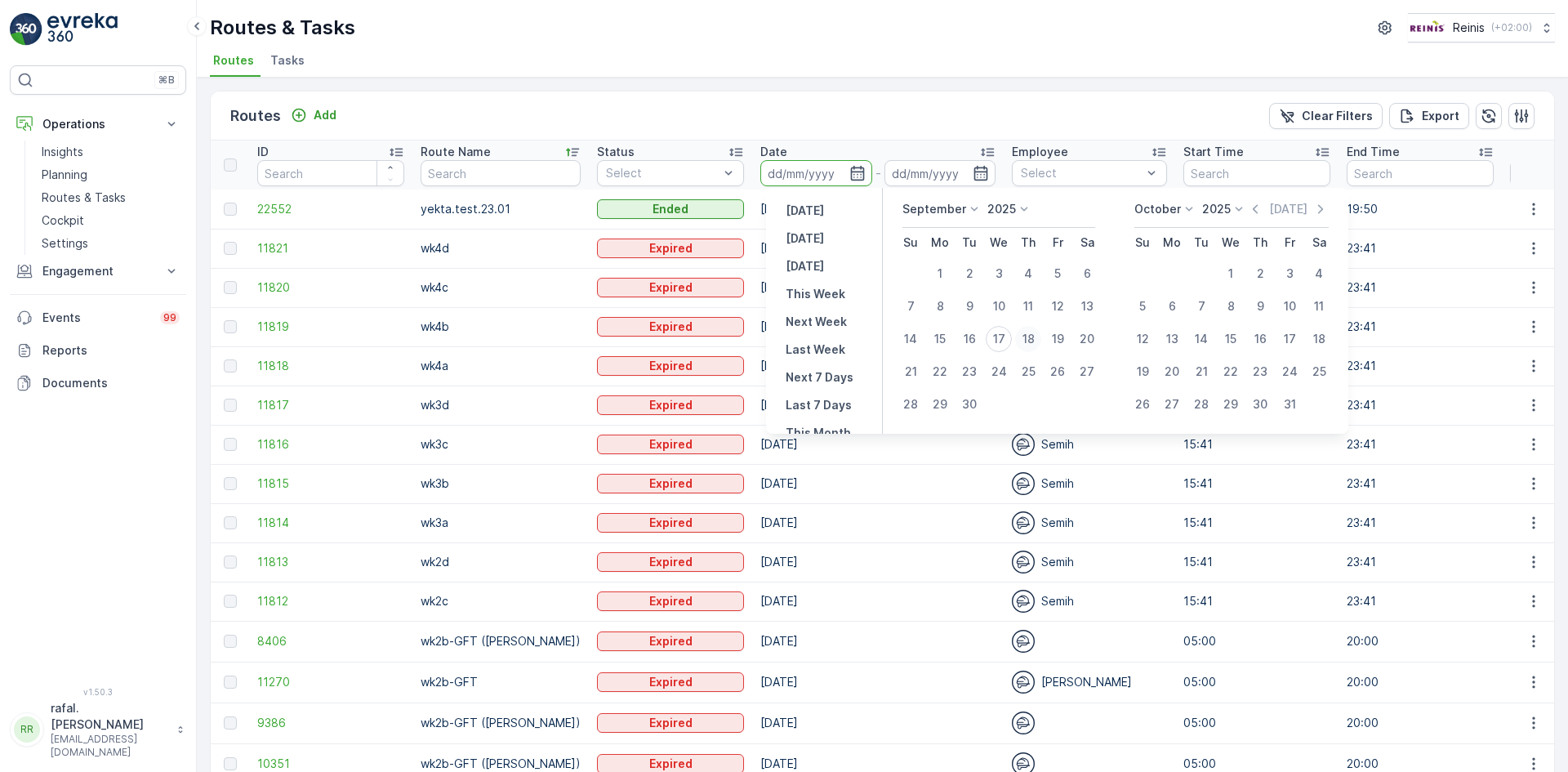
click at [1030, 336] on div "18" at bounding box center [1029, 340] width 27 height 27
type input "[DATE]"
click at [1030, 335] on div "18" at bounding box center [1029, 340] width 27 height 27
type input "[DATE]"
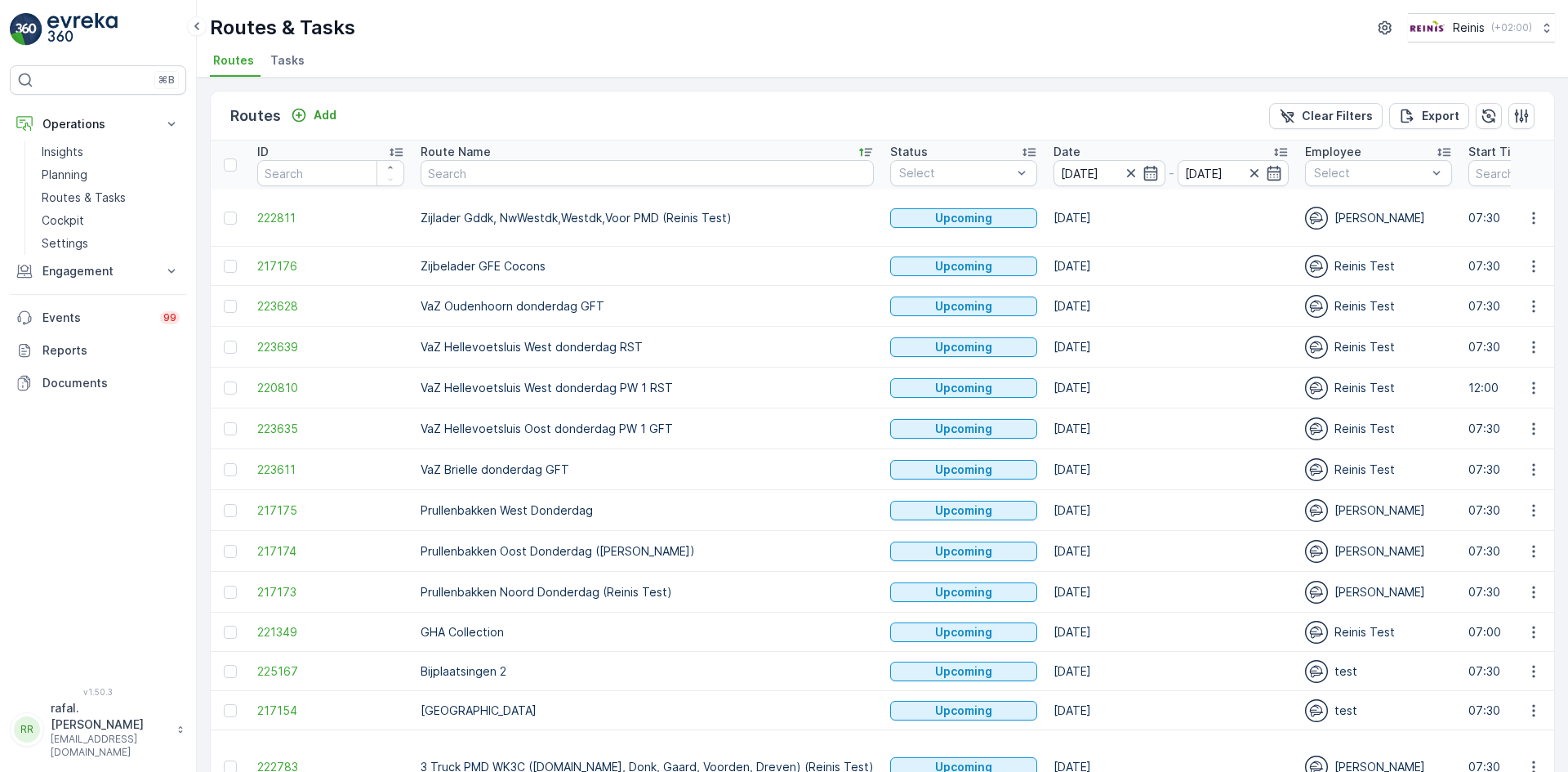
click at [859, 150] on icon at bounding box center [866, 153] width 13 height 9
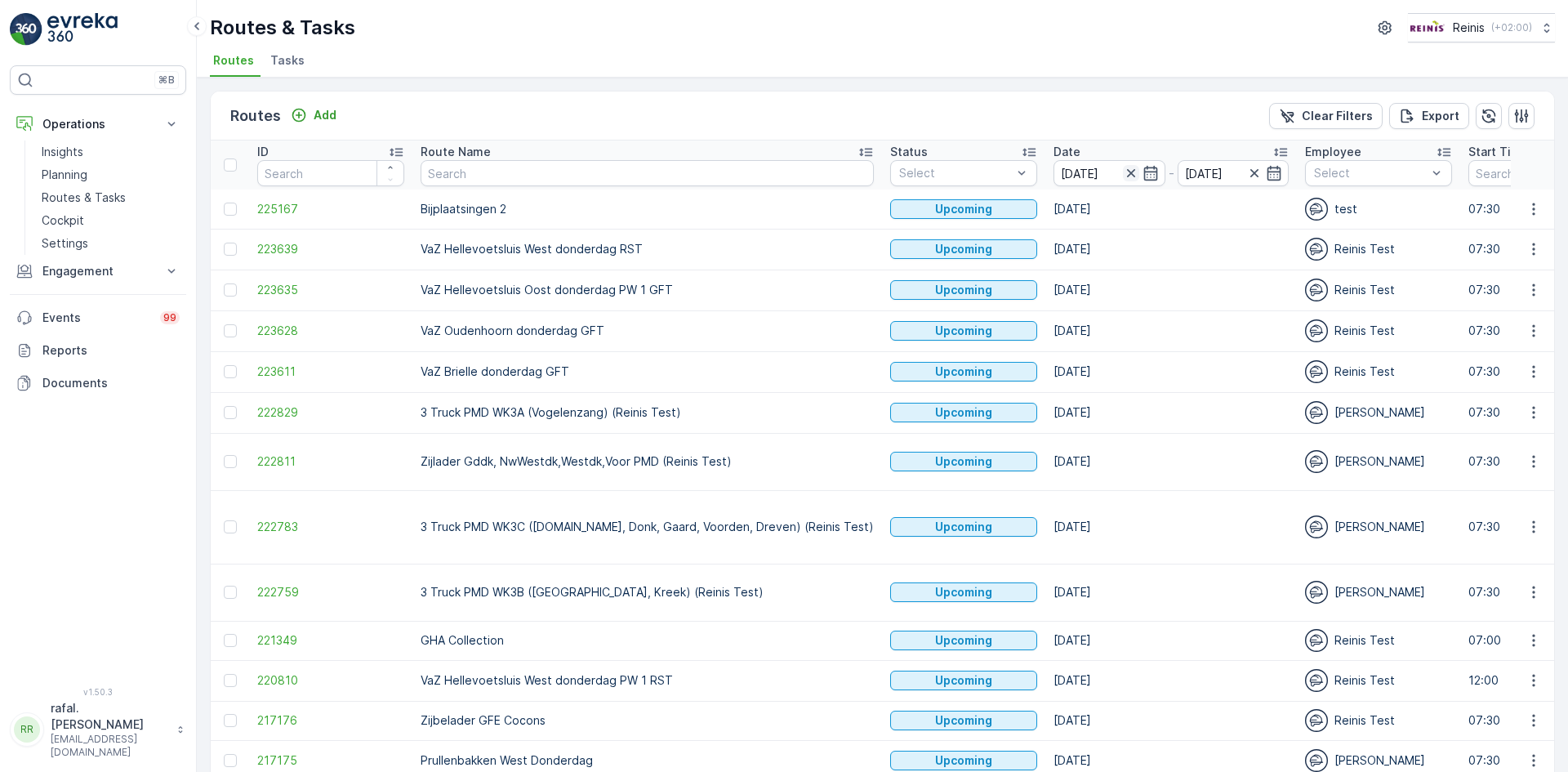
click at [1123, 173] on icon "button" at bounding box center [1131, 173] width 16 height 16
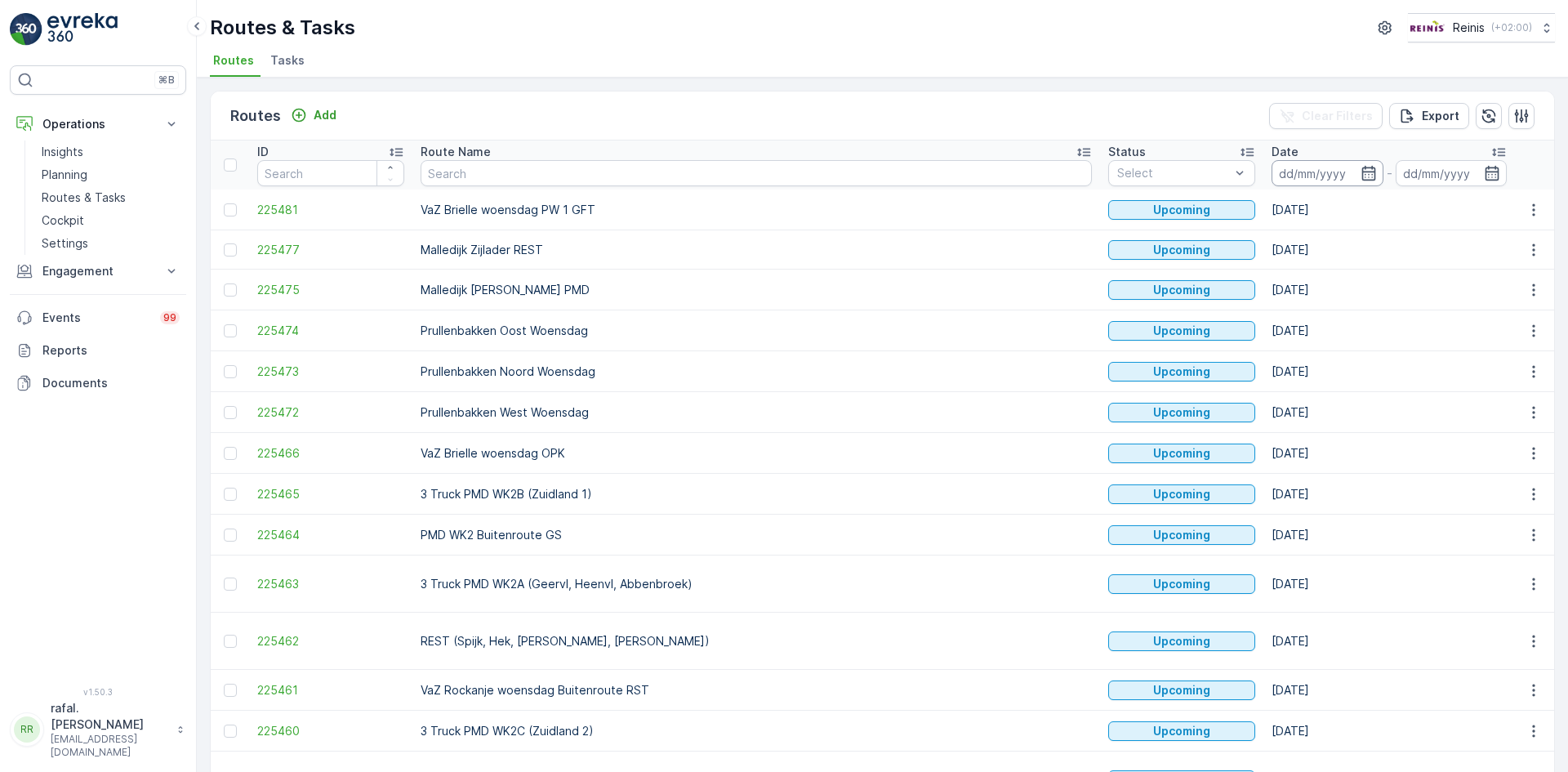
click at [1271, 173] on input at bounding box center [1327, 174] width 112 height 27
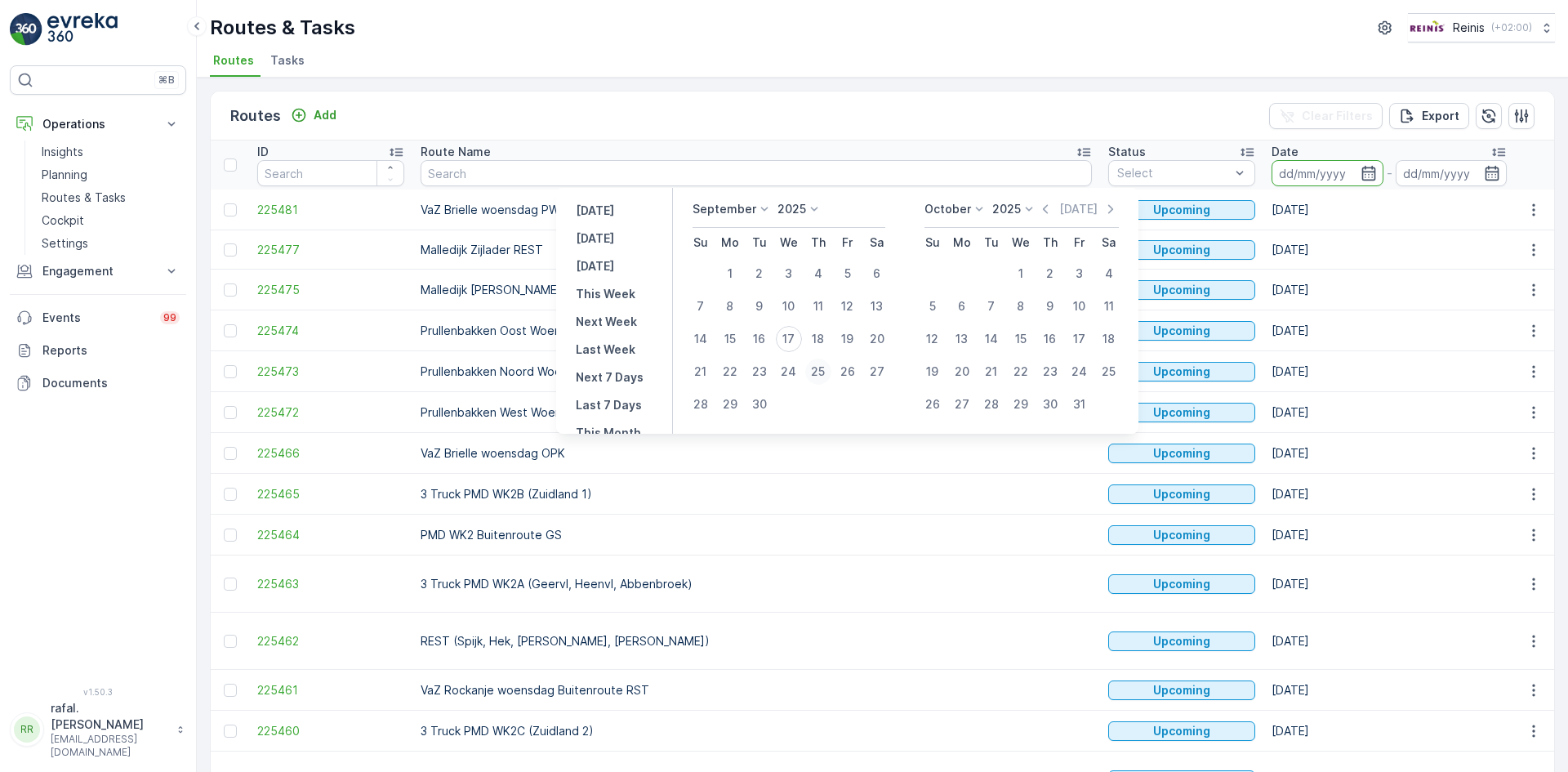
click at [817, 364] on div "25" at bounding box center [818, 372] width 27 height 27
type input "[DATE]"
click at [817, 364] on div "25" at bounding box center [818, 372] width 27 height 27
type input "[DATE]"
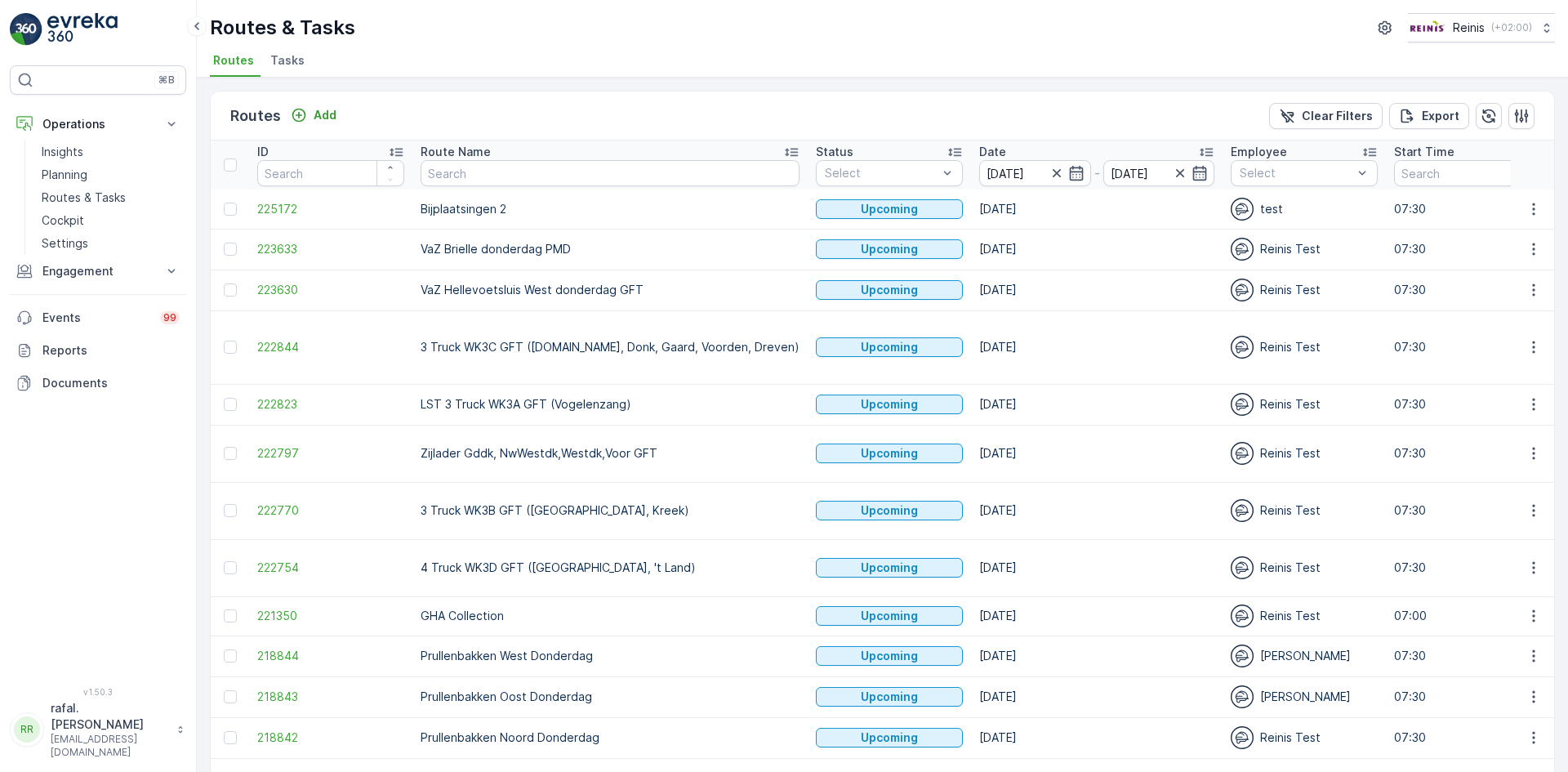
click at [783, 155] on icon at bounding box center [791, 152] width 16 height 16
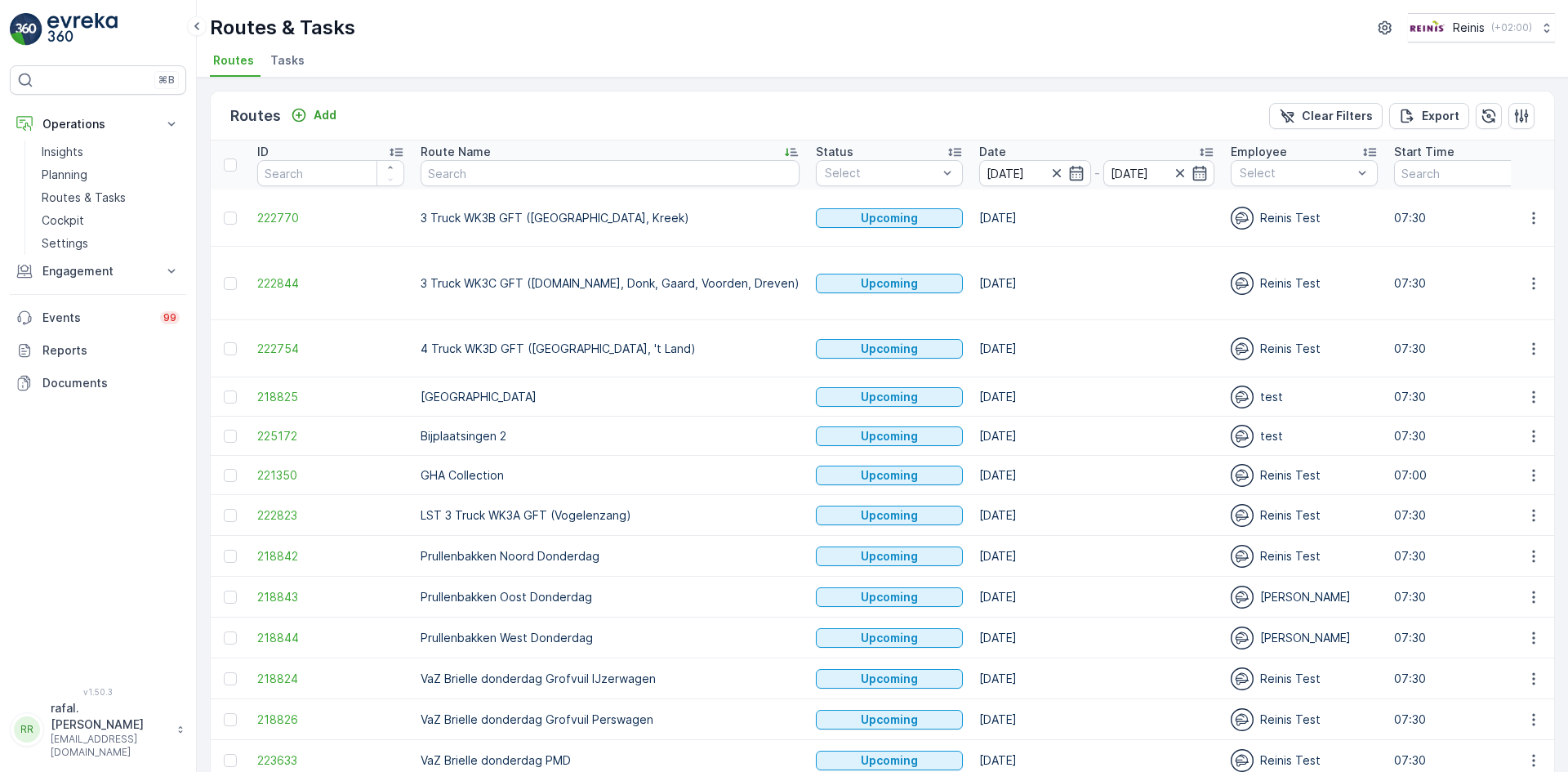
click at [785, 149] on icon at bounding box center [792, 153] width 13 height 9
